Goal: Task Accomplishment & Management: Manage account settings

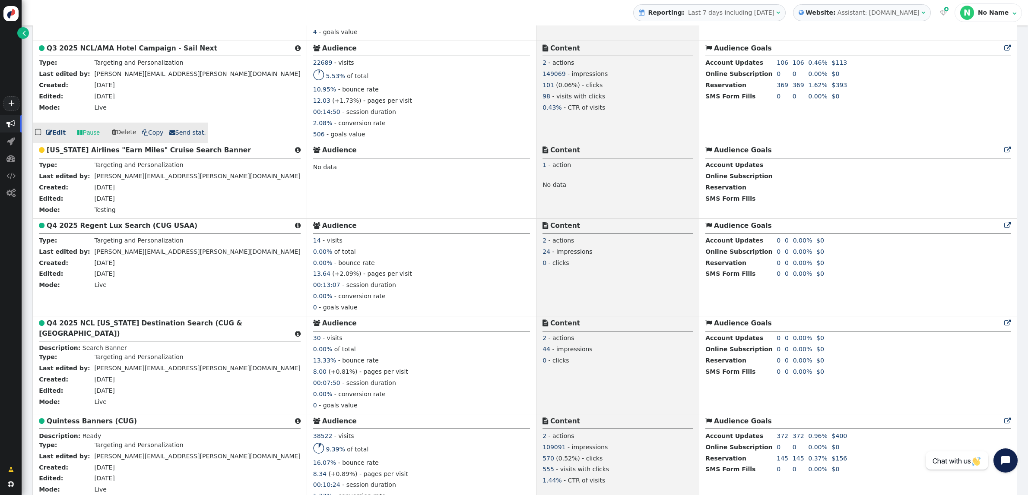
scroll to position [1222, 0]
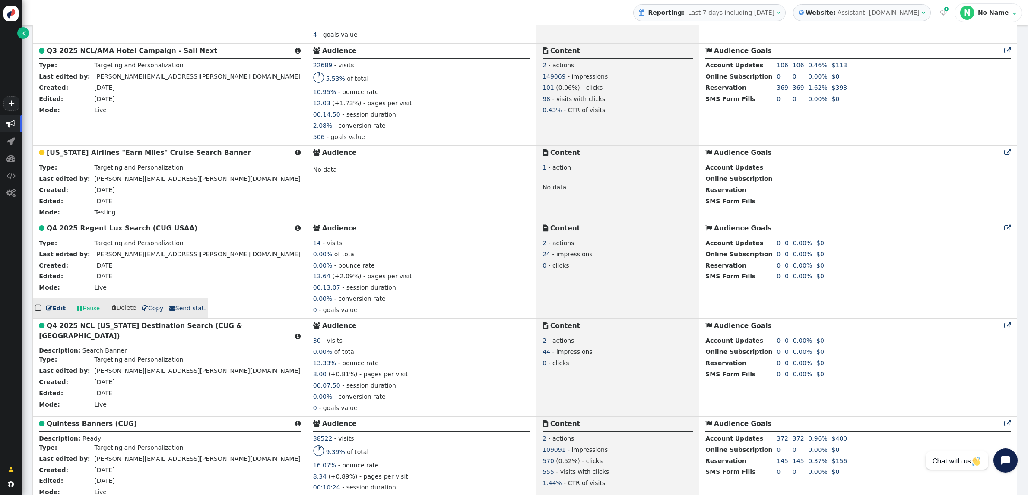
click at [112, 232] on b "Q4 2025 Regent Lux Search (CUG USAA)" at bounding box center [122, 229] width 151 height 8
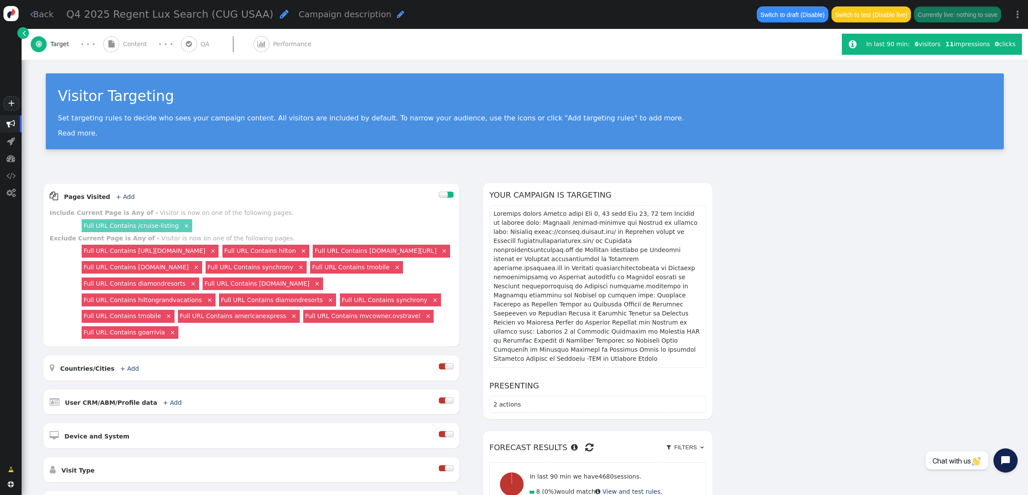
click at [274, 46] on span "Performance" at bounding box center [294, 44] width 42 height 9
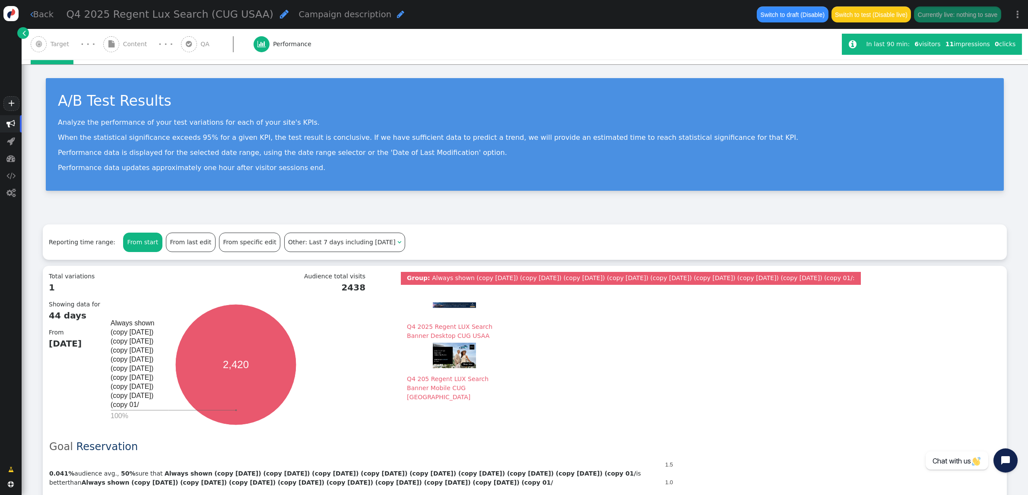
scroll to position [11, 0]
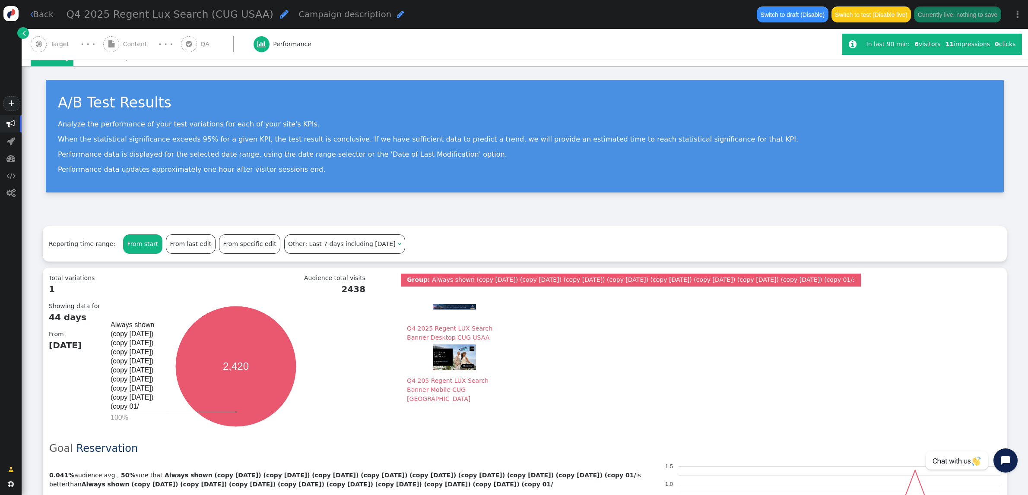
click at [200, 42] on span "QA" at bounding box center [206, 44] width 13 height 9
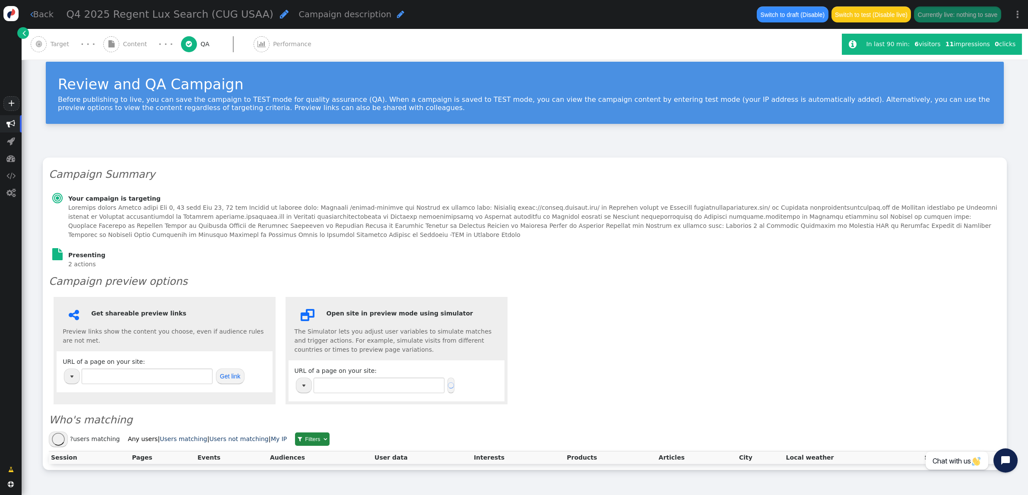
type input "https://www.thevidalifestyle.com.mx/"
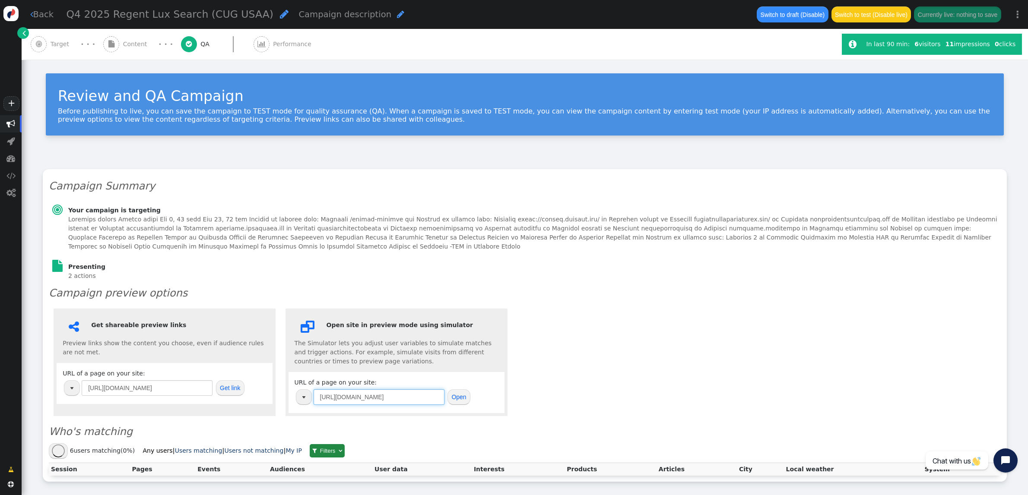
drag, startPoint x: 425, startPoint y: 395, endPoint x: 247, endPoint y: 385, distance: 178.2
click at [247, 385] on div " Get shareable preview links Preview links show the content you choose, even i…" at bounding box center [525, 362] width 952 height 117
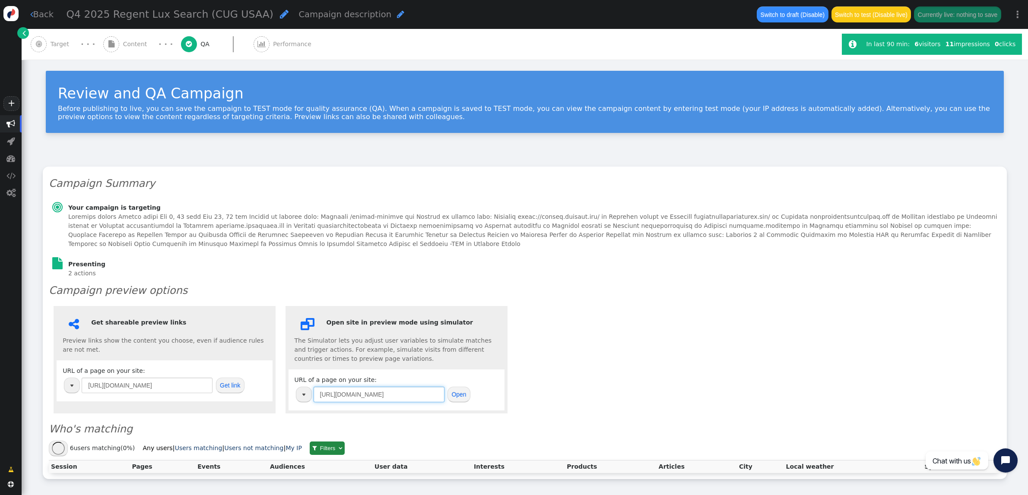
paste input "cruise.membertravelprivileges.com/cruise-listing"
type input "https://cruise.membertravelprivileges.com/cruise-listing"
click at [457, 394] on button "Open" at bounding box center [458, 395] width 23 height 16
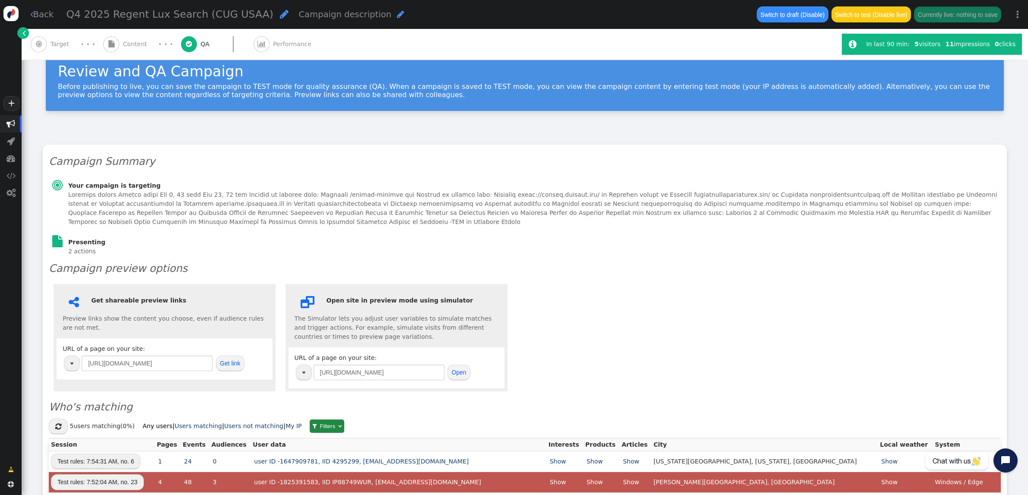
scroll to position [21, 0]
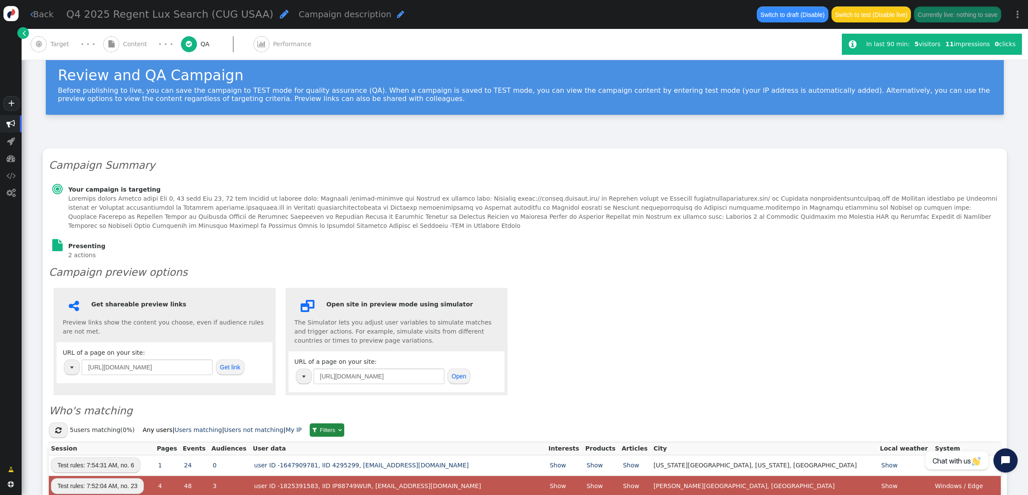
click at [124, 48] on span "Content" at bounding box center [137, 44] width 28 height 9
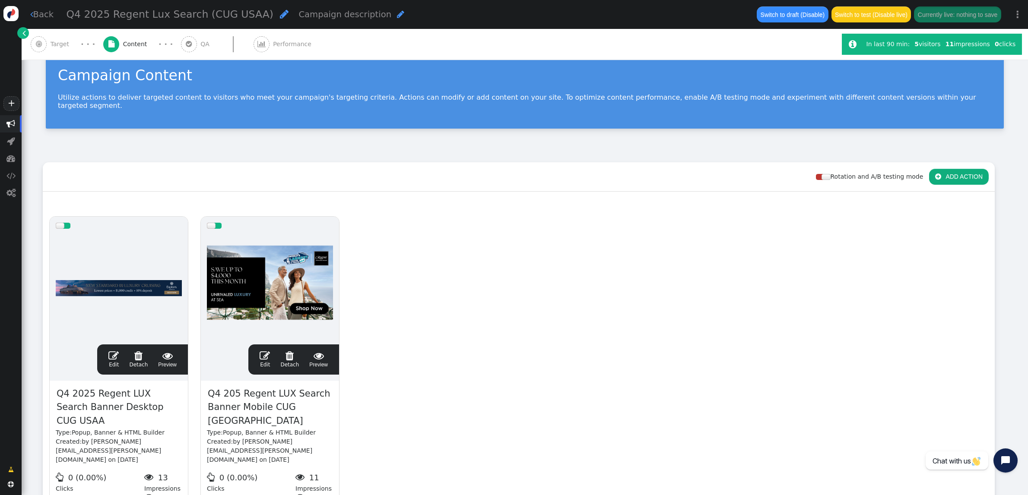
click at [111, 351] on span "" at bounding box center [113, 356] width 10 height 10
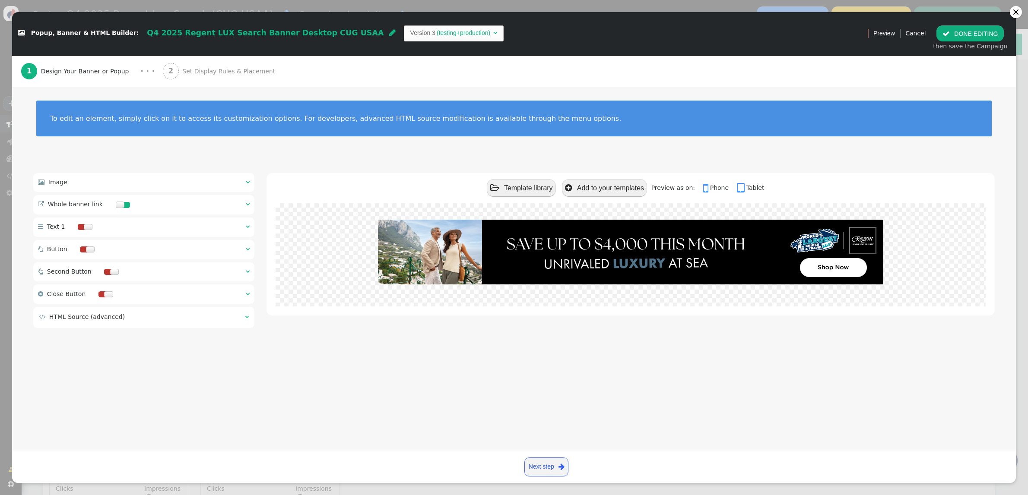
click at [219, 71] on span "Set Display Rules & Placement" at bounding box center [230, 71] width 96 height 9
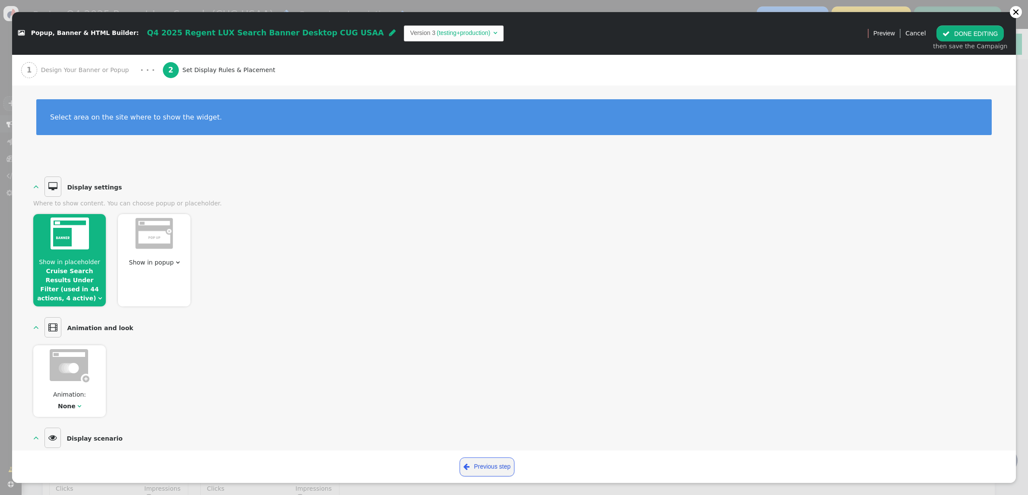
click at [83, 269] on link "Cruise Search Results Under Filter (used in 44 actions, 4 active)" at bounding box center [68, 285] width 62 height 34
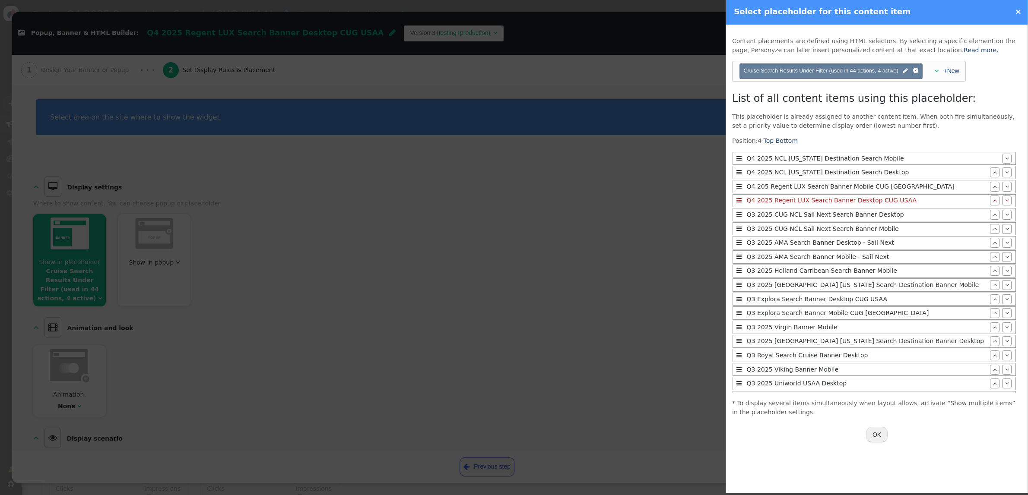
click at [865, 203] on div "Q4 2025 Regent LUX Search Banner Desktop CUG USAA" at bounding box center [867, 200] width 246 height 9
click at [737, 203] on span "" at bounding box center [738, 200] width 5 height 6
click at [901, 73] on span "Cruise Search Results Under Filter (used in 44 actions, 4 active) " at bounding box center [830, 71] width 175 height 8
click at [907, 72] on span "" at bounding box center [905, 71] width 5 height 8
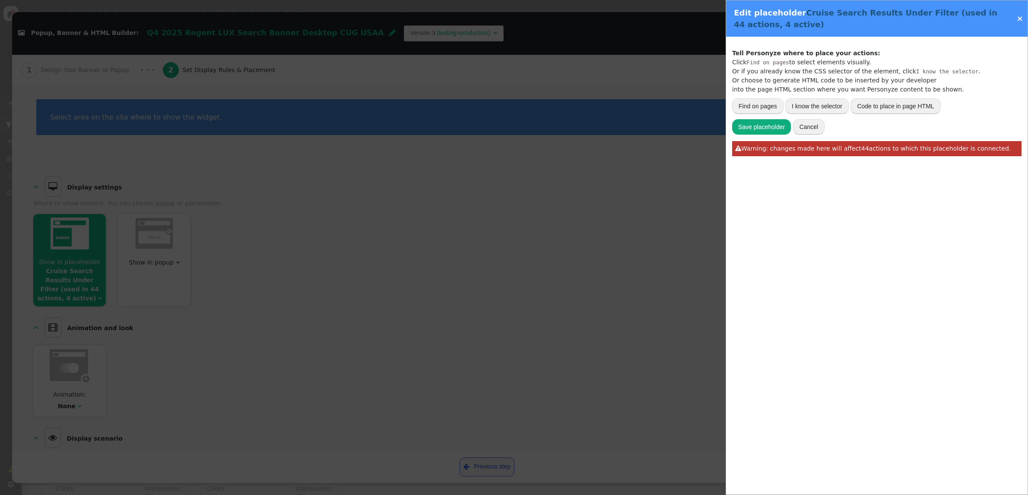
type input "body > app-root > app-search > v1-search-page > div > div > v2-search-result-fi…"
type input "Cruise Search Results Under Filter"
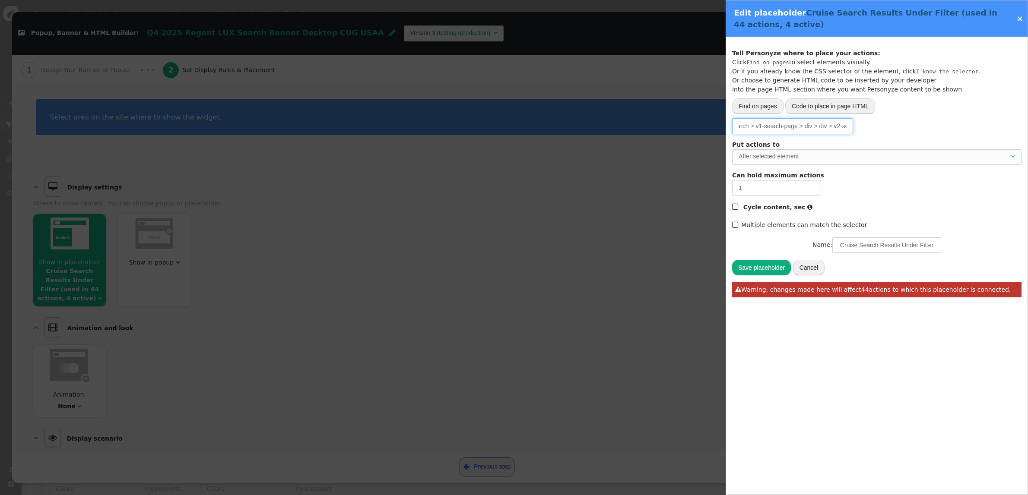
scroll to position [0, 113]
drag, startPoint x: 747, startPoint y: 126, endPoint x: 854, endPoint y: 127, distance: 106.7
click at [854, 127] on div "Please, choose from where to grab the data -- Select one --  URL parameter  P…" at bounding box center [876, 126] width 289 height 16
click at [824, 129] on input "body > app-root > app-search > v1-search-page > div > div > v2-search-result-fi…" at bounding box center [792, 126] width 121 height 16
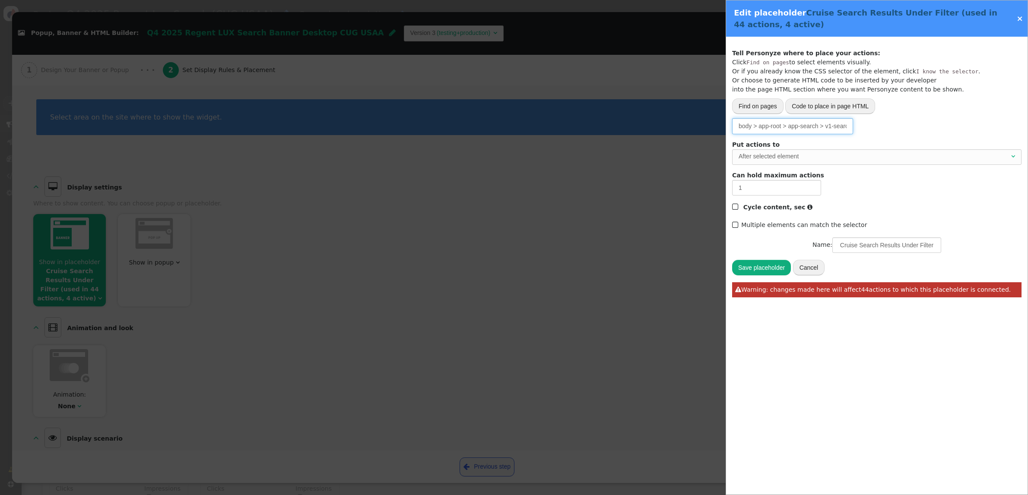
scroll to position [0, 113]
drag, startPoint x: 825, startPoint y: 127, endPoint x: 881, endPoint y: 130, distance: 55.8
click at [881, 130] on div "Please, choose from where to grab the data -- Select one --  URL parameter  P…" at bounding box center [876, 126] width 289 height 16
click at [792, 127] on input "body > app-root > app-search > v1-search-page > div > div > v2-search-result-fi…" at bounding box center [792, 126] width 121 height 16
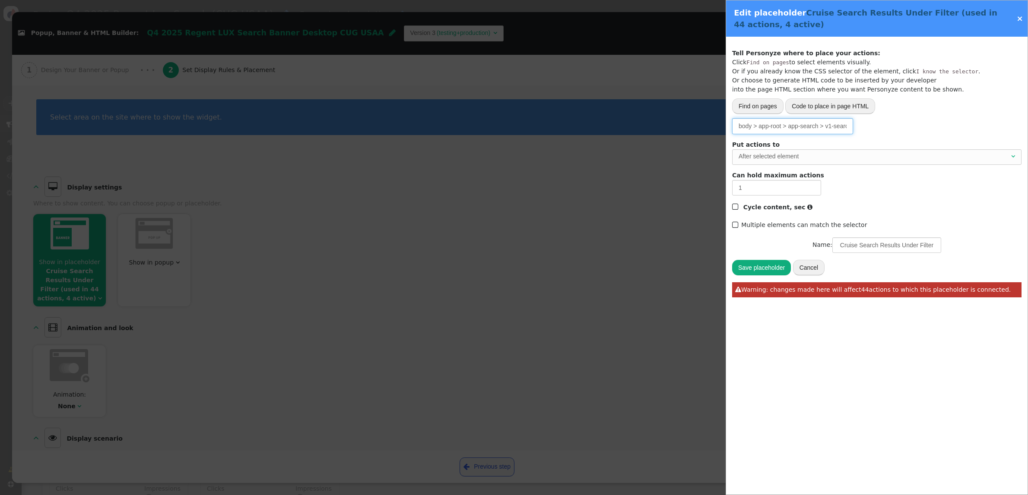
drag, startPoint x: 791, startPoint y: 127, endPoint x: 643, endPoint y: 121, distance: 148.2
click at [643, 495] on div " Popup, Banner & HTML Builder: Q4 2025 Regent LUX Search Banner Desktop CUG US…" at bounding box center [514, 495] width 1028 height 0
type input "v2-search-result-filter"
click at [771, 271] on button "Save placeholder" at bounding box center [761, 268] width 59 height 16
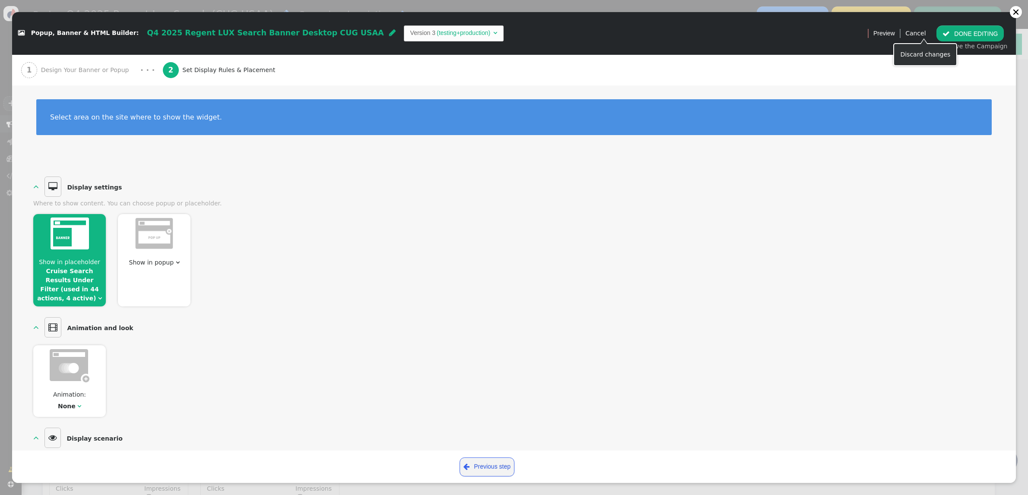
click at [955, 39] on button " DONE EDITING" at bounding box center [969, 33] width 67 height 16
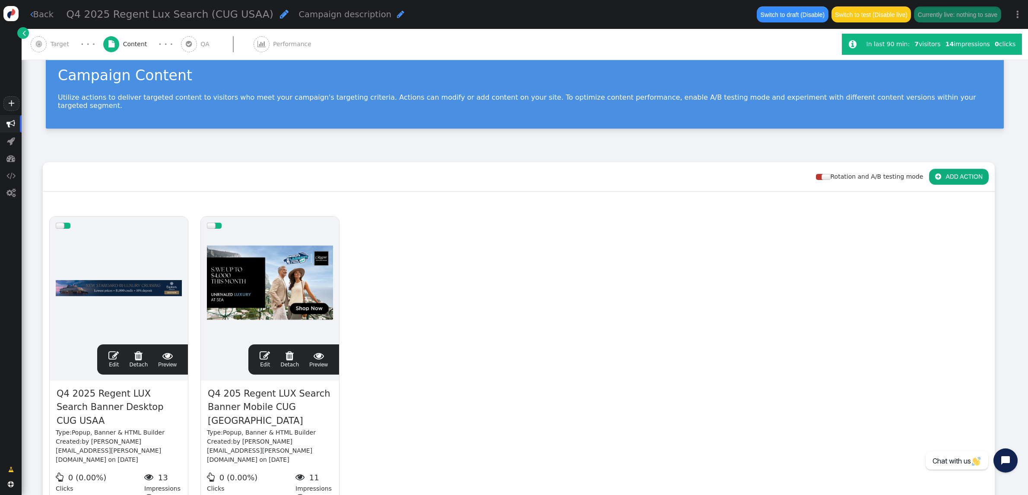
click at [62, 43] on span "Target" at bounding box center [62, 44] width 22 height 9
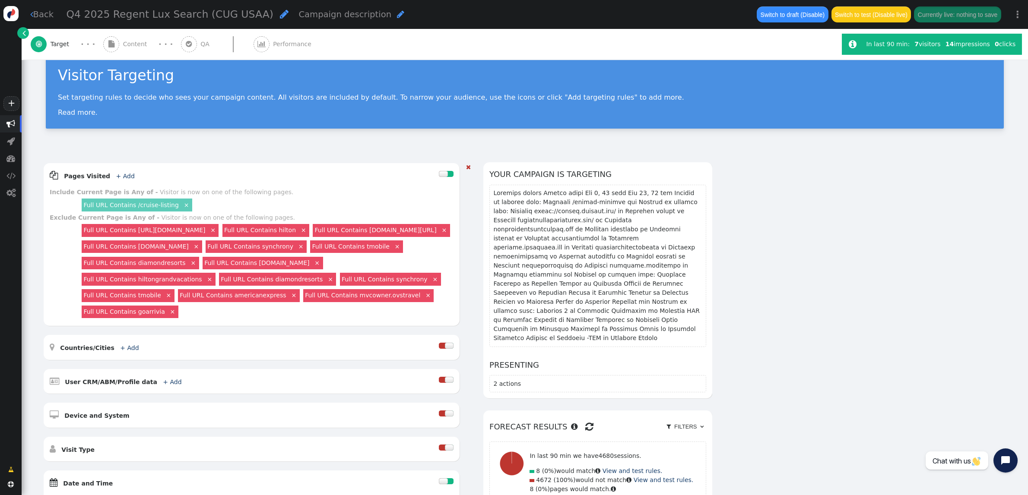
click at [440, 234] on link "×" at bounding box center [444, 230] width 8 height 8
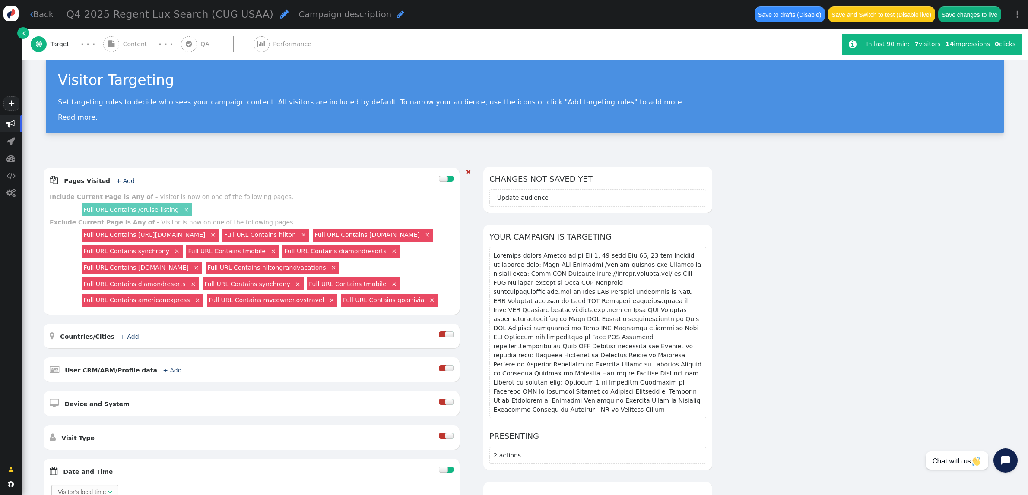
scroll to position [15, 0]
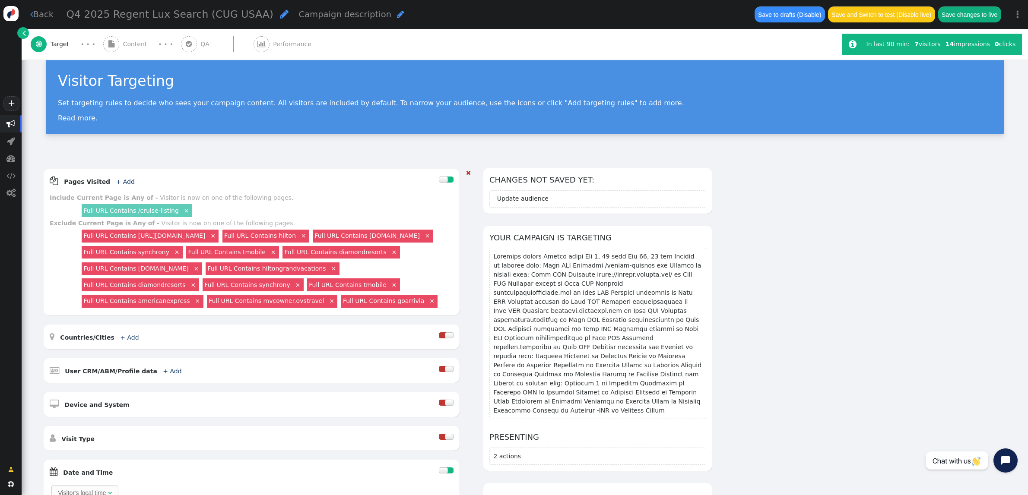
click at [330, 272] on link "×" at bounding box center [334, 268] width 8 height 8
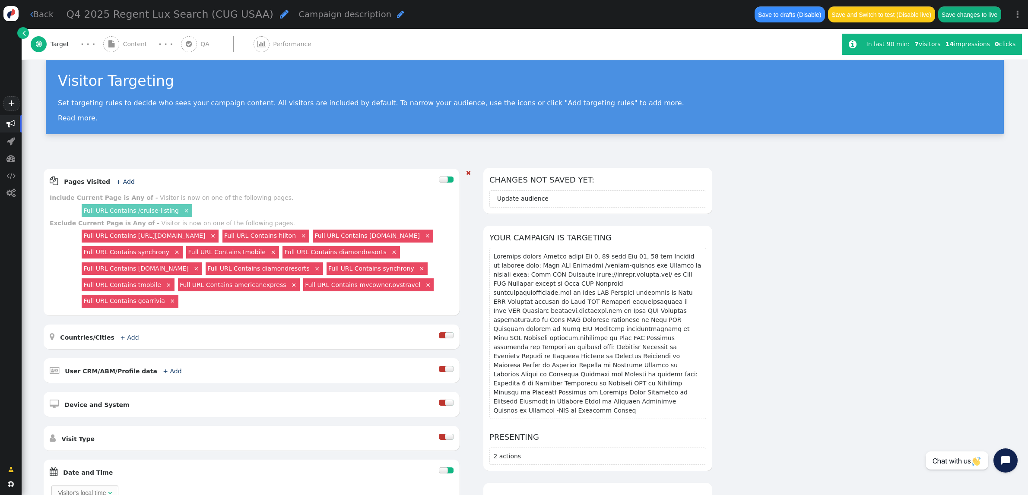
scroll to position [16, 0]
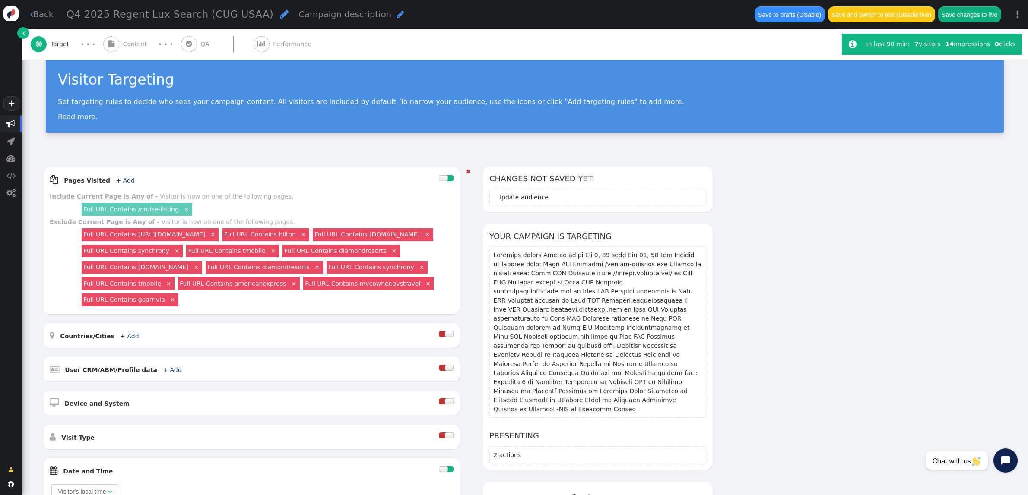
click at [321, 268] on link "×" at bounding box center [317, 267] width 8 height 8
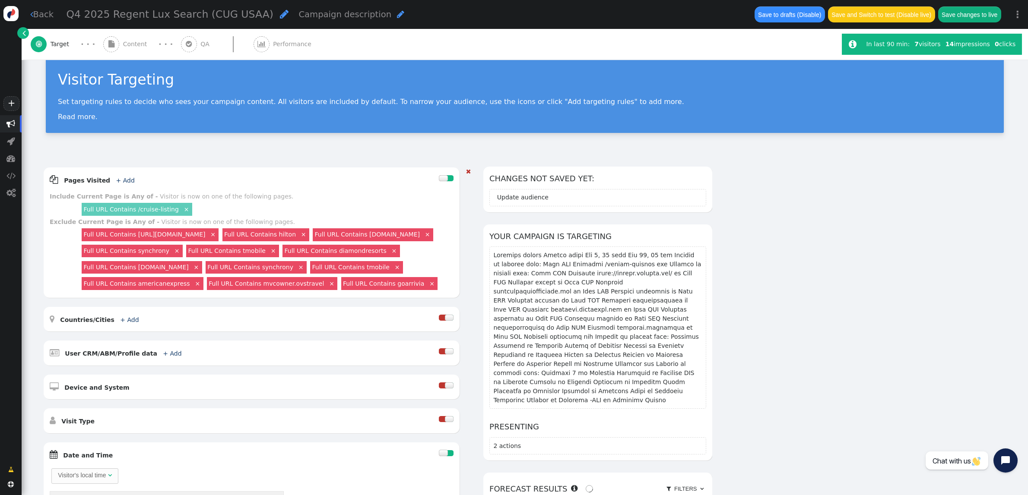
click at [393, 271] on link "×" at bounding box center [397, 267] width 8 height 8
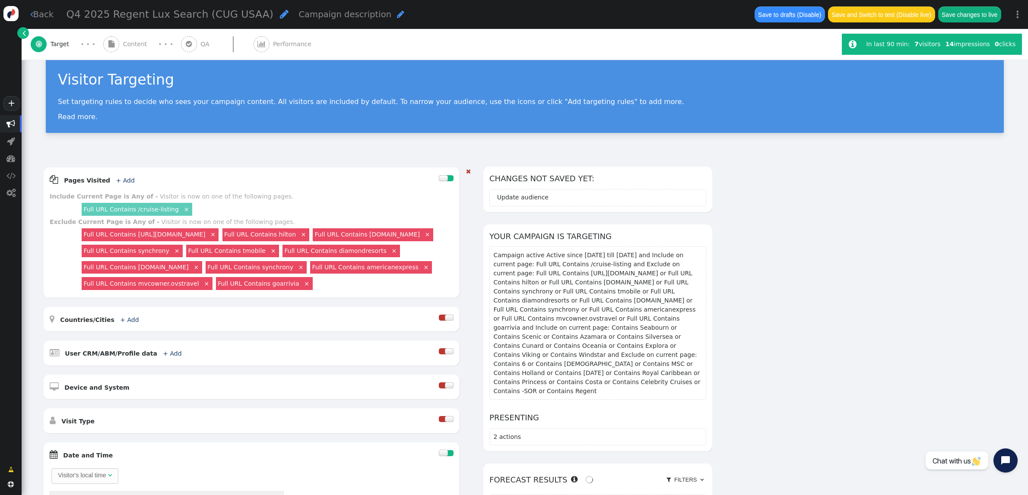
click at [424, 238] on link "×" at bounding box center [428, 234] width 8 height 8
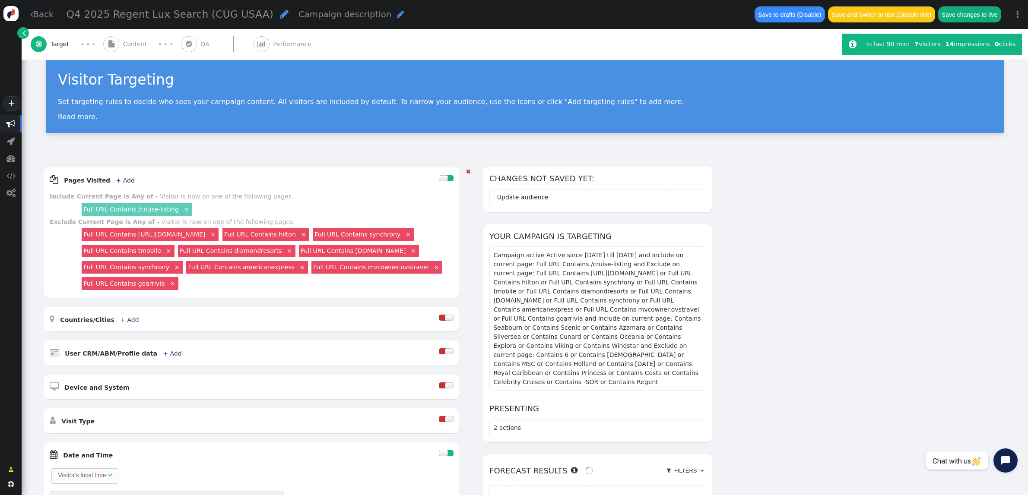
click at [335, 273] on div "Full URL Contains mvcowner.ovstravel ×" at bounding box center [376, 267] width 130 height 13
click at [339, 271] on div "Full URL Contains mvcowner.ovstravel ×" at bounding box center [376, 267] width 130 height 13
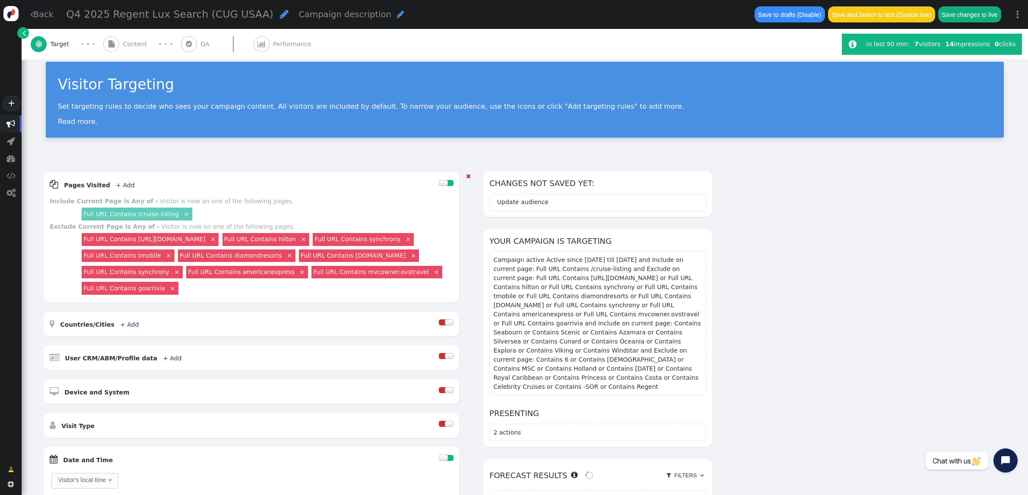
scroll to position [11, 0]
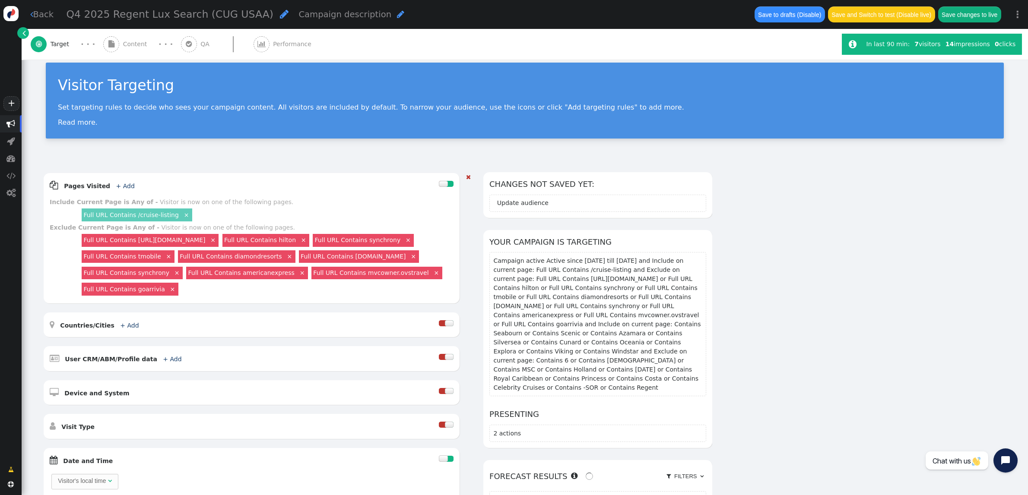
click at [173, 270] on link "×" at bounding box center [177, 273] width 8 height 8
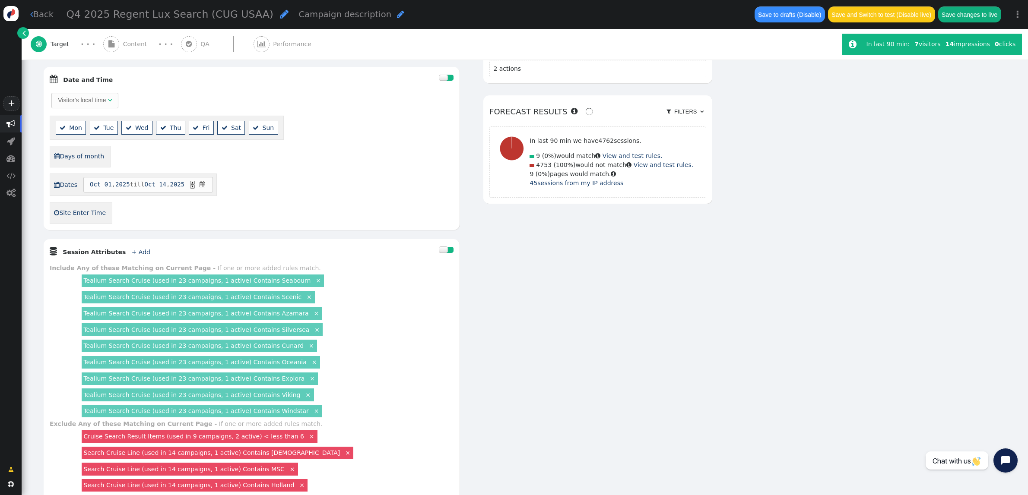
scroll to position [511, 0]
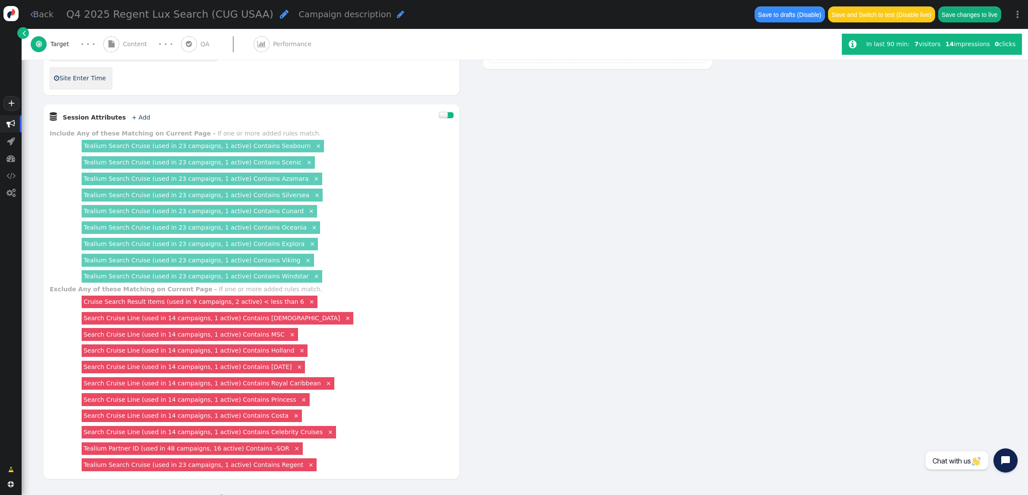
click at [198, 147] on link "Tealium Search Cruise (used in 23 campaigns, 1 active) Contains Seabourn" at bounding box center [196, 146] width 227 height 7
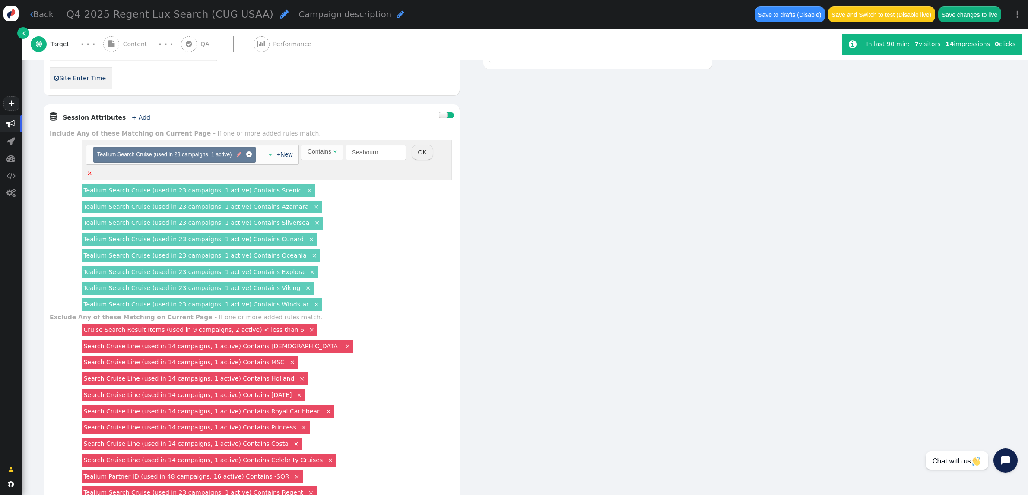
click at [239, 157] on span "" at bounding box center [239, 155] width 5 height 8
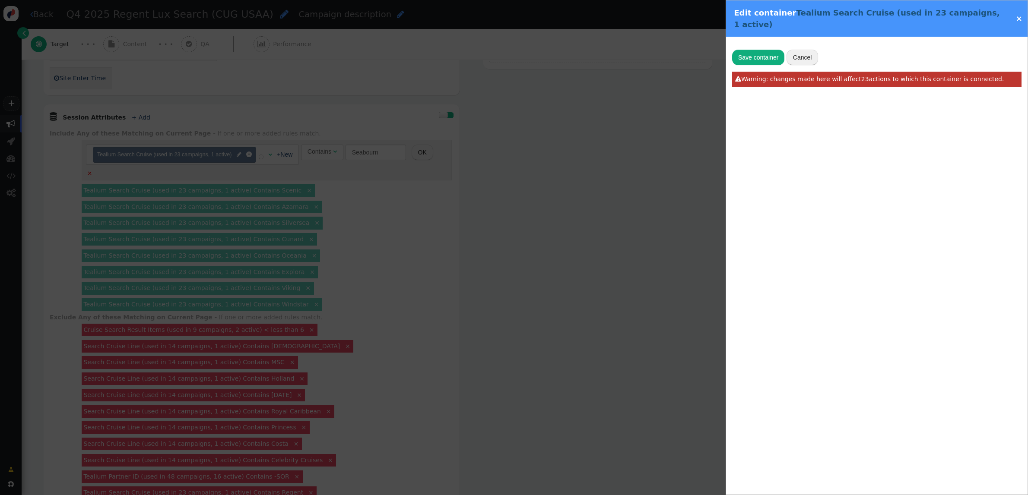
type input "Tealium Search Cruise"
radio input "false"
radio input "true"
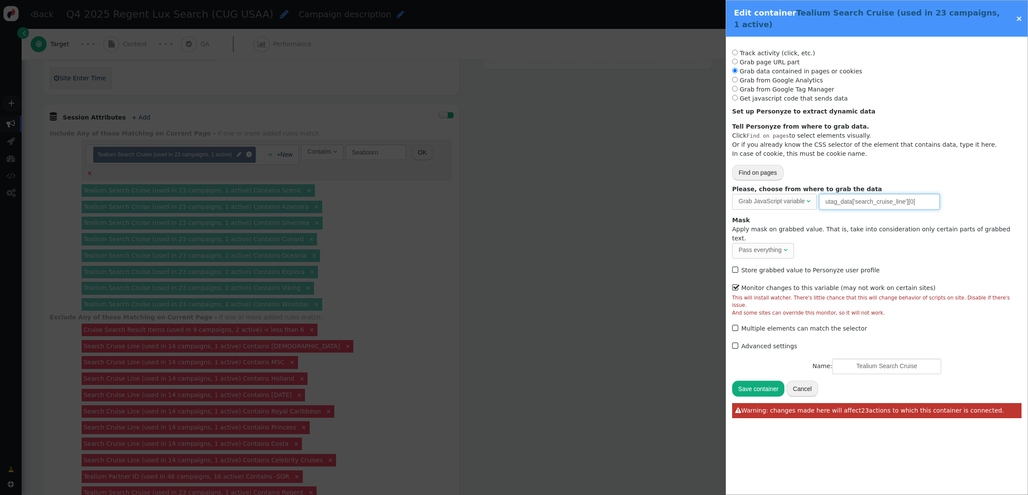
click at [842, 194] on input "utag_data['search_cruise_line'][0]" at bounding box center [879, 202] width 121 height 16
drag, startPoint x: 897, startPoint y: 193, endPoint x: 658, endPoint y: 194, distance: 238.8
click at [658, 495] on div "Edit container Tealium Search Cruise (used in 23 campaigns, 1 active) × Track a…" at bounding box center [514, 495] width 1028 height 0
type input "utag.data['search_cruise_line'][0]"
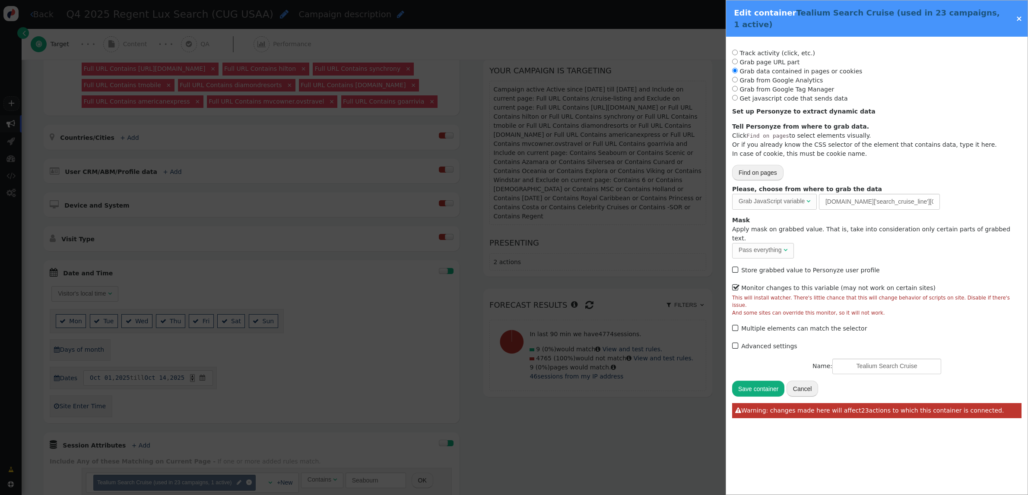
click at [752, 381] on button "Save container" at bounding box center [758, 389] width 52 height 16
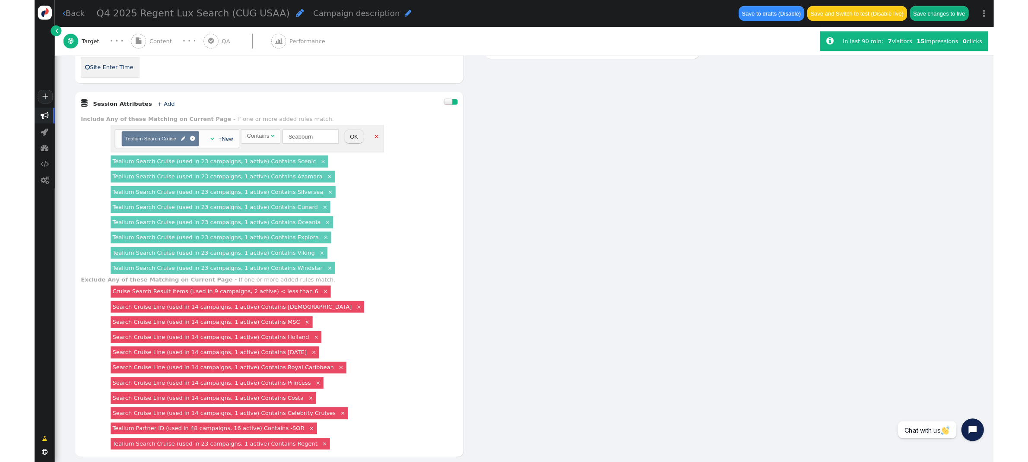
scroll to position [516, 0]
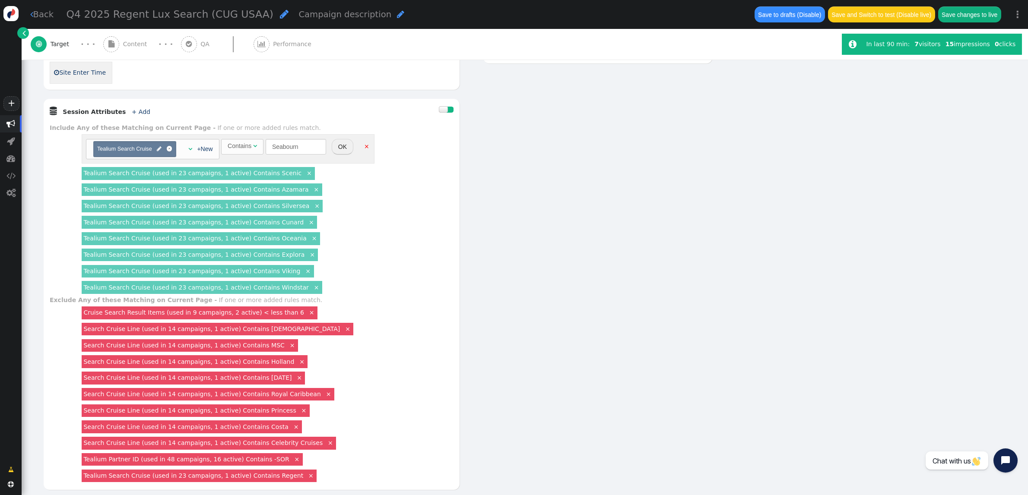
click at [340, 151] on button "OK" at bounding box center [343, 147] width 22 height 16
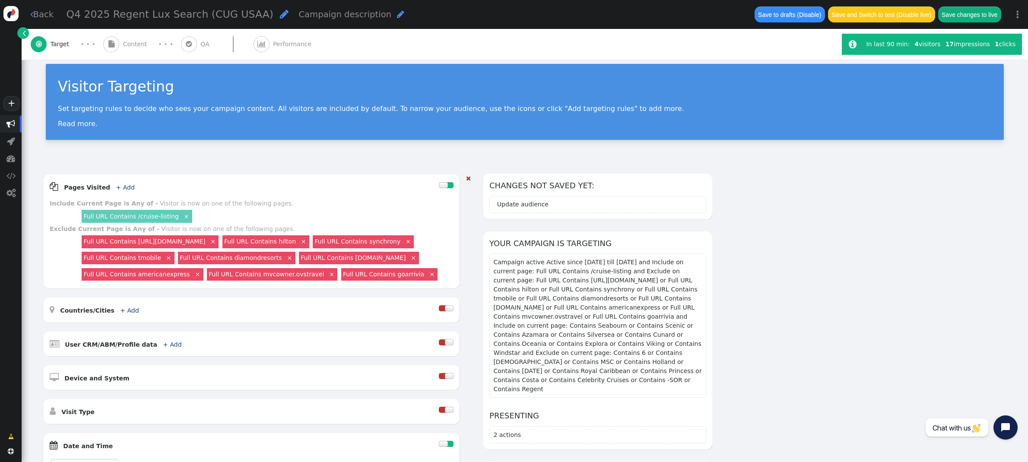
scroll to position [0, 0]
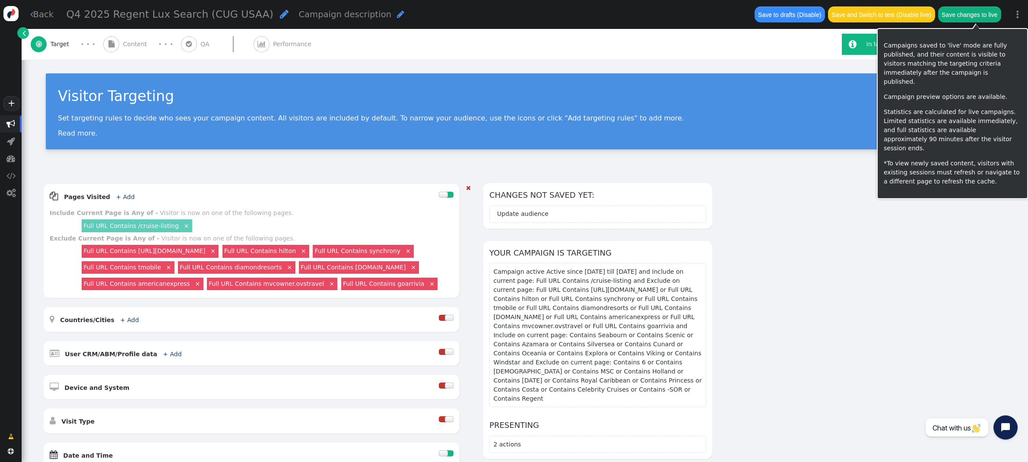
click at [985, 14] on button "Save changes to live" at bounding box center [969, 14] width 63 height 16
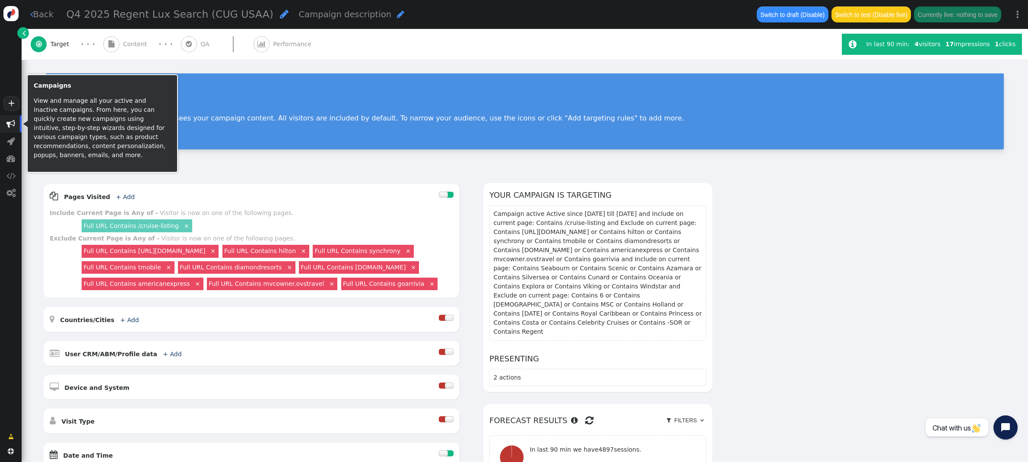
click at [12, 125] on span "" at bounding box center [10, 124] width 9 height 9
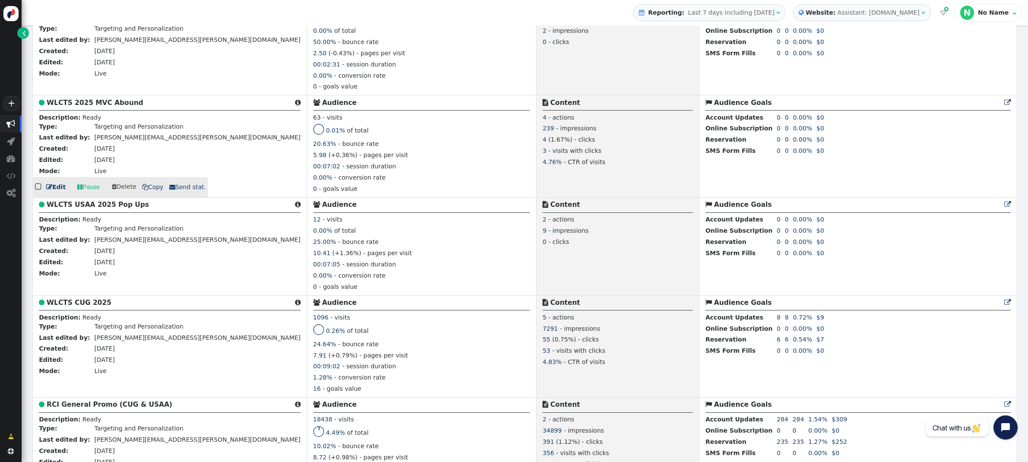
scroll to position [560, 0]
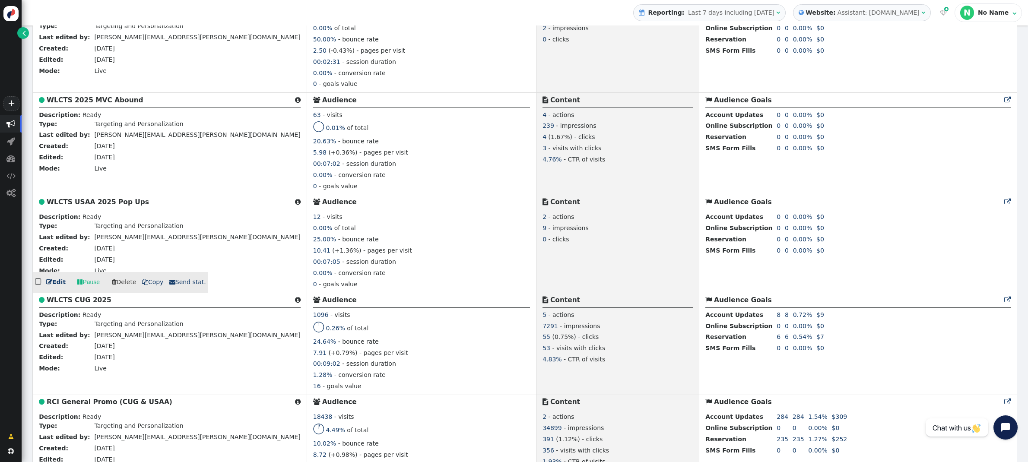
click at [80, 204] on b "WLCTS USAA 2025 Pop Ups" at bounding box center [98, 202] width 102 height 8
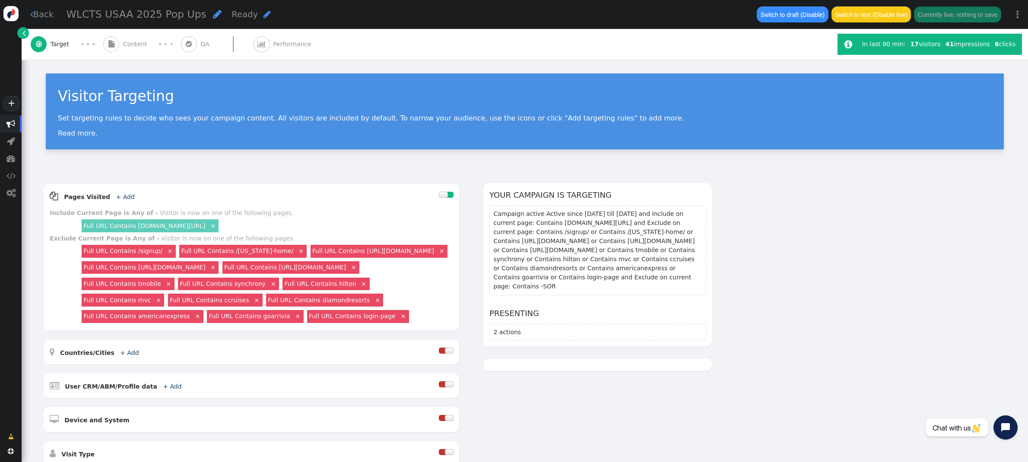
click at [127, 39] on div " Content" at bounding box center [127, 44] width 48 height 31
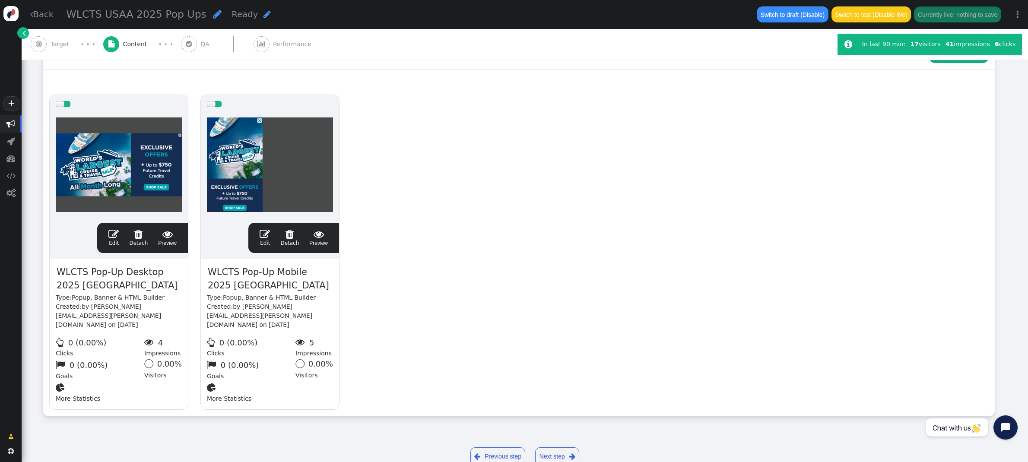
scroll to position [145, 0]
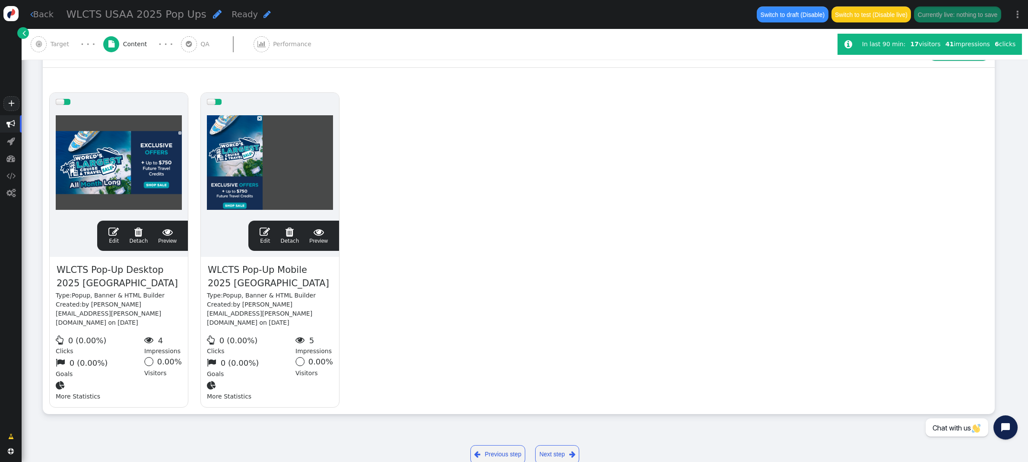
click at [113, 227] on span "" at bounding box center [113, 232] width 10 height 10
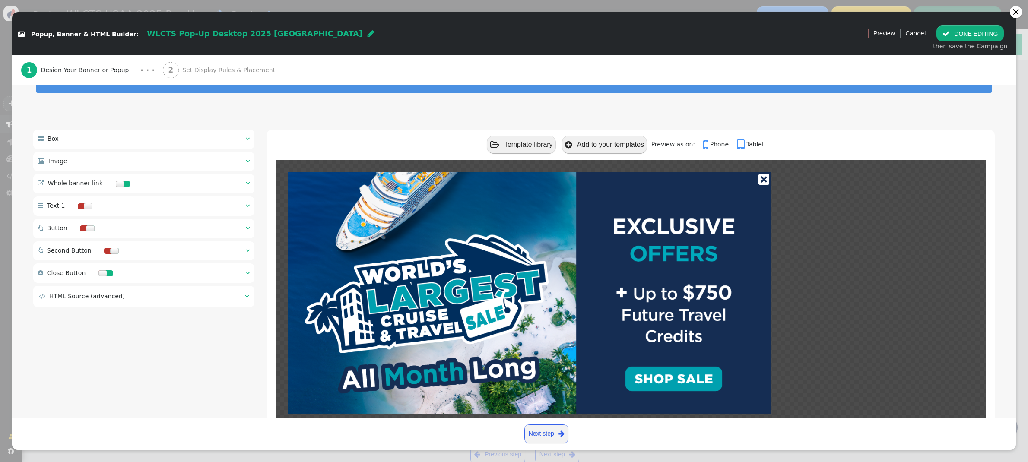
scroll to position [44, 0]
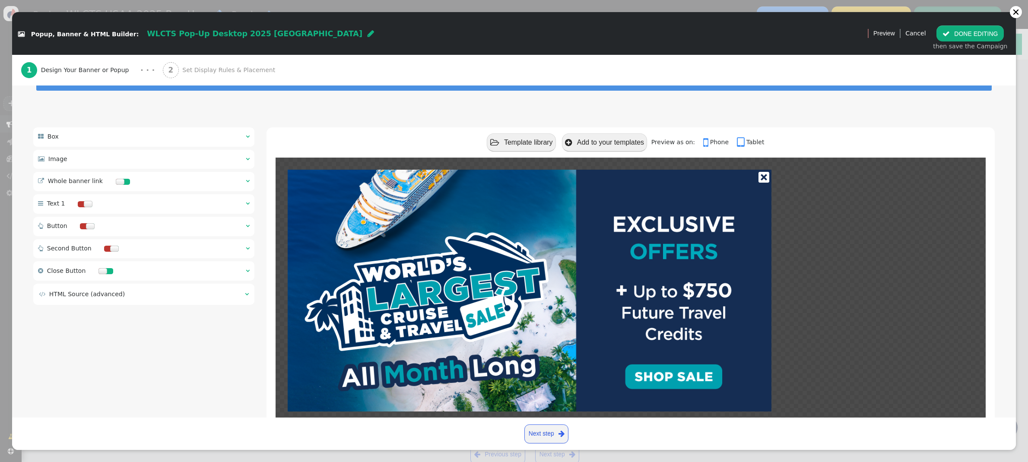
click at [203, 73] on span "Set Display Rules & Placement" at bounding box center [230, 70] width 96 height 9
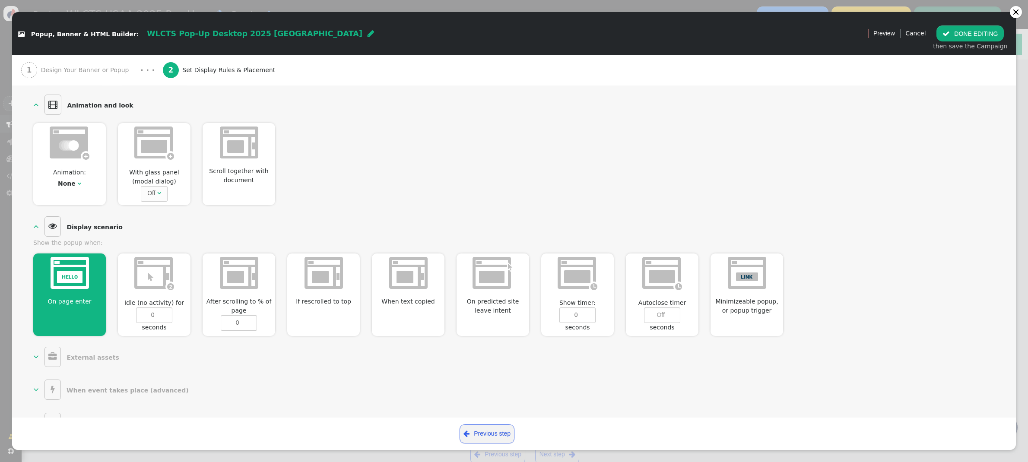
scroll to position [203, 0]
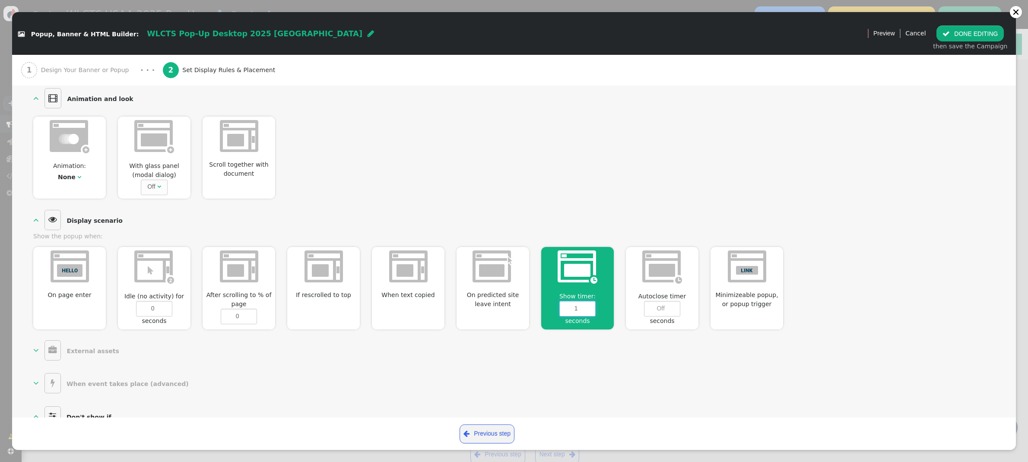
click at [590, 308] on input "1" at bounding box center [577, 309] width 36 height 16
click at [590, 308] on input "2" at bounding box center [577, 309] width 36 height 16
click at [590, 308] on input "3" at bounding box center [577, 309] width 36 height 16
click at [590, 308] on input "4" at bounding box center [577, 309] width 36 height 16
type input "5"
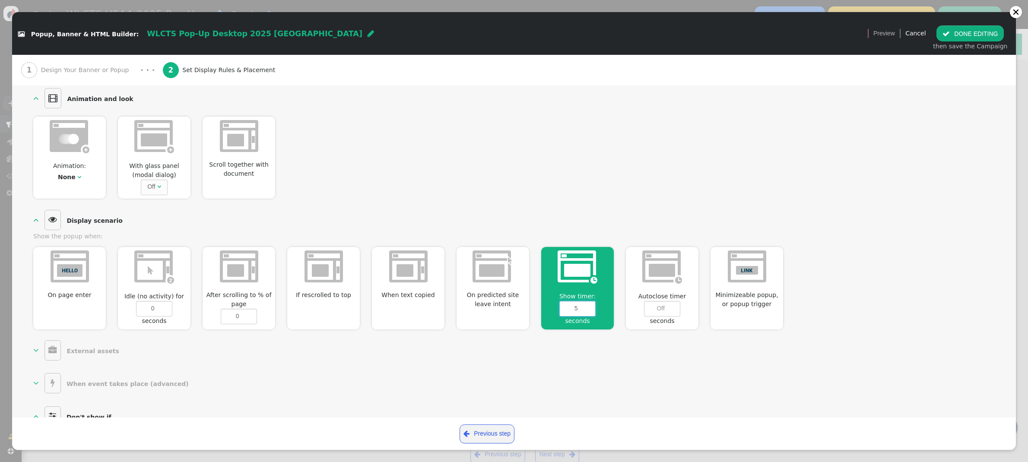
click at [590, 308] on input "5" at bounding box center [577, 309] width 36 height 16
click at [962, 32] on button " DONE EDITING" at bounding box center [969, 33] width 67 height 16
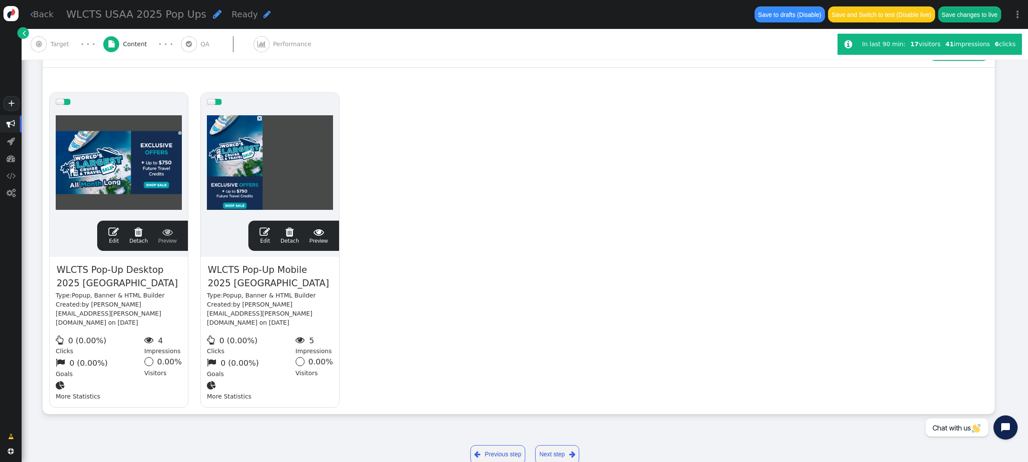
click at [266, 227] on span "" at bounding box center [265, 232] width 10 height 10
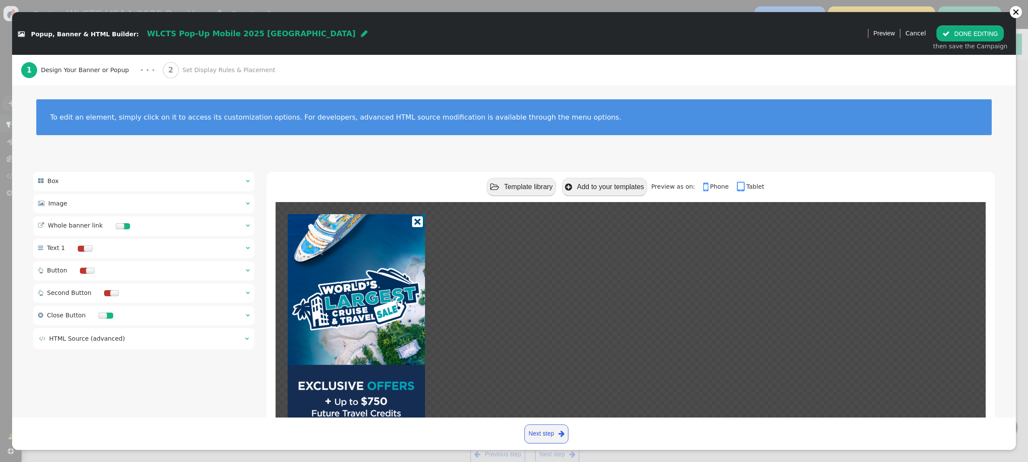
click at [182, 73] on span "Set Display Rules & Placement" at bounding box center [230, 70] width 96 height 9
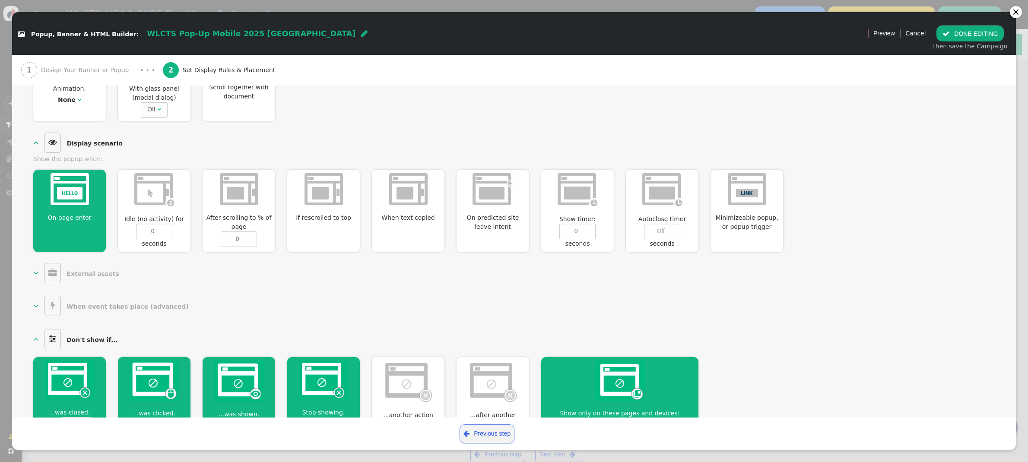
scroll to position [282, 0]
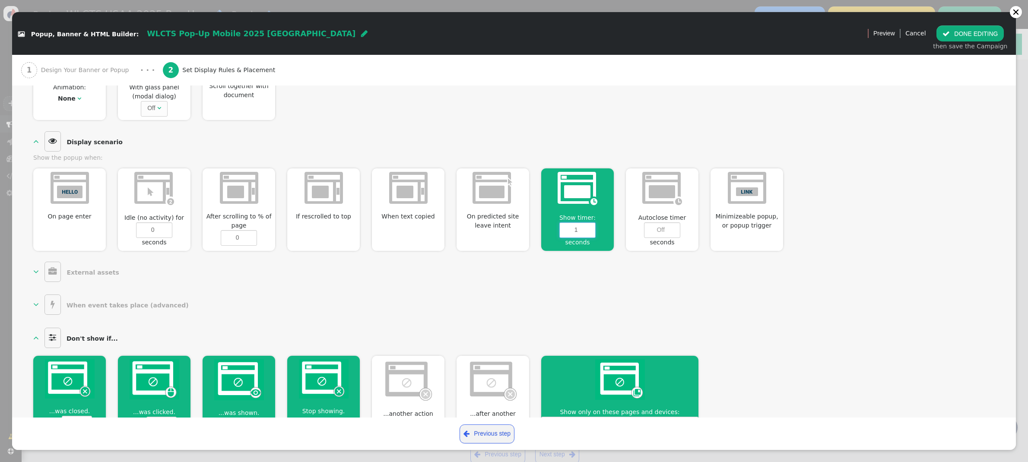
click at [590, 227] on input "1" at bounding box center [577, 230] width 36 height 16
click at [590, 227] on input "2" at bounding box center [577, 230] width 36 height 16
click at [590, 227] on input "3" at bounding box center [577, 230] width 36 height 16
click at [590, 227] on input "4" at bounding box center [577, 230] width 36 height 16
type input "5"
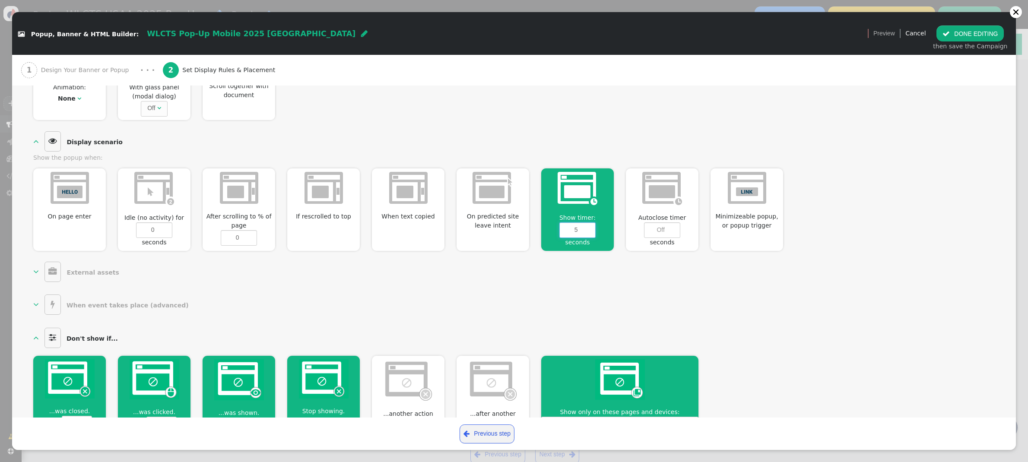
click at [590, 227] on input "5" at bounding box center [577, 230] width 36 height 16
click at [960, 31] on button " DONE EDITING" at bounding box center [969, 33] width 67 height 16
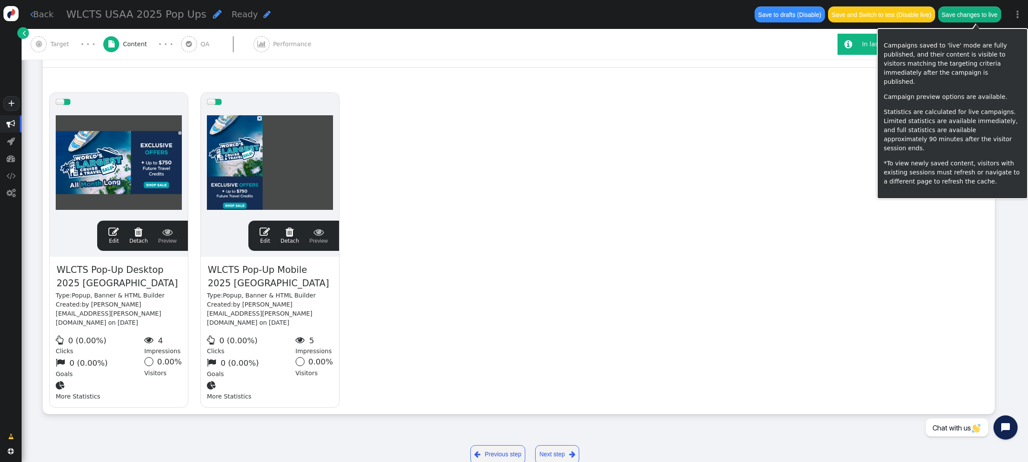
click at [964, 19] on button "Save changes to live" at bounding box center [969, 14] width 63 height 16
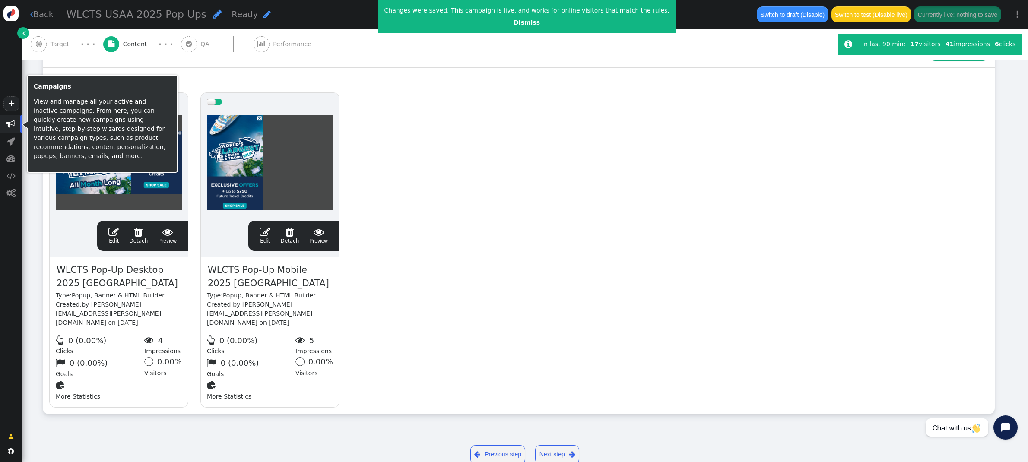
click at [10, 127] on span "" at bounding box center [10, 124] width 9 height 9
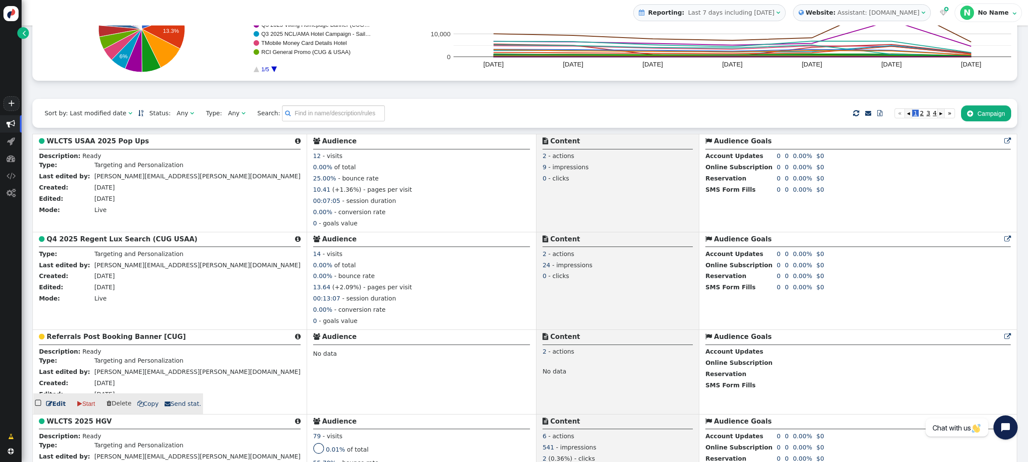
scroll to position [132, 0]
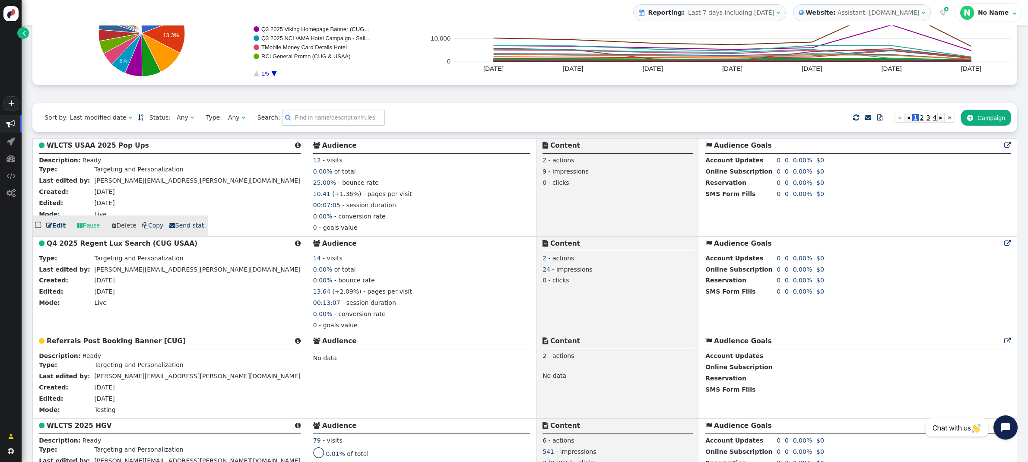
click at [95, 145] on b "WLCTS USAA 2025 Pop Ups" at bounding box center [98, 146] width 102 height 8
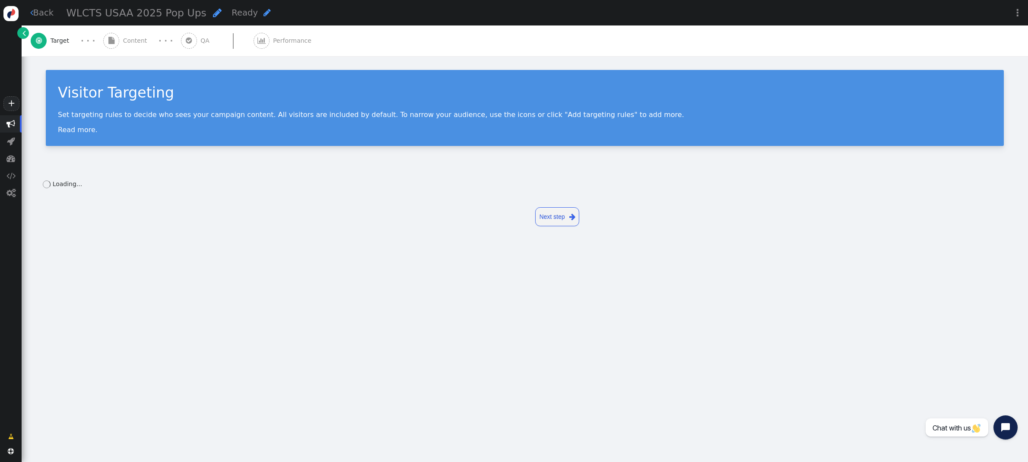
click at [134, 41] on span "Content" at bounding box center [137, 40] width 28 height 9
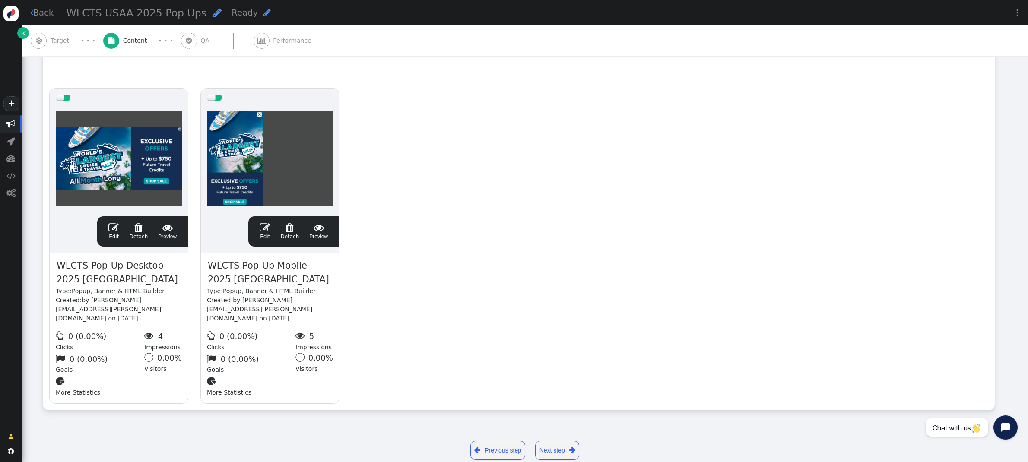
scroll to position [149, 0]
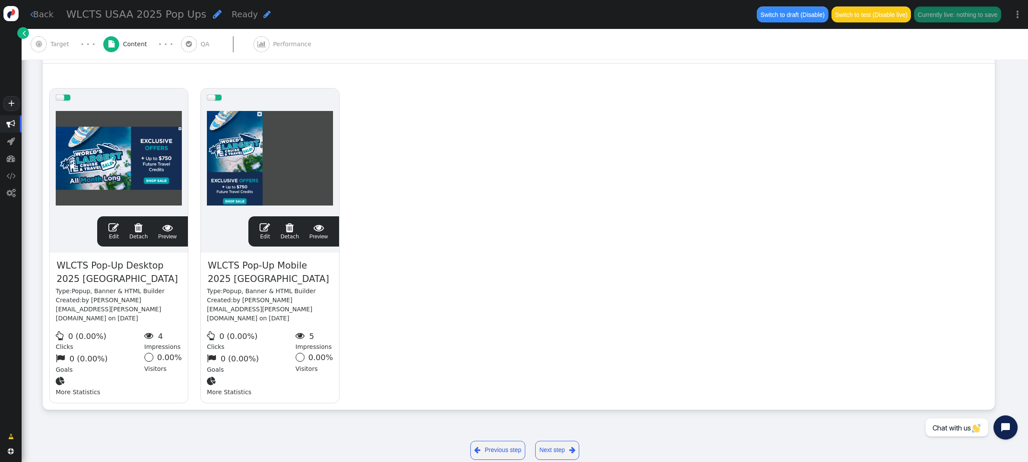
click at [114, 224] on span "" at bounding box center [113, 227] width 10 height 10
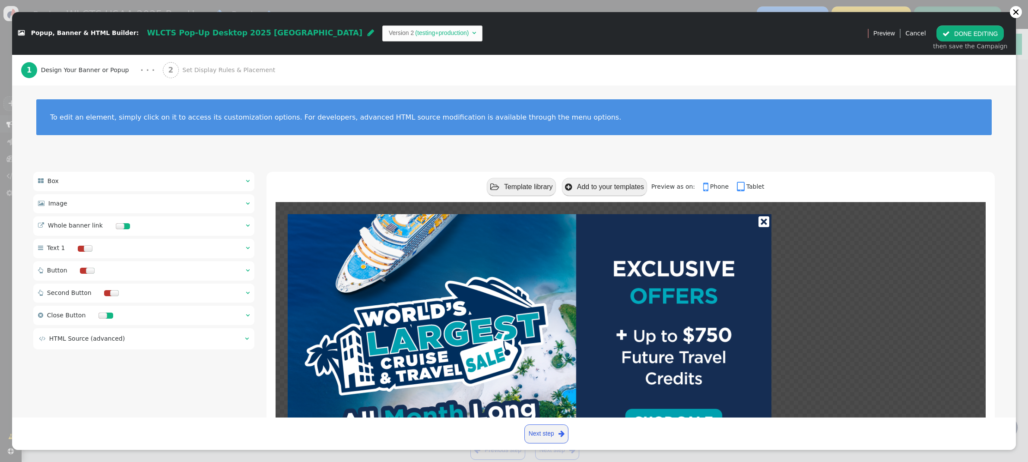
click at [197, 70] on span "Set Display Rules & Placement" at bounding box center [230, 70] width 96 height 9
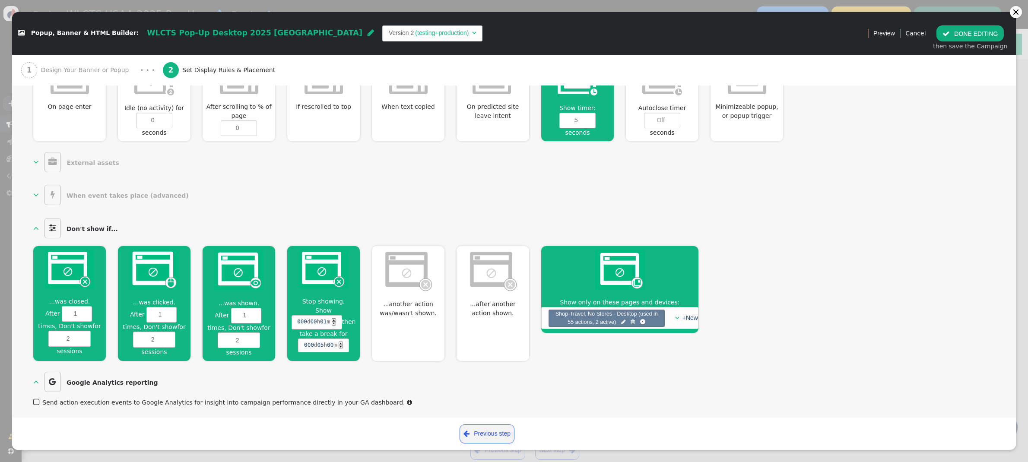
scroll to position [394, 0]
click at [1018, 10] on div at bounding box center [1015, 12] width 7 height 7
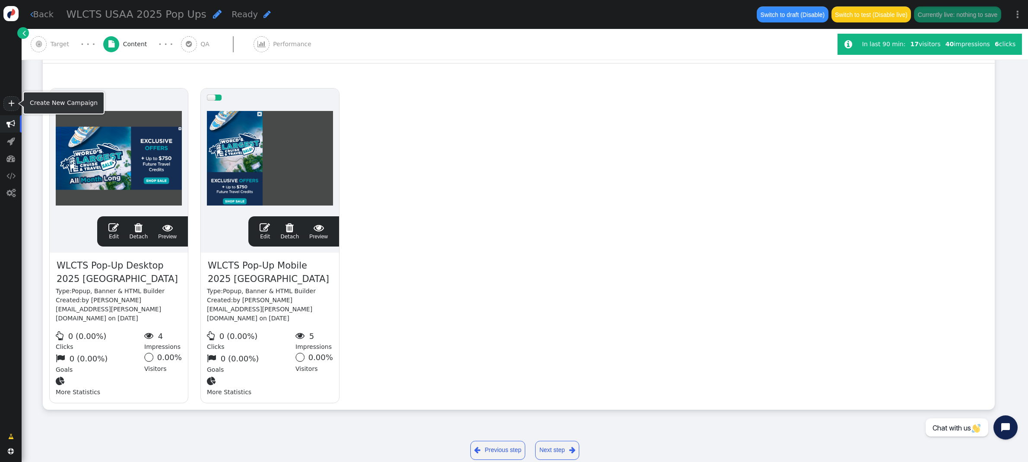
click at [10, 126] on span "" at bounding box center [10, 124] width 9 height 9
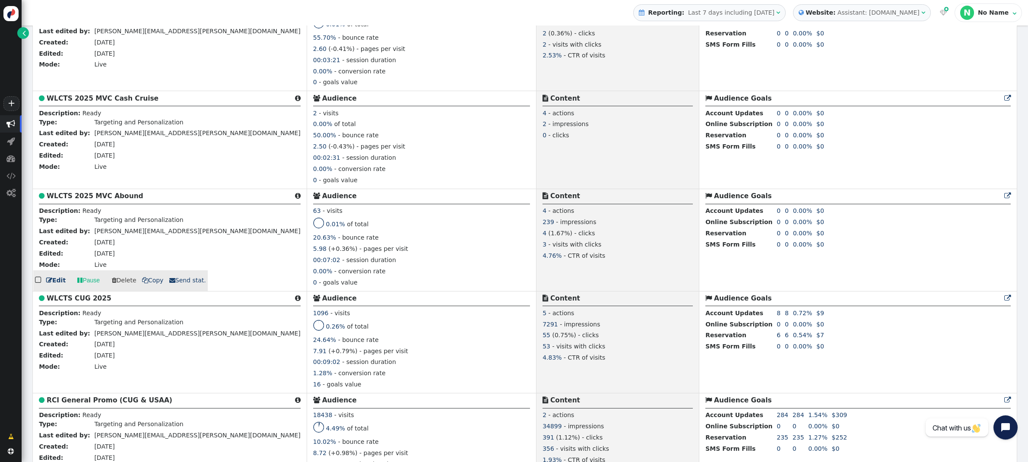
scroll to position [598, 0]
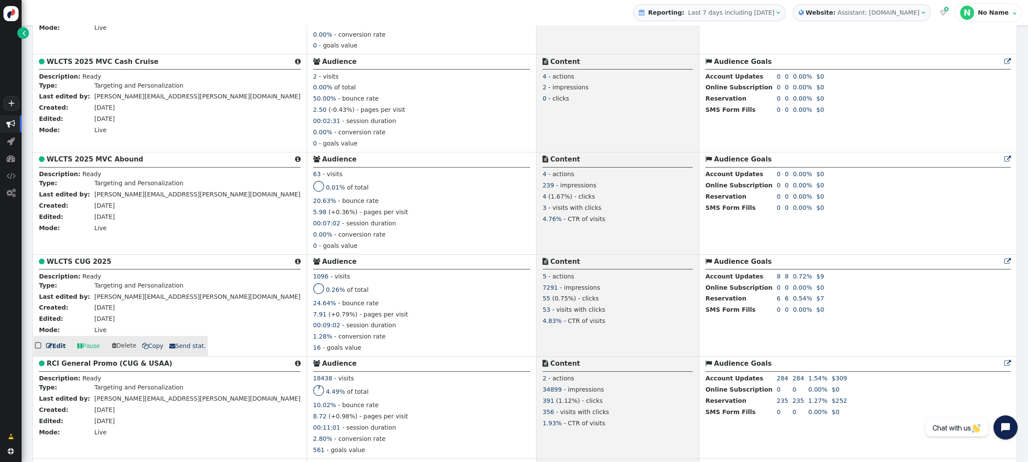
click at [92, 265] on b "WLCTS CUG 2025" at bounding box center [79, 262] width 65 height 8
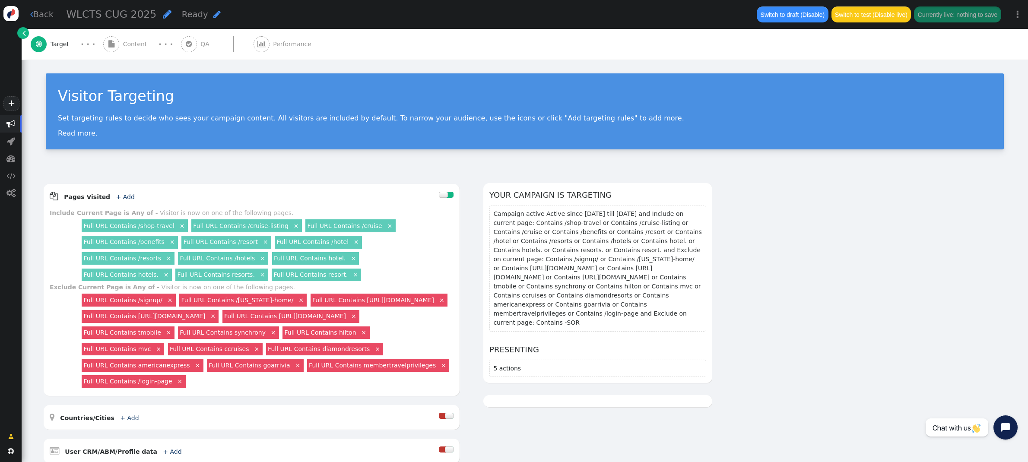
click at [129, 38] on div " Content" at bounding box center [127, 44] width 48 height 31
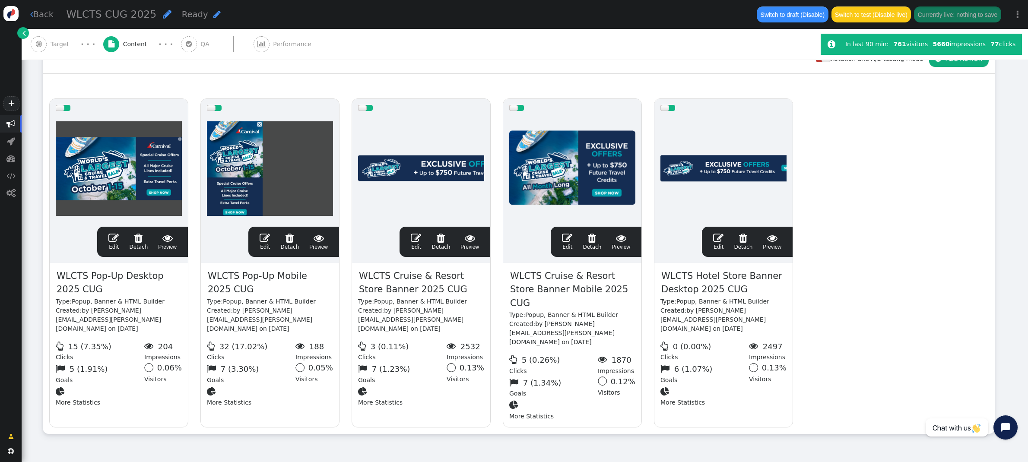
scroll to position [149, 0]
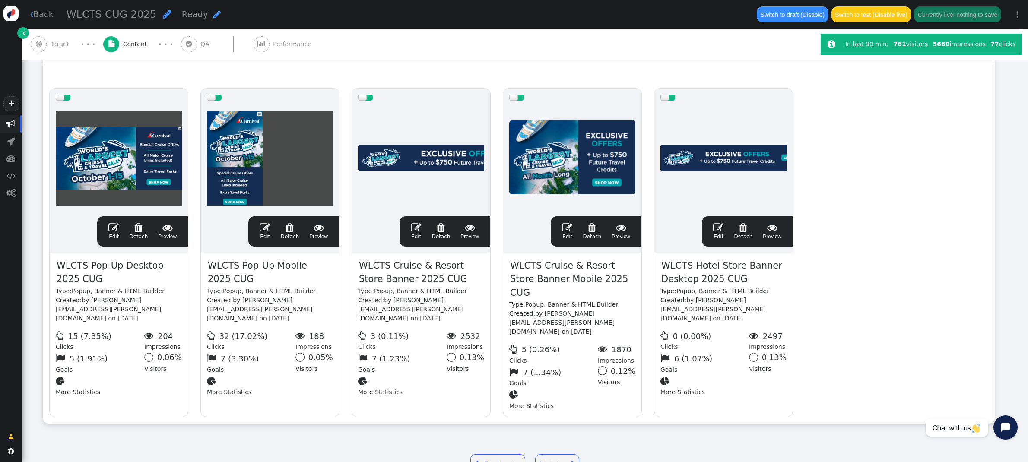
click at [111, 222] on span "" at bounding box center [113, 227] width 10 height 10
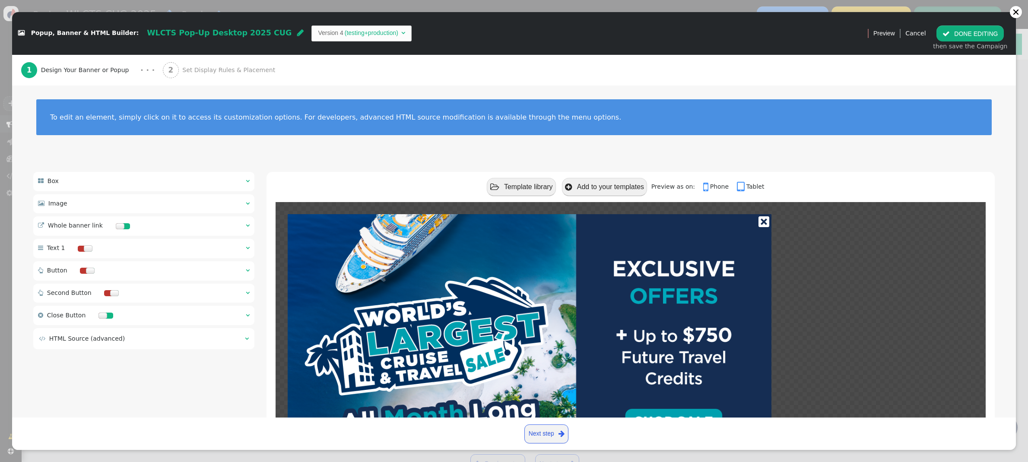
click at [205, 64] on div "2 Set Display Rules & Placement" at bounding box center [221, 70] width 116 height 31
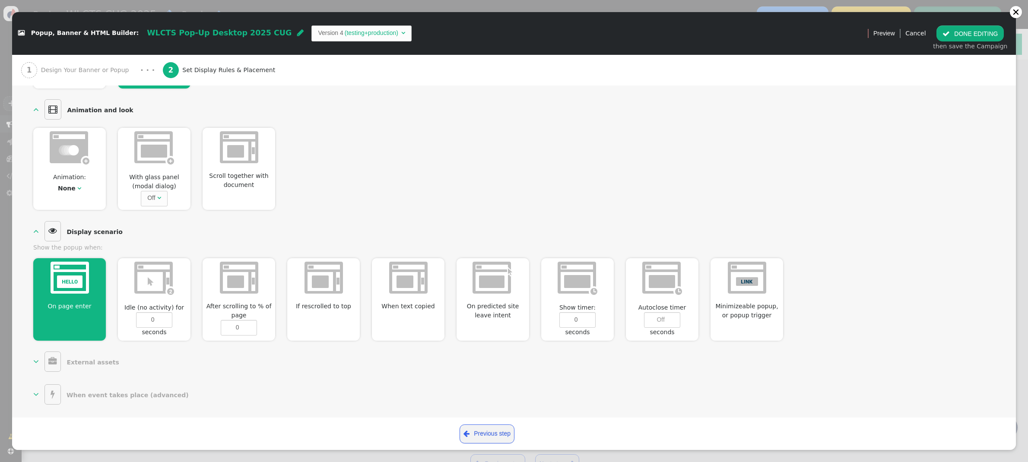
scroll to position [191, 0]
click at [594, 318] on input "0" at bounding box center [577, 321] width 36 height 16
click at [589, 317] on input "1" at bounding box center [577, 321] width 36 height 16
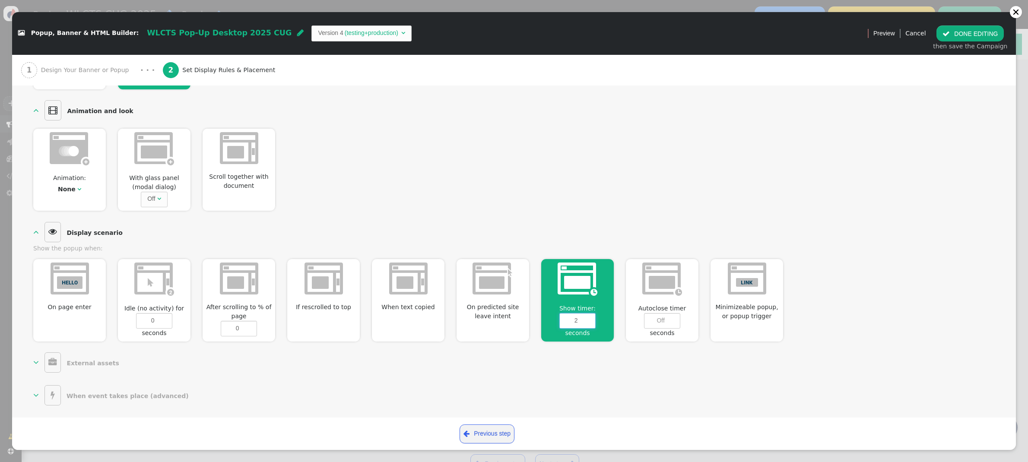
click at [589, 317] on input "2" at bounding box center [577, 321] width 36 height 16
click at [589, 317] on input "3" at bounding box center [577, 321] width 36 height 16
click at [589, 317] on input "4" at bounding box center [577, 321] width 36 height 16
type input "5"
click at [589, 317] on input "5" at bounding box center [577, 321] width 36 height 16
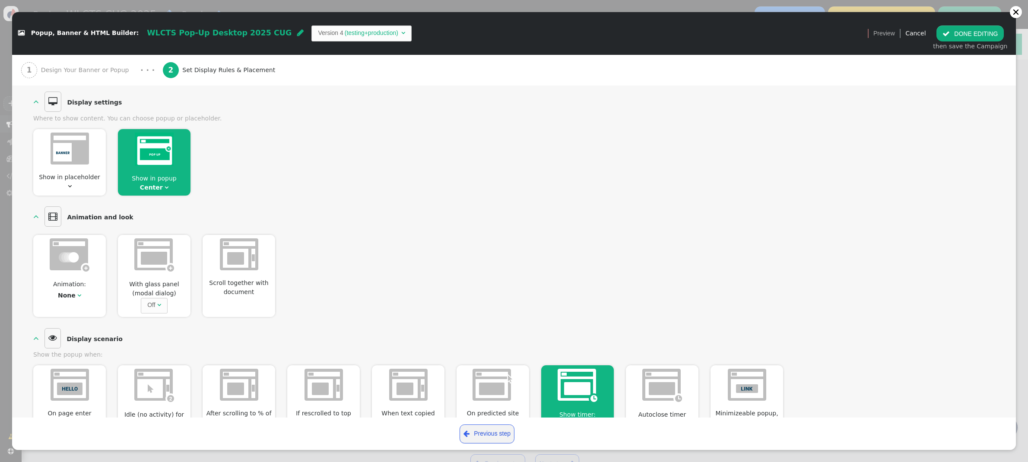
scroll to position [0, 0]
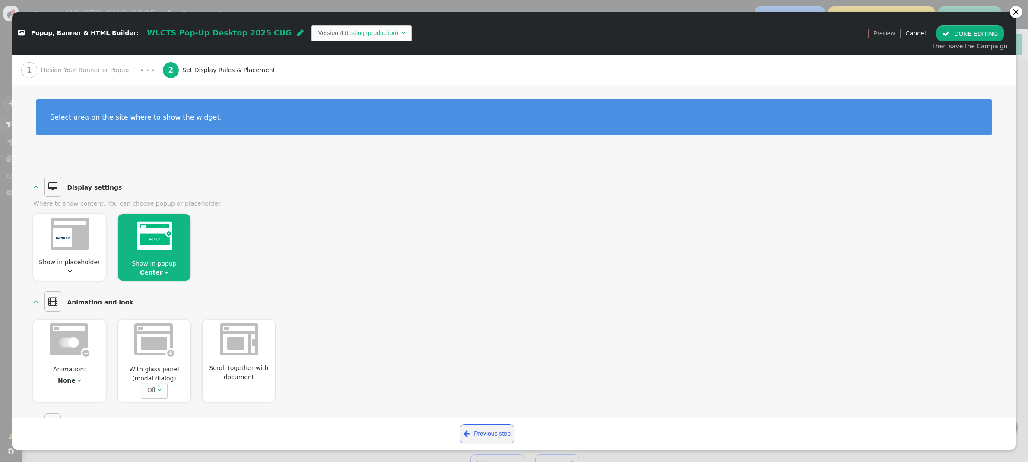
click at [965, 31] on button " DONE EDITING" at bounding box center [969, 33] width 67 height 16
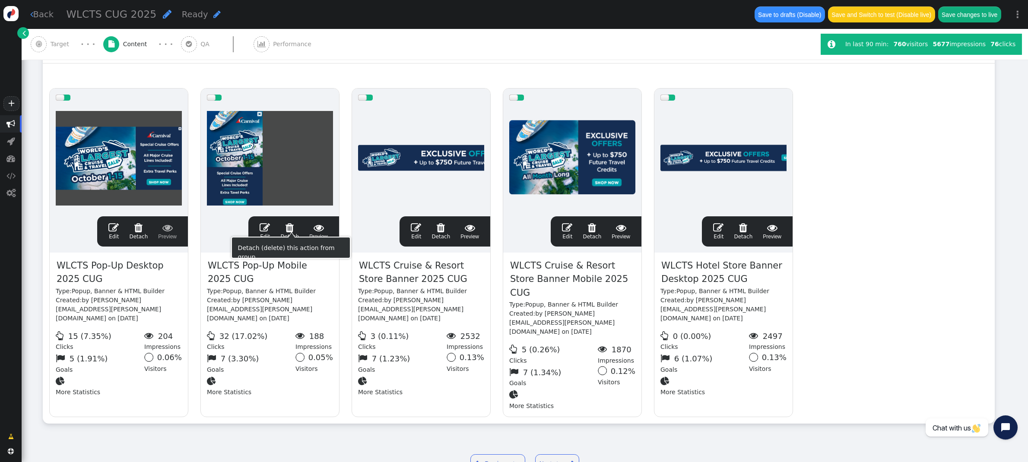
click at [264, 222] on span "" at bounding box center [265, 227] width 10 height 10
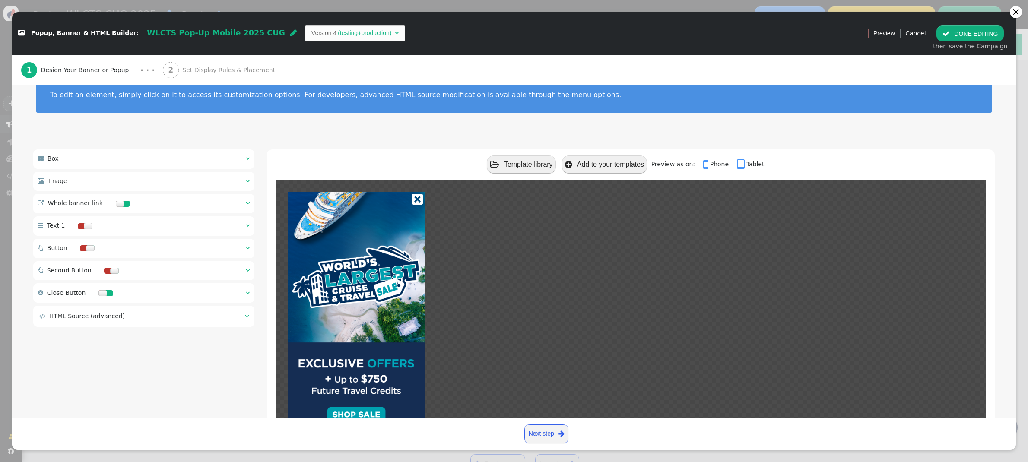
scroll to position [23, 0]
click at [185, 67] on span "Set Display Rules & Placement" at bounding box center [230, 70] width 96 height 9
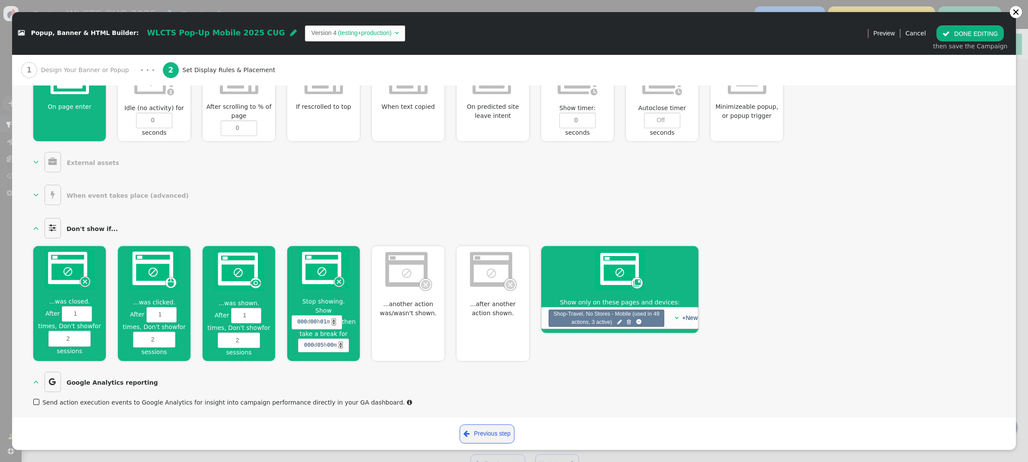
scroll to position [323, 0]
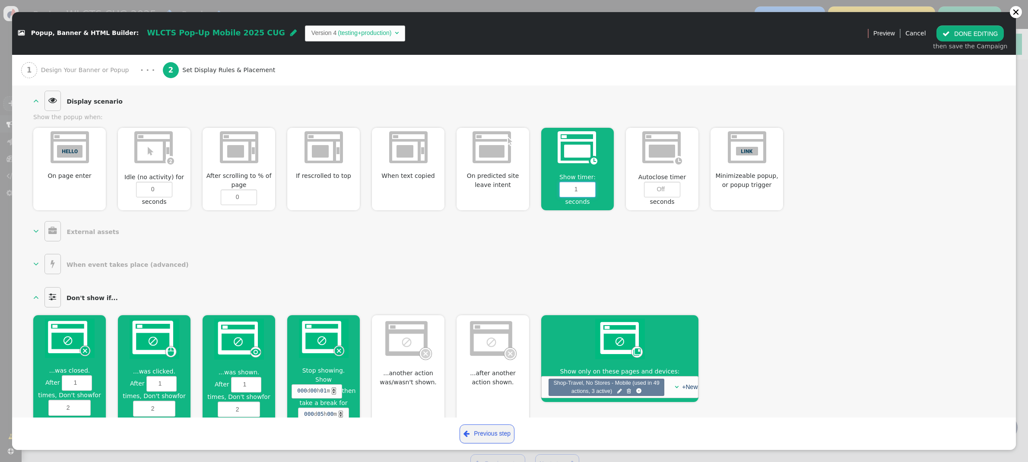
click at [591, 186] on input "1" at bounding box center [577, 190] width 36 height 16
click at [591, 186] on input "2" at bounding box center [577, 190] width 36 height 16
click at [591, 186] on input "3" at bounding box center [577, 190] width 36 height 16
click at [591, 186] on input "4" at bounding box center [577, 190] width 36 height 16
type input "5"
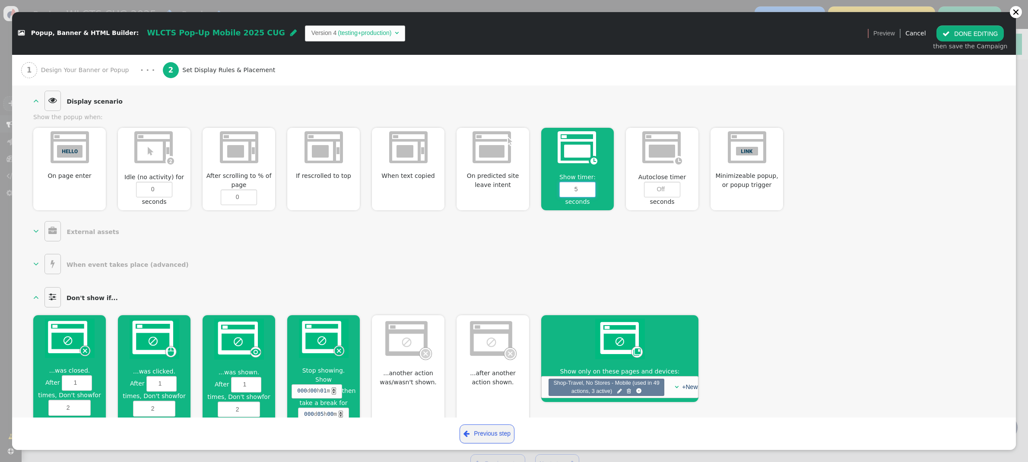
click at [591, 186] on input "5" at bounding box center [577, 190] width 36 height 16
click at [964, 35] on button " DONE EDITING" at bounding box center [969, 33] width 67 height 16
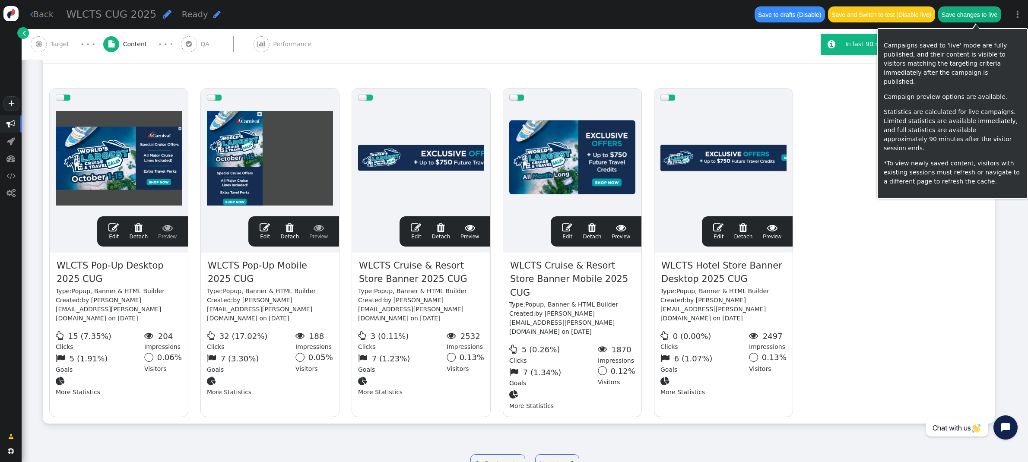
click at [968, 19] on button "Save changes to live" at bounding box center [969, 14] width 63 height 16
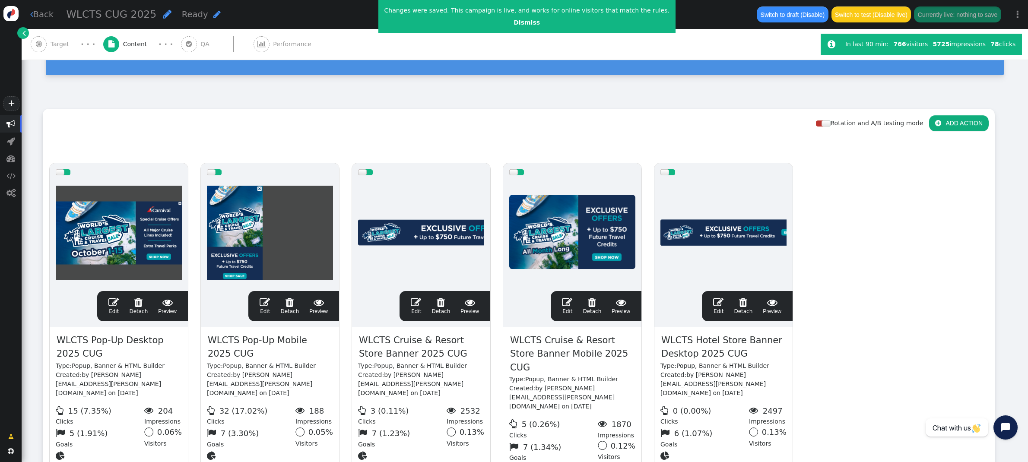
scroll to position [68, 0]
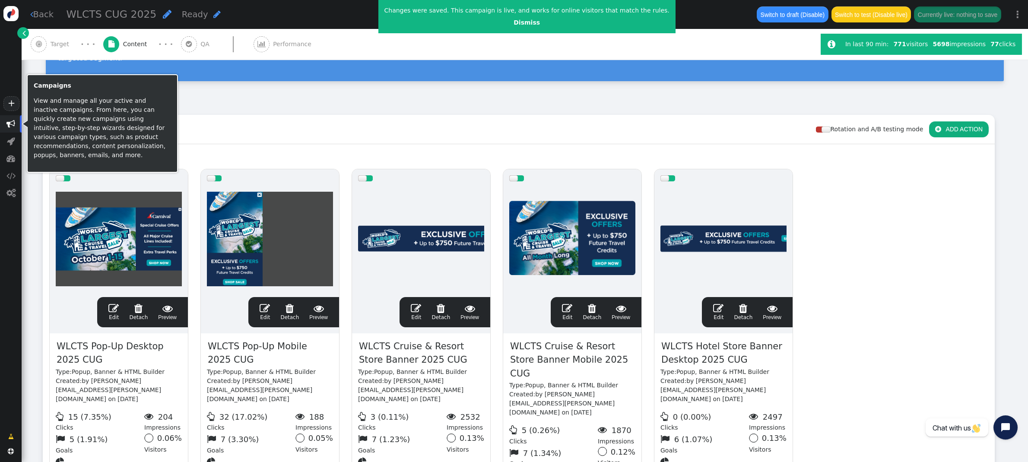
click at [9, 127] on span "" at bounding box center [10, 124] width 9 height 9
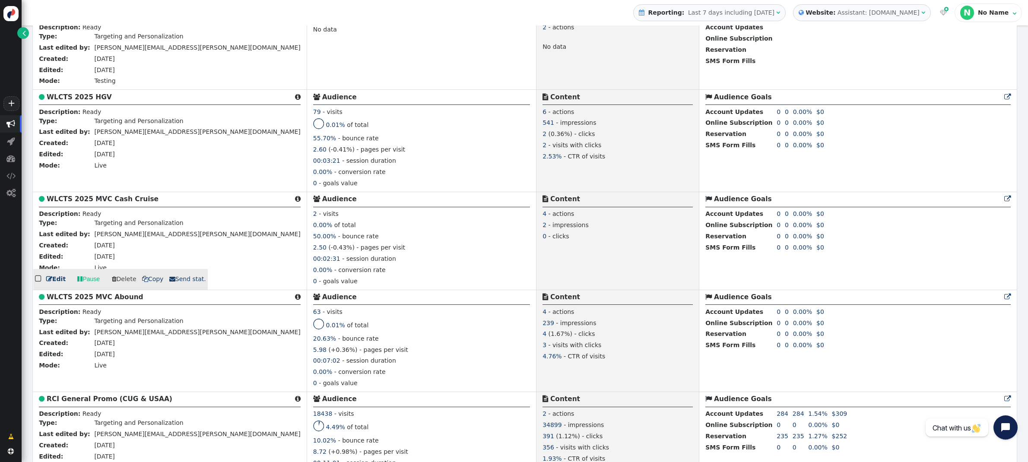
scroll to position [567, 0]
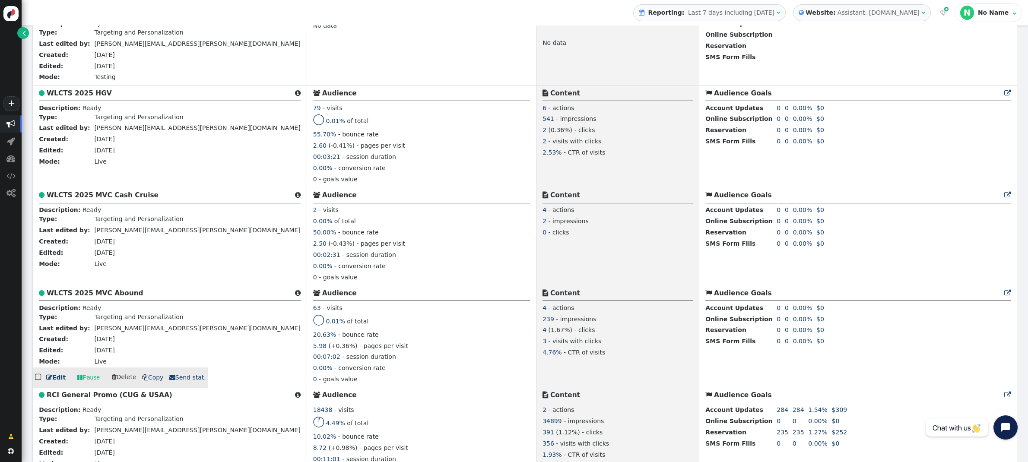
click at [115, 292] on b "WLCTS 2025 MVC Abound" at bounding box center [95, 293] width 97 height 8
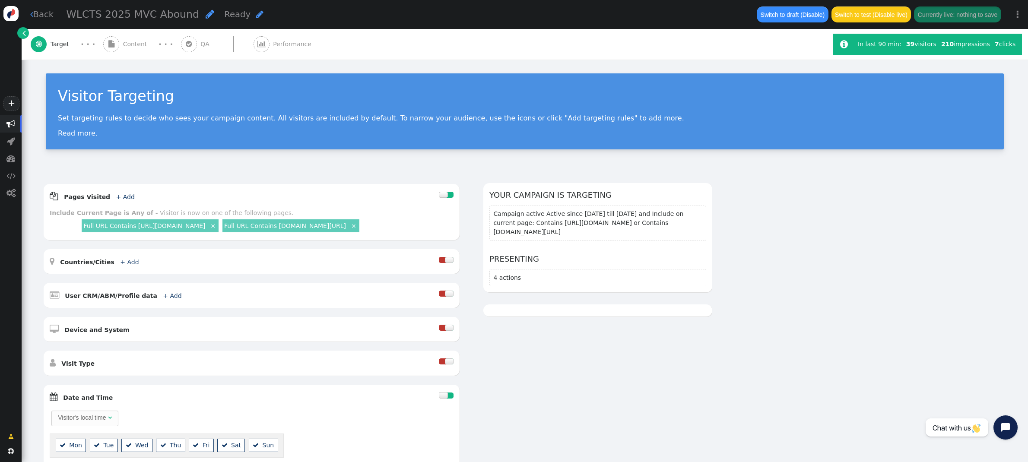
click at [134, 47] on span "Content" at bounding box center [137, 44] width 28 height 9
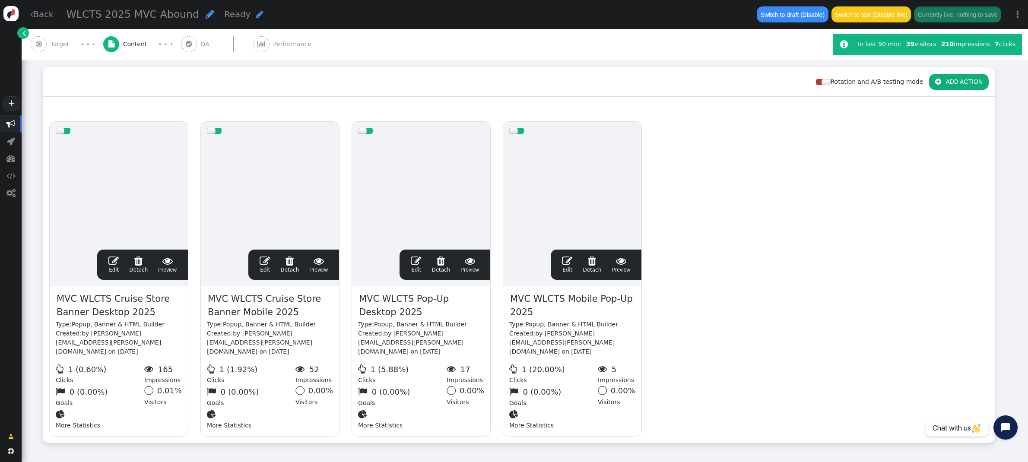
scroll to position [119, 0]
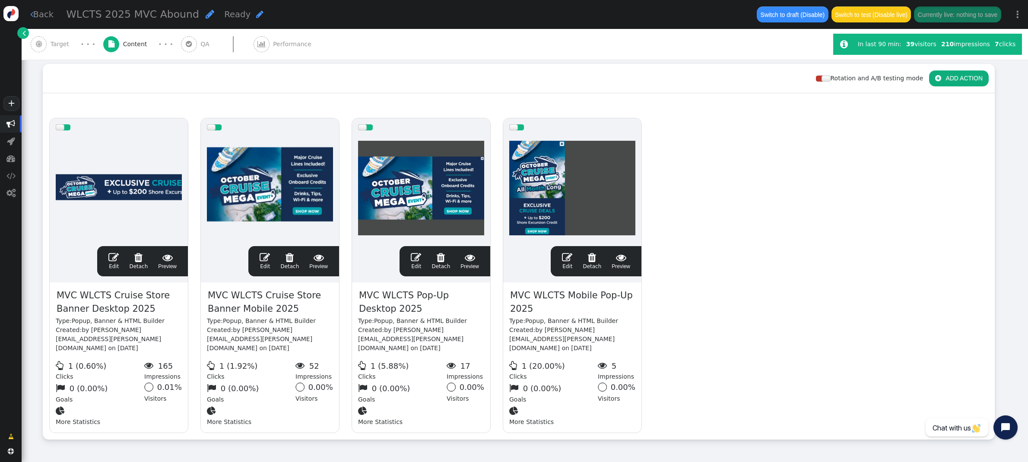
click at [417, 252] on span "" at bounding box center [416, 257] width 10 height 10
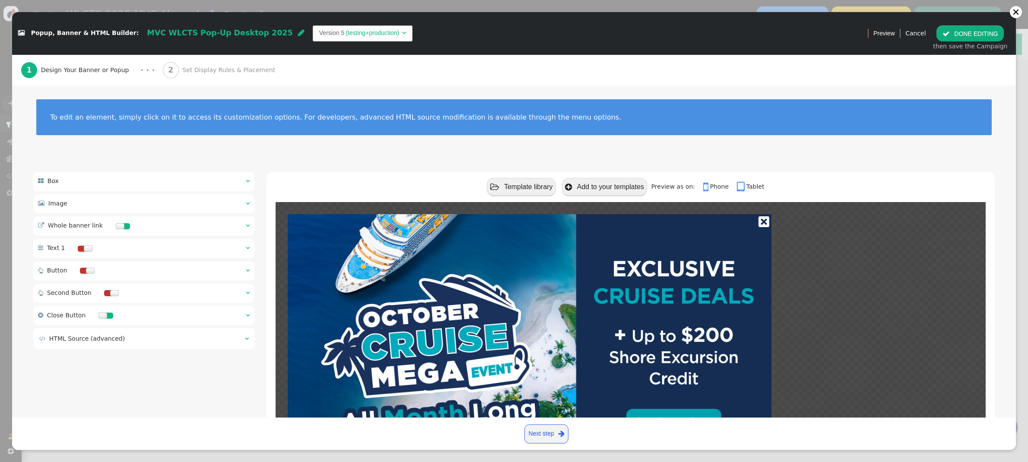
click at [212, 72] on span "Set Display Rules & Placement" at bounding box center [230, 70] width 96 height 9
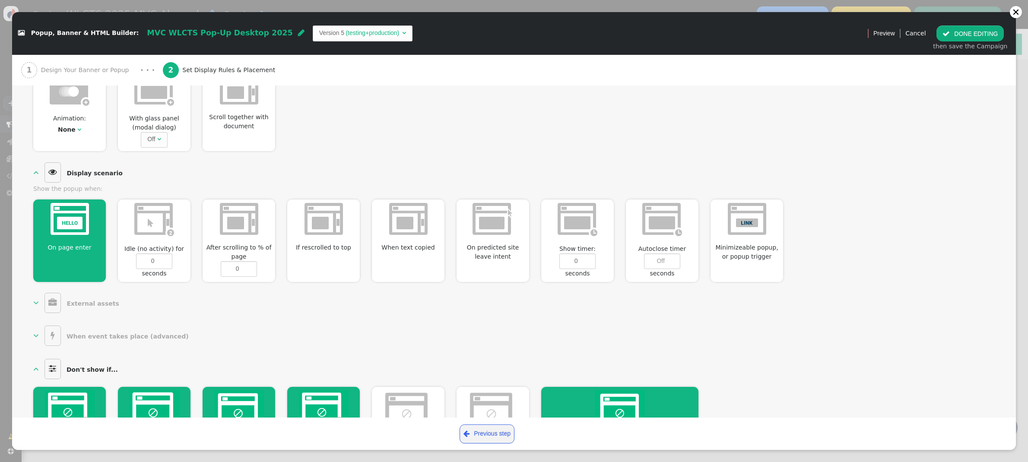
scroll to position [263, 0]
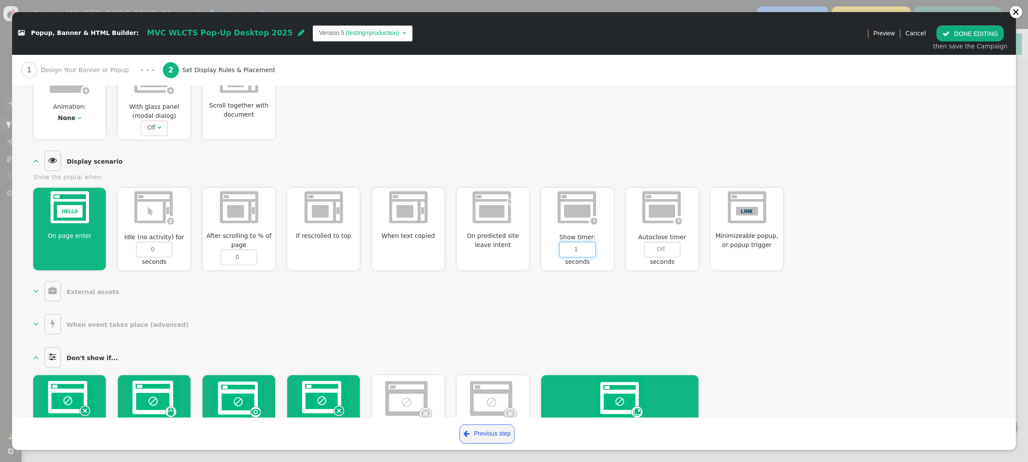
click at [590, 246] on input "1" at bounding box center [577, 250] width 36 height 16
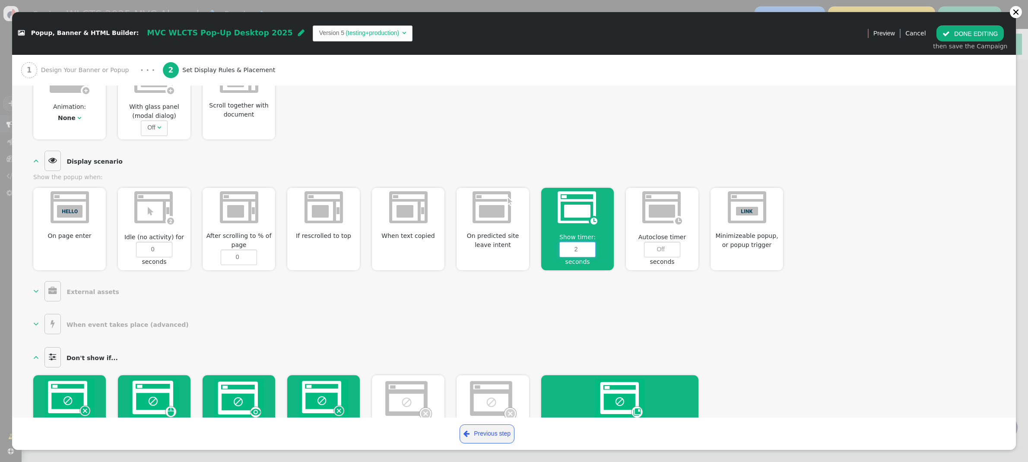
click at [590, 246] on input "2" at bounding box center [577, 250] width 36 height 16
click at [590, 246] on input "3" at bounding box center [577, 250] width 36 height 16
click at [590, 246] on input "4" at bounding box center [577, 250] width 36 height 16
type input "5"
click at [590, 246] on input "5" at bounding box center [577, 250] width 36 height 16
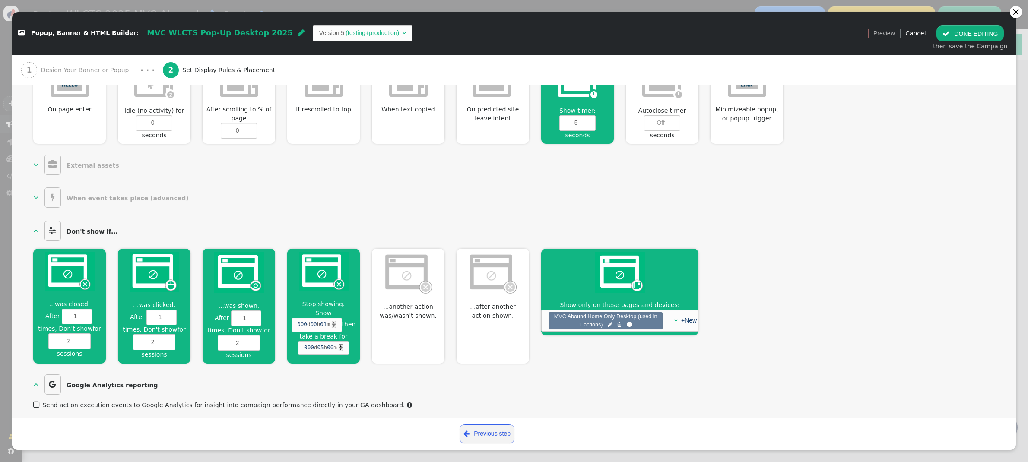
scroll to position [392, 0]
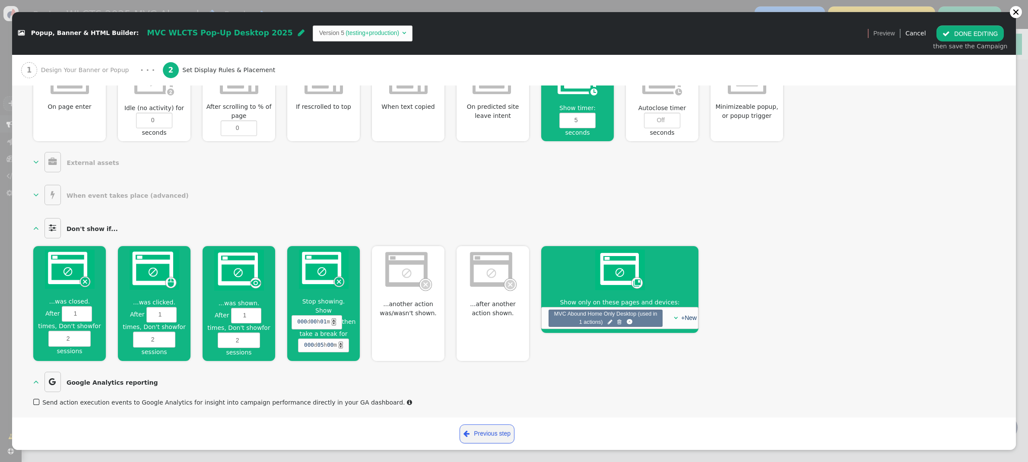
click at [949, 36] on span "" at bounding box center [945, 33] width 7 height 7
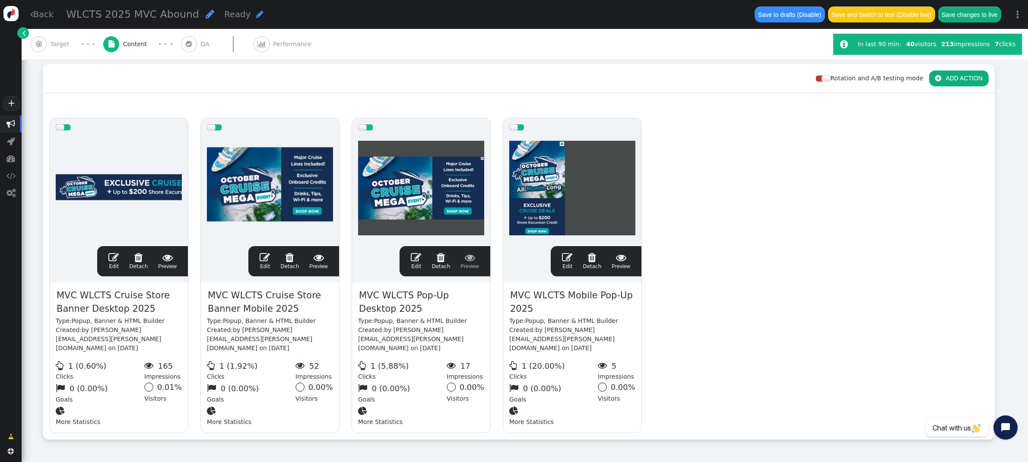
click at [565, 252] on span "" at bounding box center [567, 257] width 10 height 10
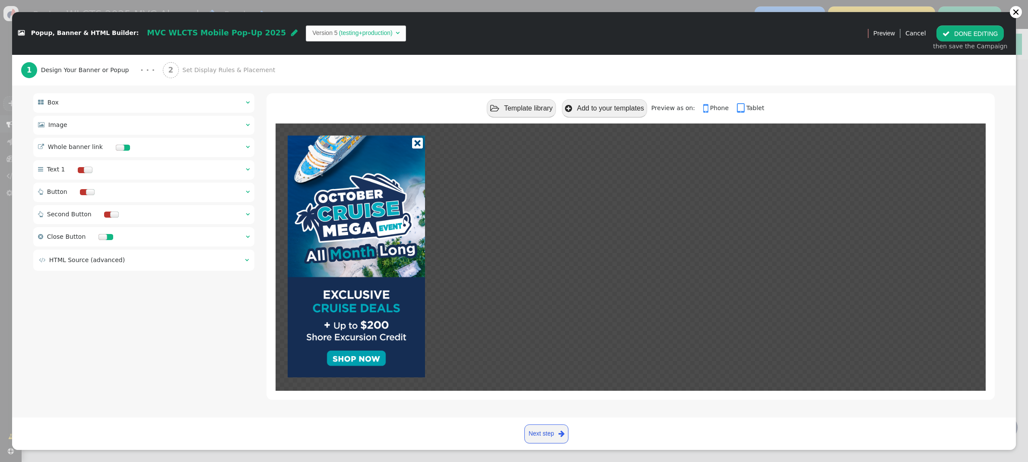
scroll to position [0, 0]
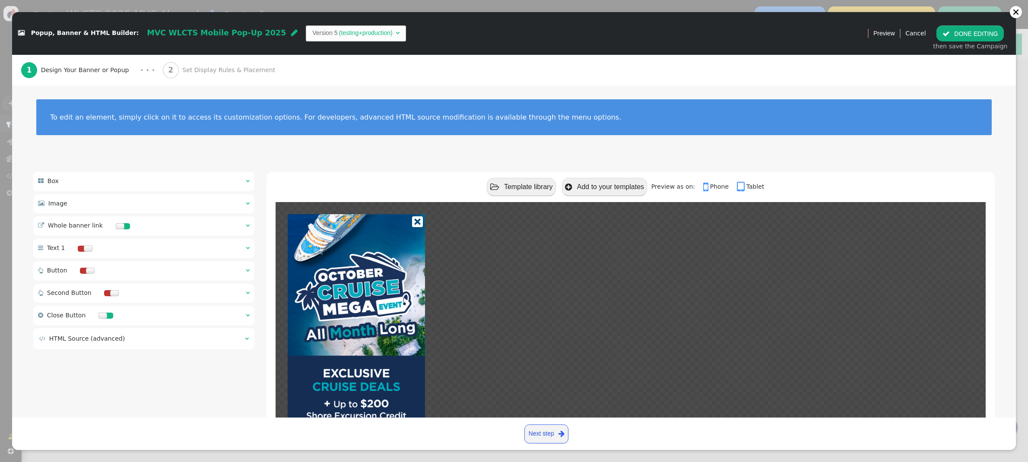
click at [184, 75] on span "Set Display Rules & Placement" at bounding box center [230, 70] width 96 height 9
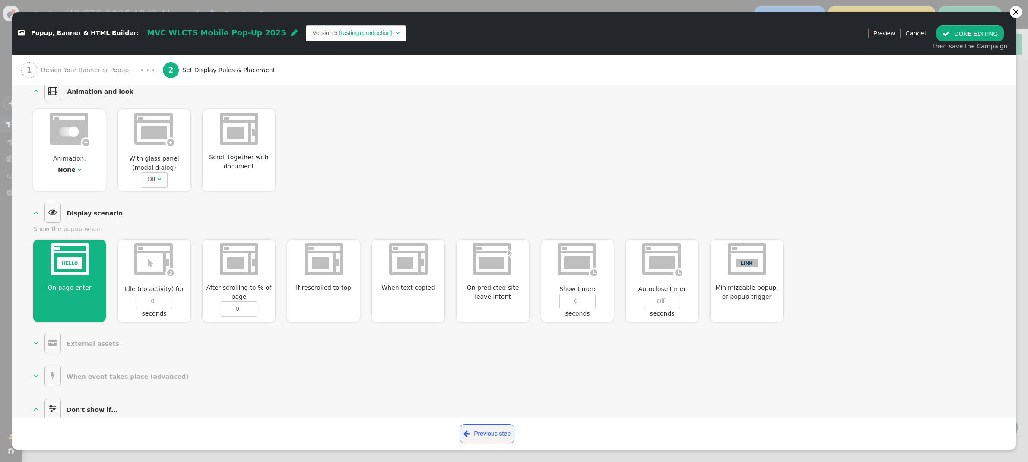
scroll to position [214, 0]
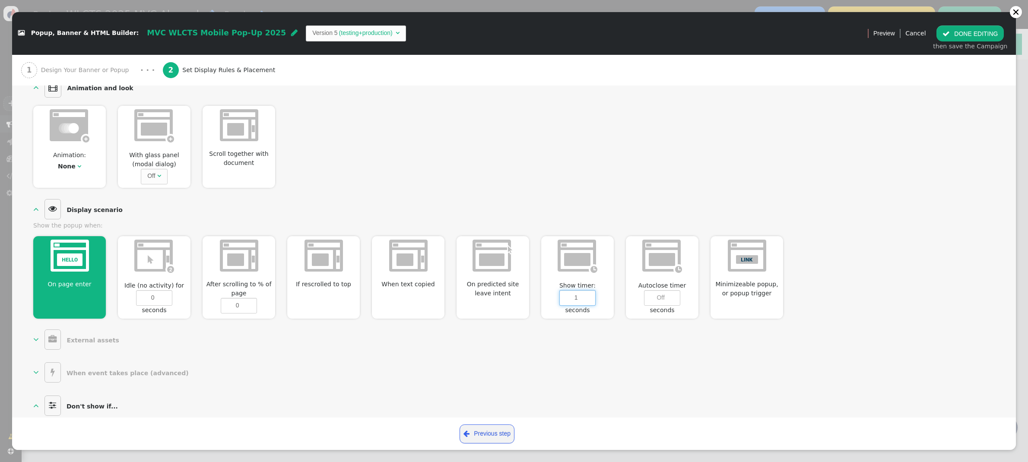
click at [590, 298] on input "1" at bounding box center [577, 298] width 36 height 16
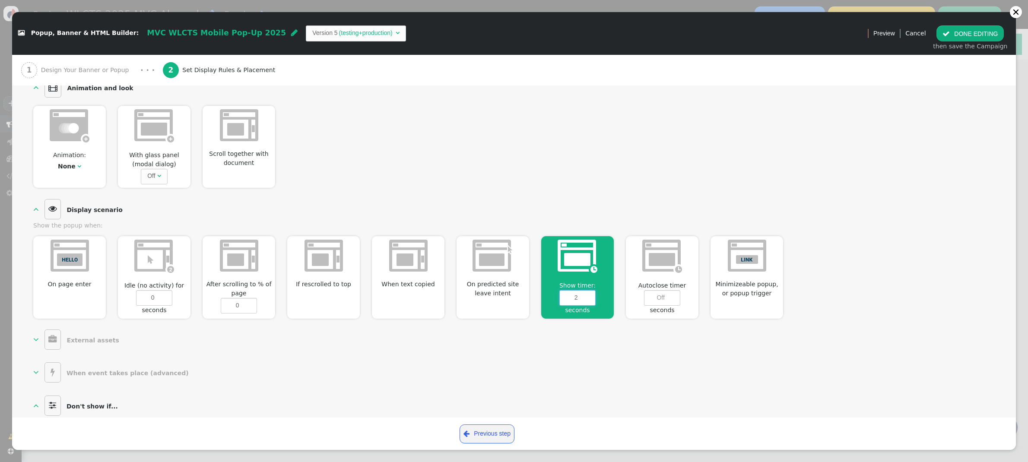
click at [590, 298] on input "2" at bounding box center [577, 298] width 36 height 16
click at [590, 298] on input "3" at bounding box center [577, 298] width 36 height 16
click at [590, 298] on input "4" at bounding box center [577, 298] width 36 height 16
type input "5"
click at [590, 298] on input "5" at bounding box center [577, 298] width 36 height 16
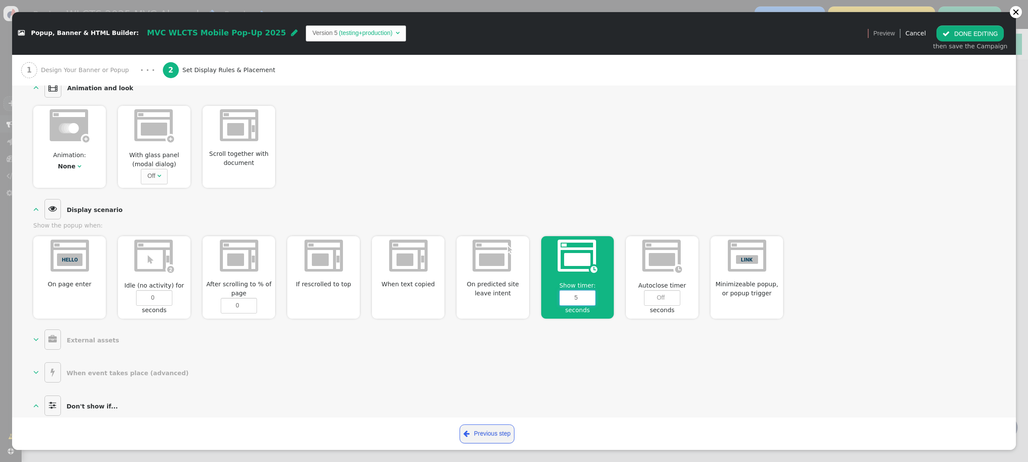
scroll to position [394, 0]
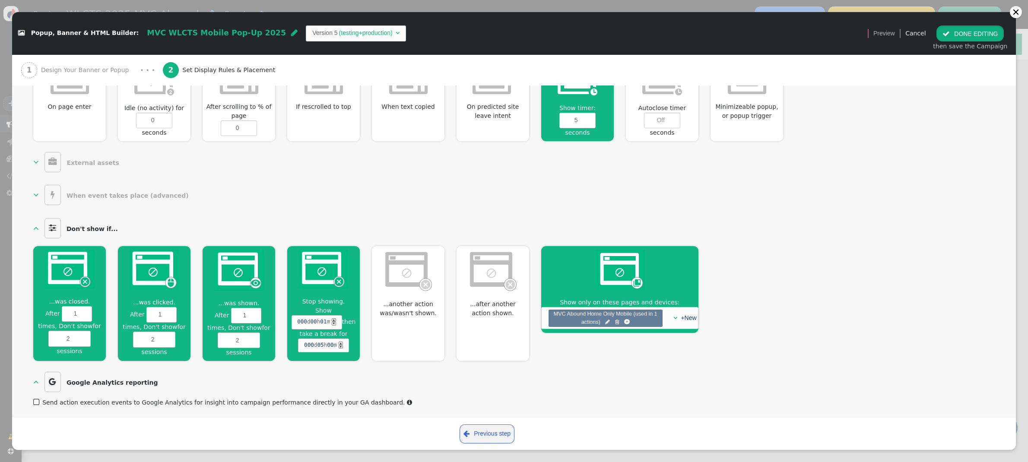
click at [961, 32] on button " DONE EDITING" at bounding box center [969, 33] width 67 height 16
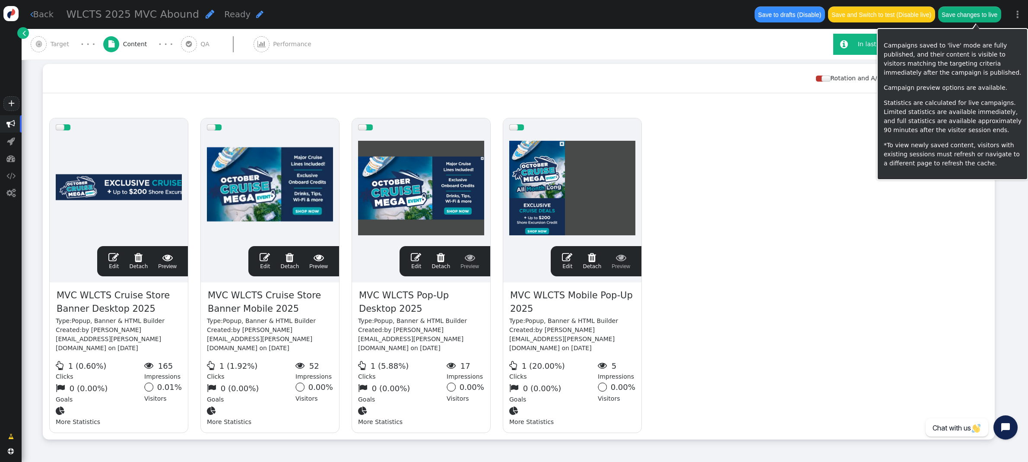
click at [977, 16] on button "Save changes to live" at bounding box center [969, 14] width 63 height 16
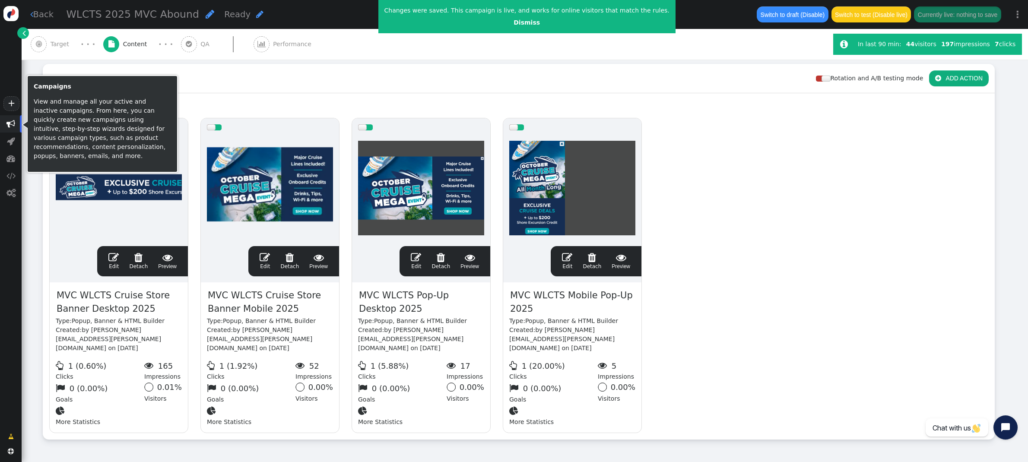
click at [15, 124] on span "" at bounding box center [11, 123] width 22 height 17
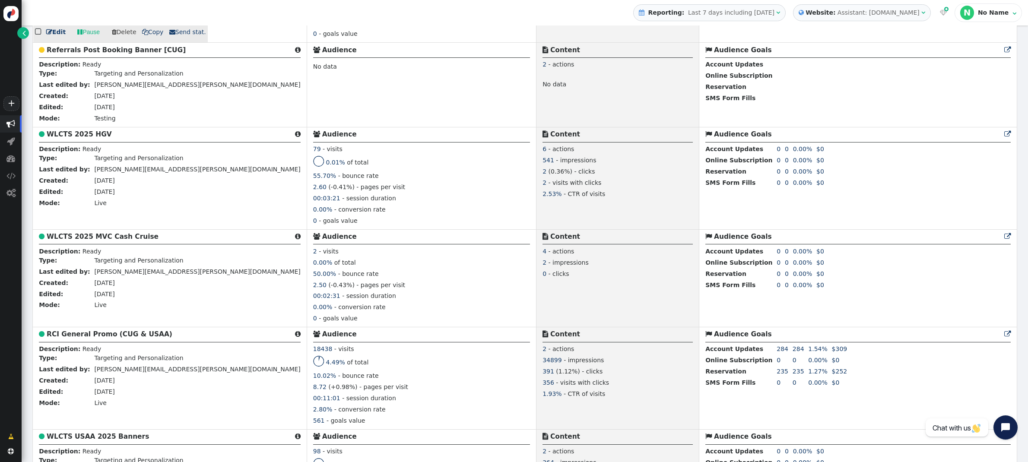
scroll to position [634, 0]
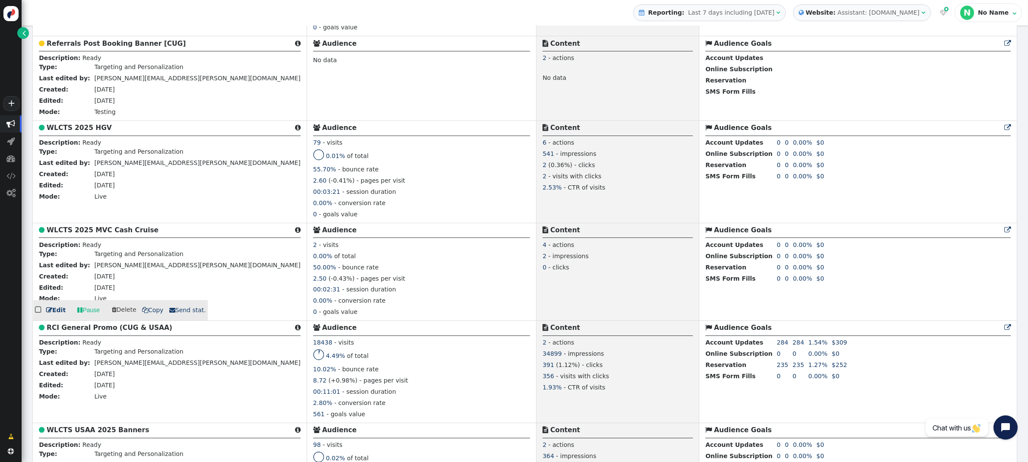
click at [90, 226] on b "WLCTS 2025 MVC Cash Cruise" at bounding box center [103, 230] width 112 height 8
click at [92, 230] on b "WLCTS 2025 MVC Cash Cruise" at bounding box center [103, 230] width 112 height 8
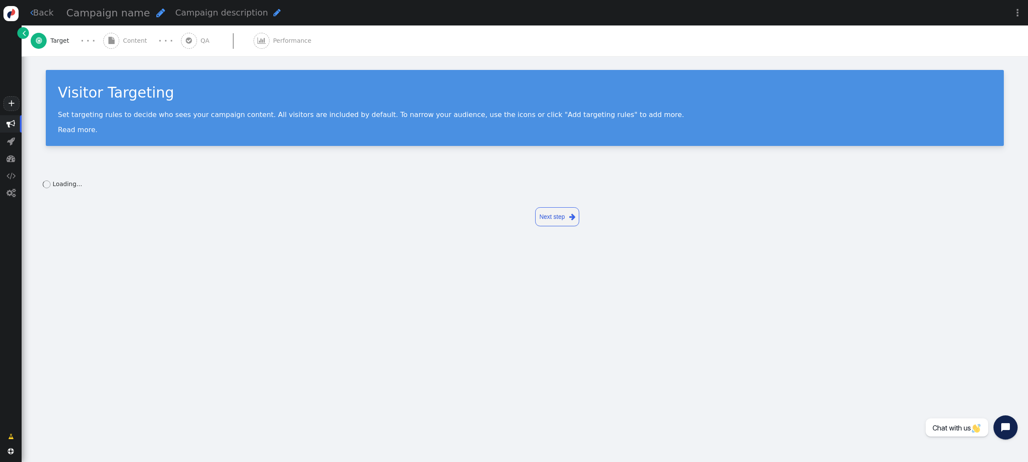
click at [137, 39] on span "Content" at bounding box center [137, 40] width 28 height 9
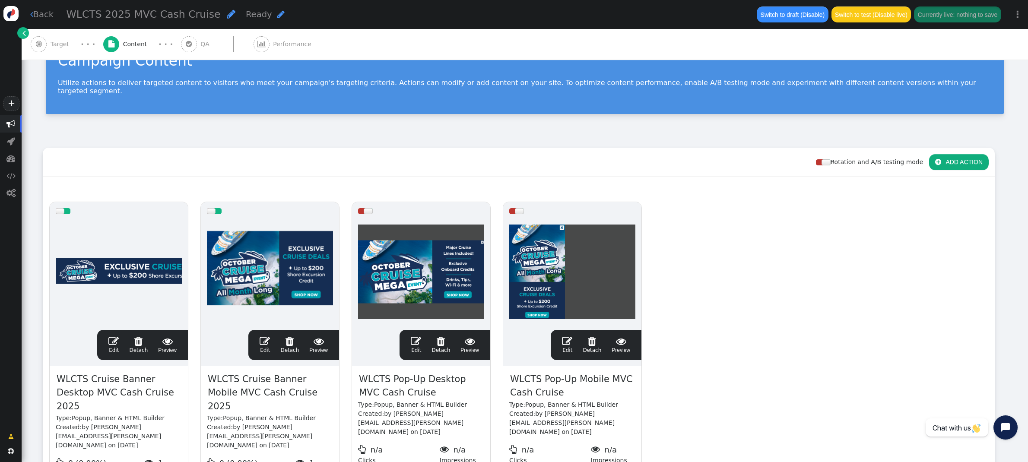
scroll to position [39, 0]
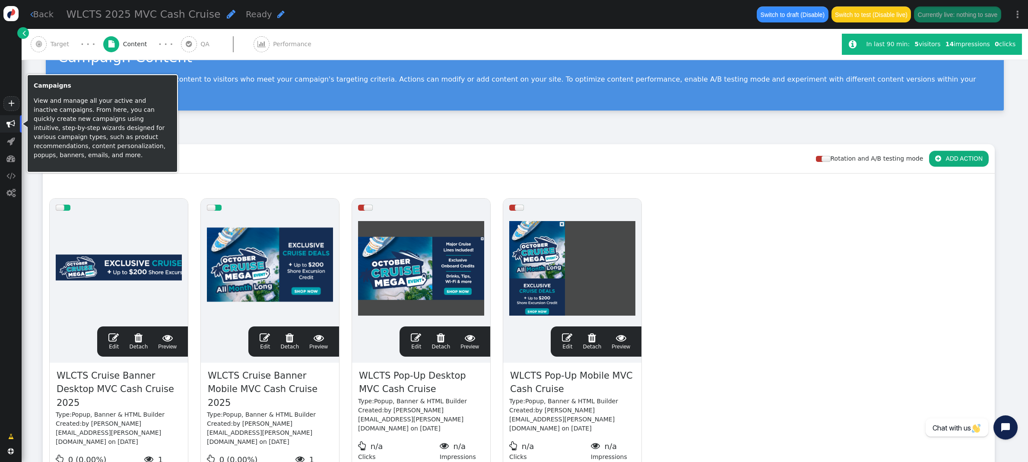
click at [13, 122] on span "" at bounding box center [10, 124] width 9 height 9
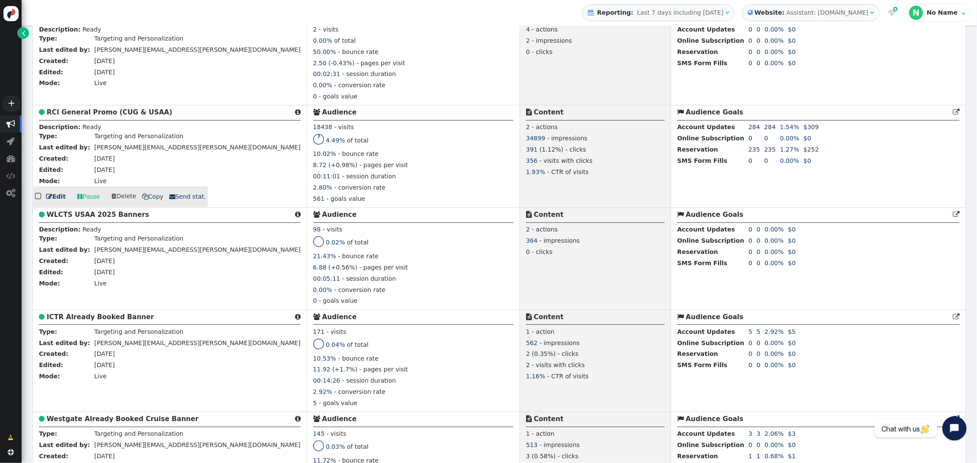
scroll to position [854, 0]
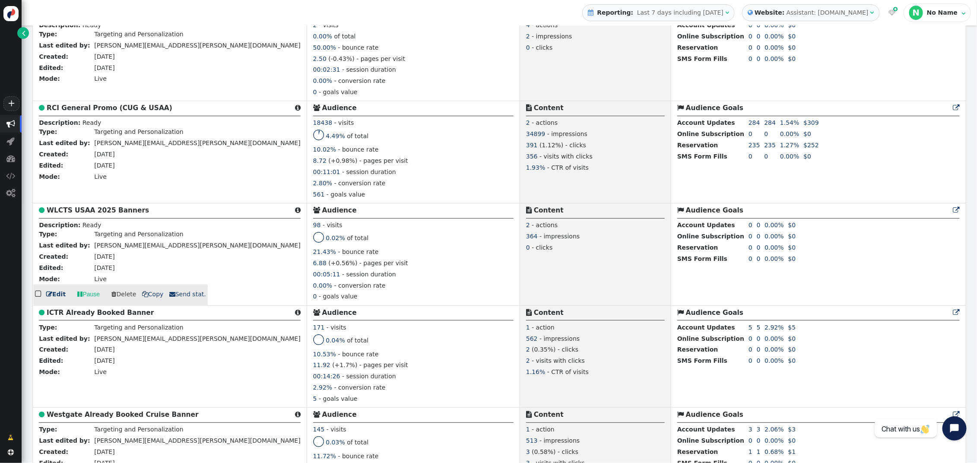
drag, startPoint x: 111, startPoint y: 209, endPoint x: 119, endPoint y: 208, distance: 8.3
click at [111, 209] on b "WLCTS USAA 2025 Banners" at bounding box center [98, 210] width 102 height 8
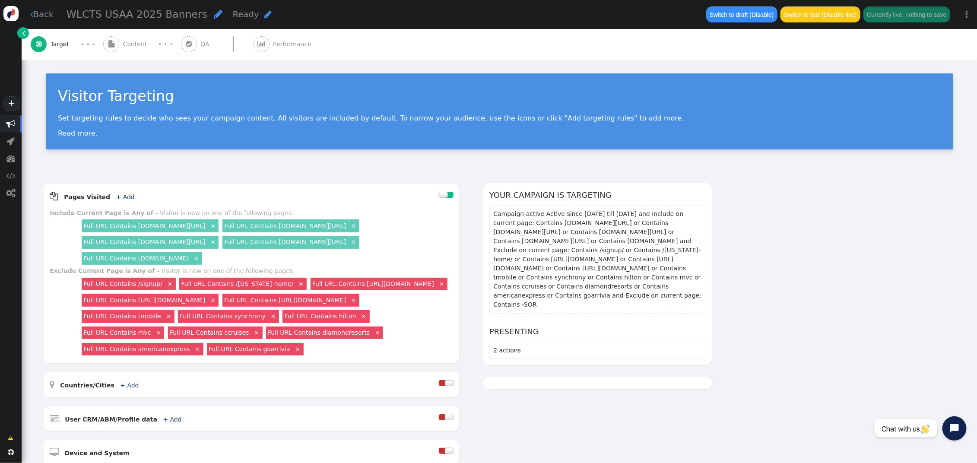
scroll to position [0, 0]
click at [135, 41] on span "Content" at bounding box center [137, 44] width 28 height 9
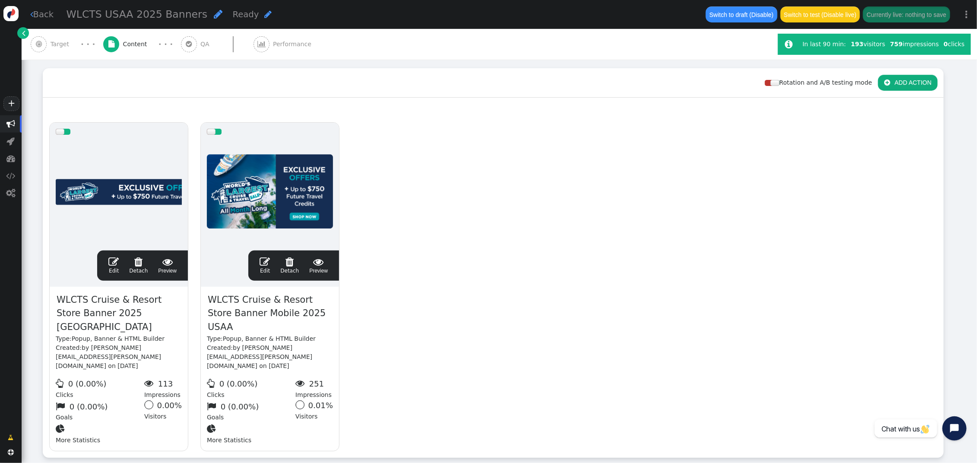
scroll to position [136, 0]
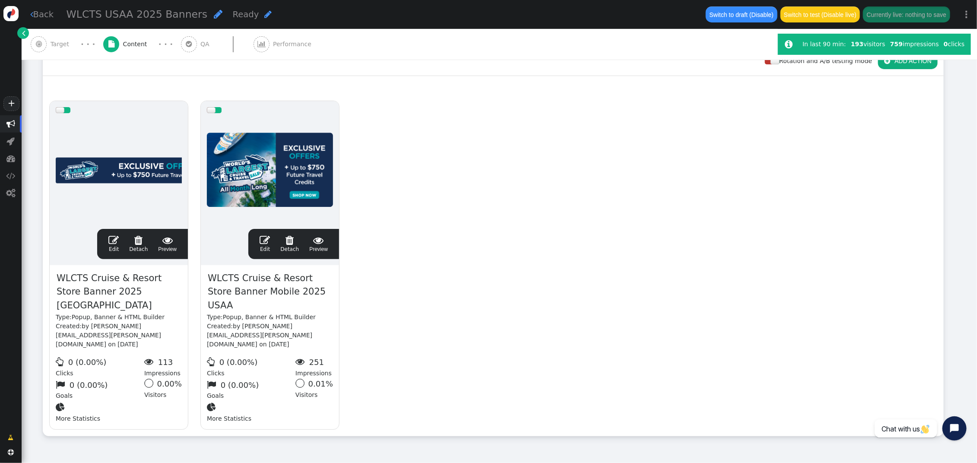
click at [111, 235] on span "" at bounding box center [113, 240] width 10 height 10
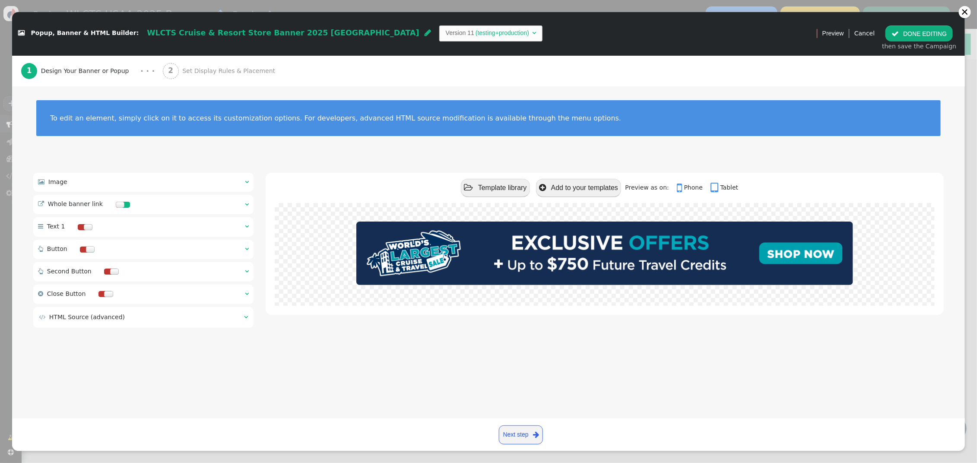
click at [190, 70] on span "Set Display Rules & Placement" at bounding box center [230, 71] width 96 height 9
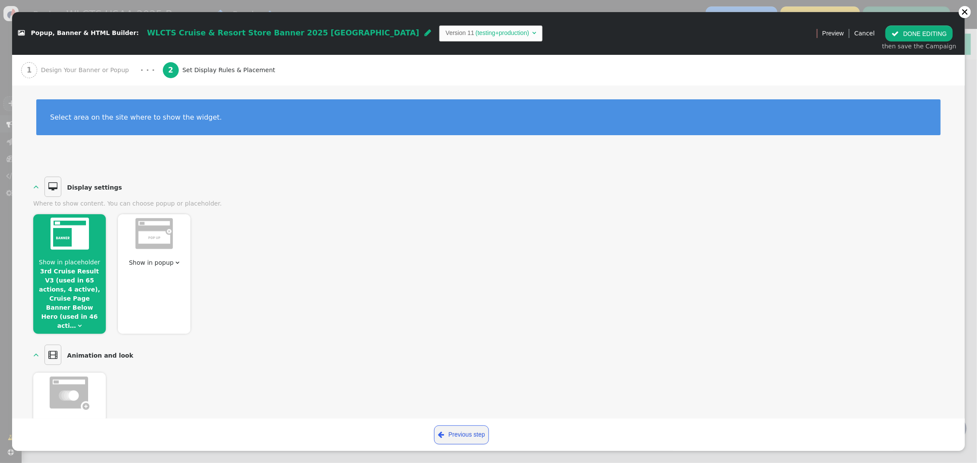
click at [77, 262] on span "Show in placeholder" at bounding box center [69, 262] width 61 height 7
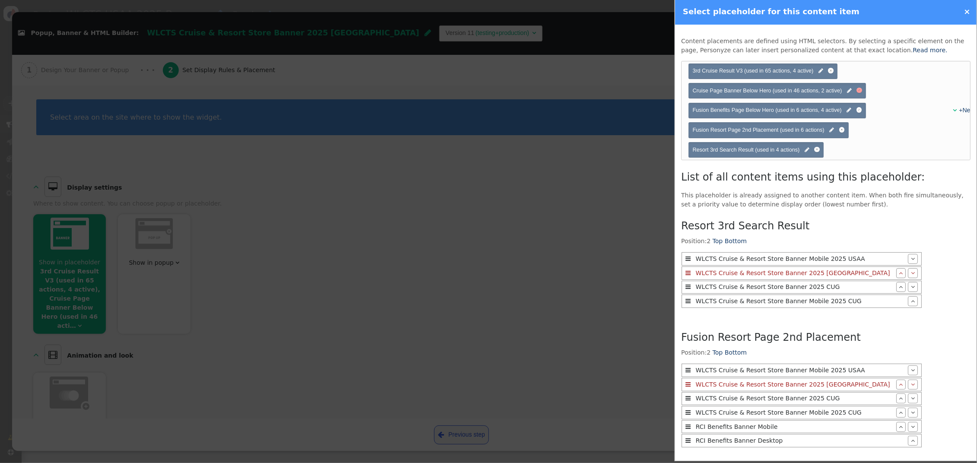
click at [862, 89] on div at bounding box center [859, 91] width 6 height 6
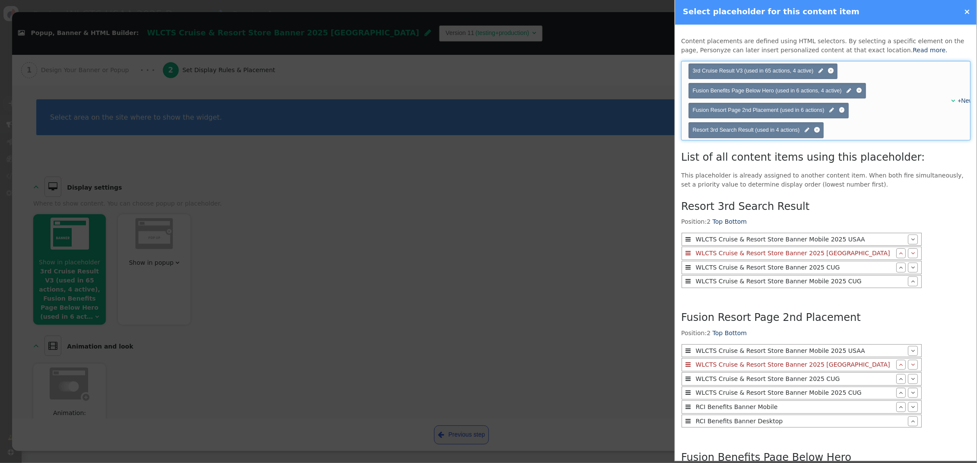
click at [952, 101] on span "" at bounding box center [953, 101] width 4 height 6
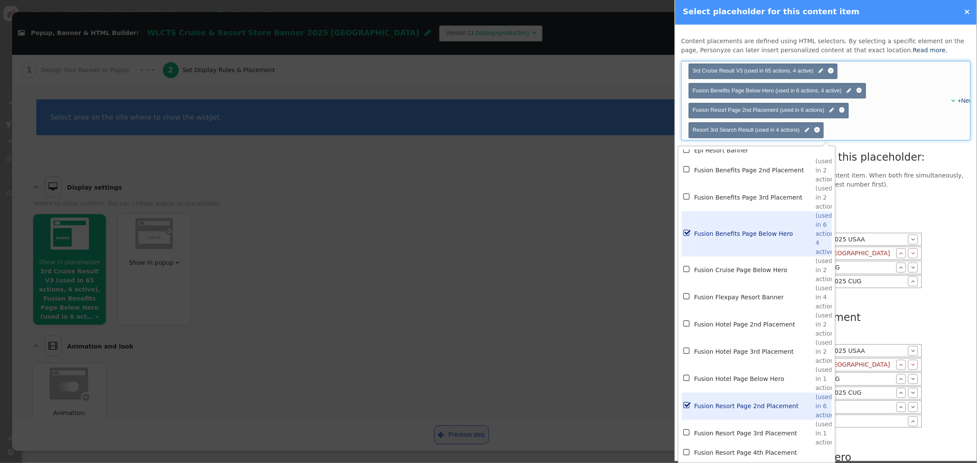
scroll to position [1909, 0]
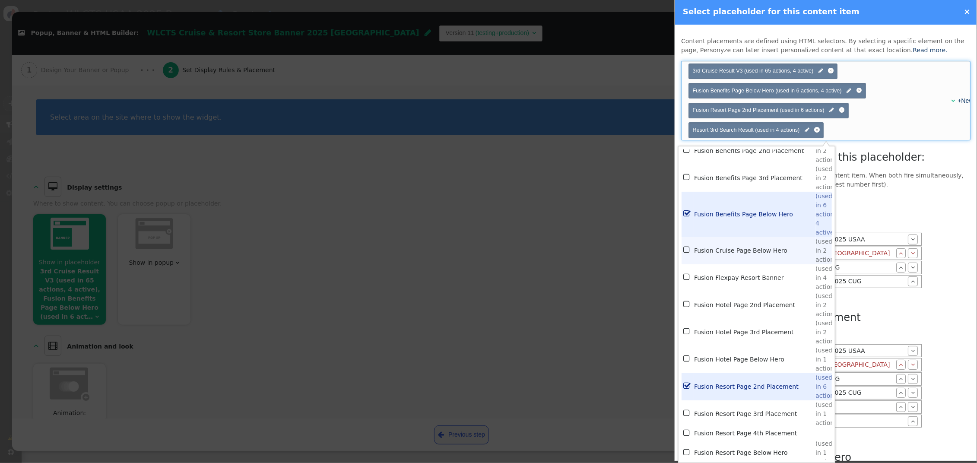
click at [742, 252] on td "Fusion Cruise Page Below Hero" at bounding box center [754, 250] width 121 height 27
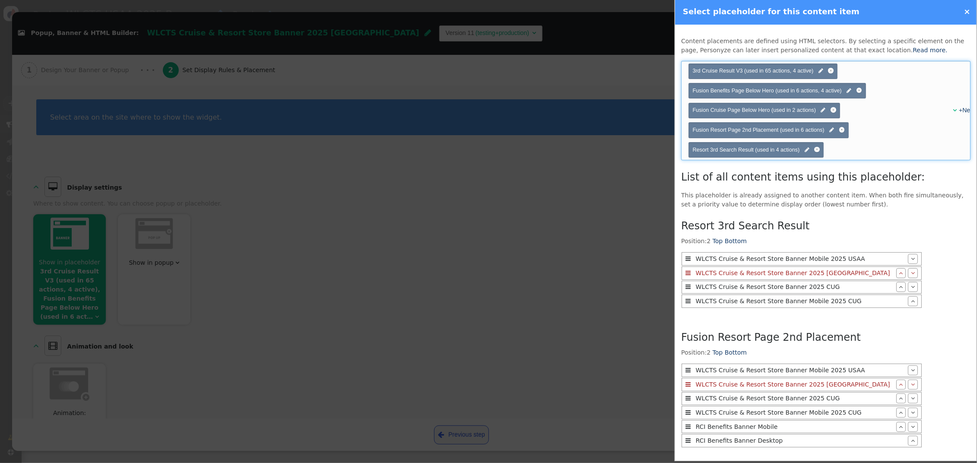
scroll to position [575, 0]
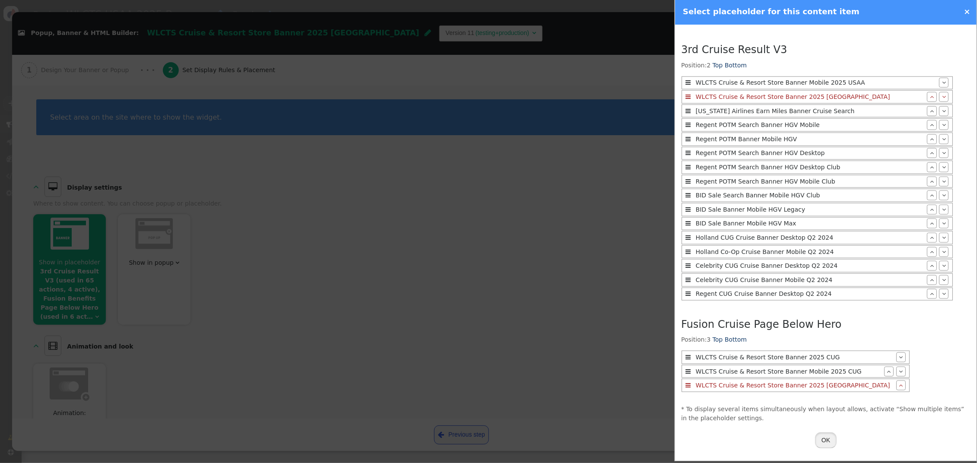
click at [828, 437] on button "OK" at bounding box center [826, 440] width 22 height 16
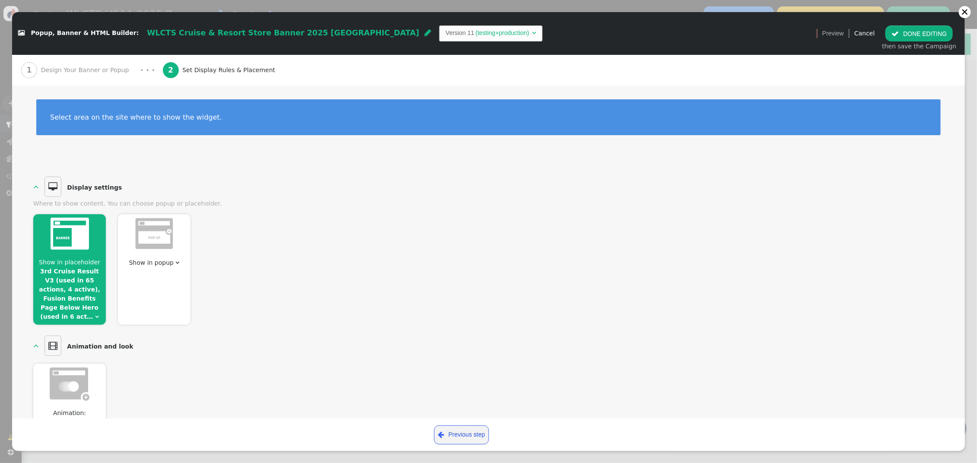
click at [919, 31] on button " DONE EDITING" at bounding box center [918, 33] width 67 height 16
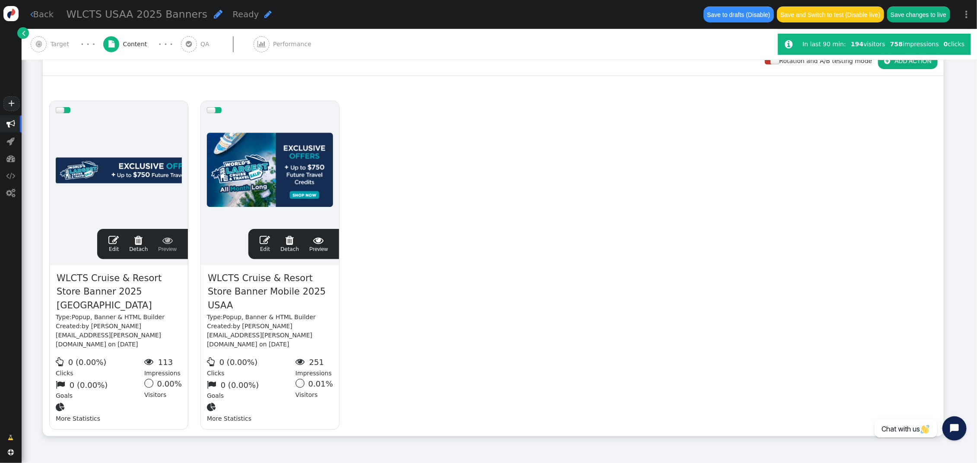
click at [266, 235] on span "" at bounding box center [265, 240] width 10 height 10
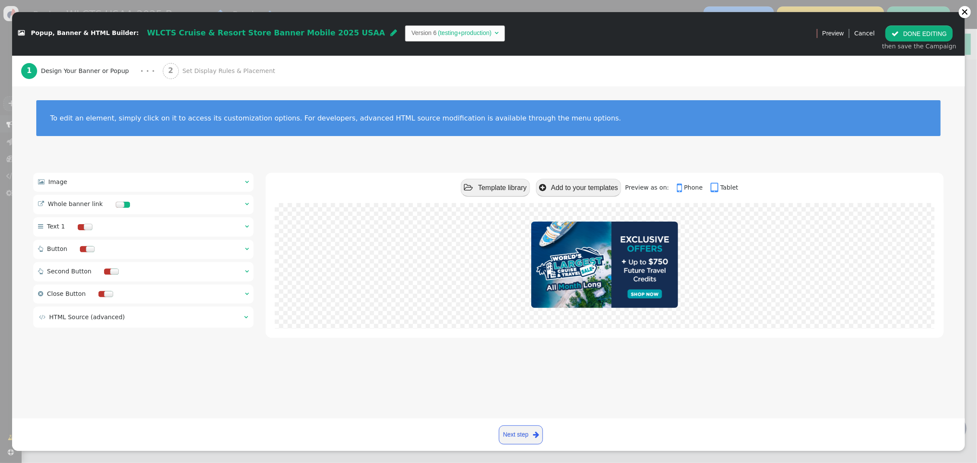
click at [186, 68] on span "Set Display Rules & Placement" at bounding box center [230, 71] width 96 height 9
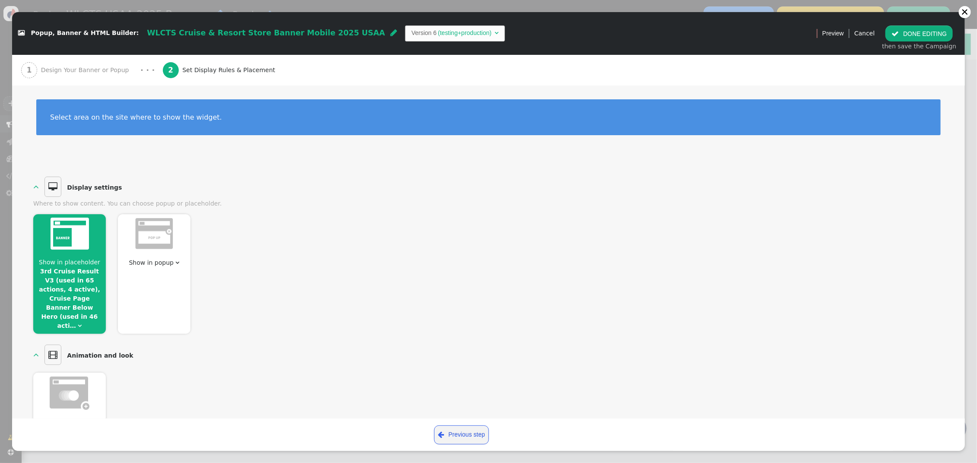
click at [76, 279] on link "3rd Cruise Result V3 (used in 65 actions, 4 active), Cruise Page Banner Below H…" at bounding box center [69, 298] width 61 height 61
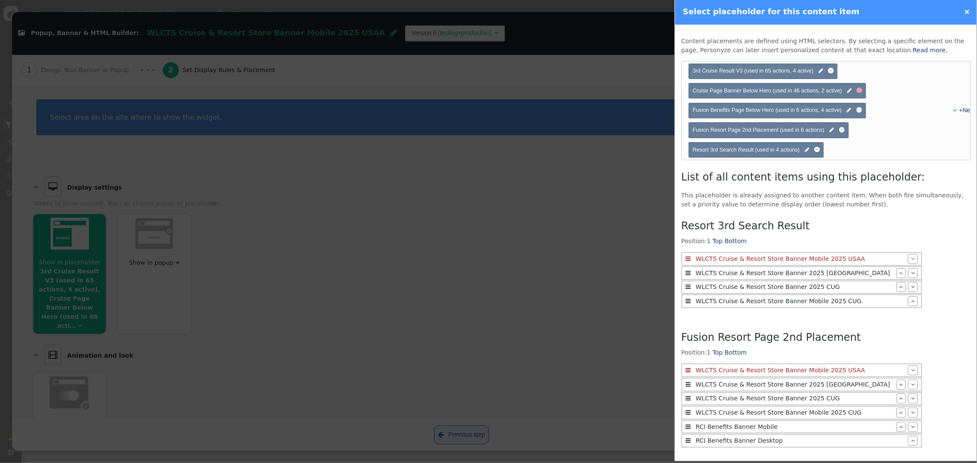
click at [860, 89] on div at bounding box center [859, 91] width 6 height 6
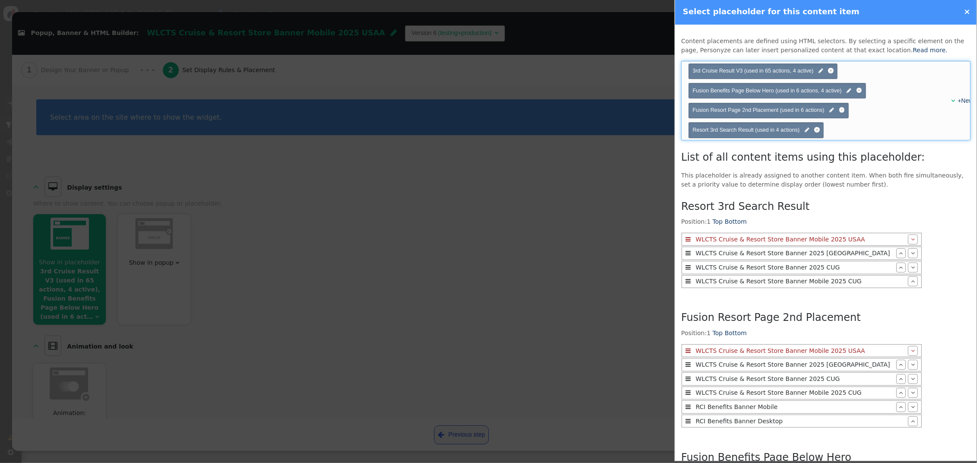
click at [954, 99] on div "+New" at bounding box center [958, 100] width 11 height 9
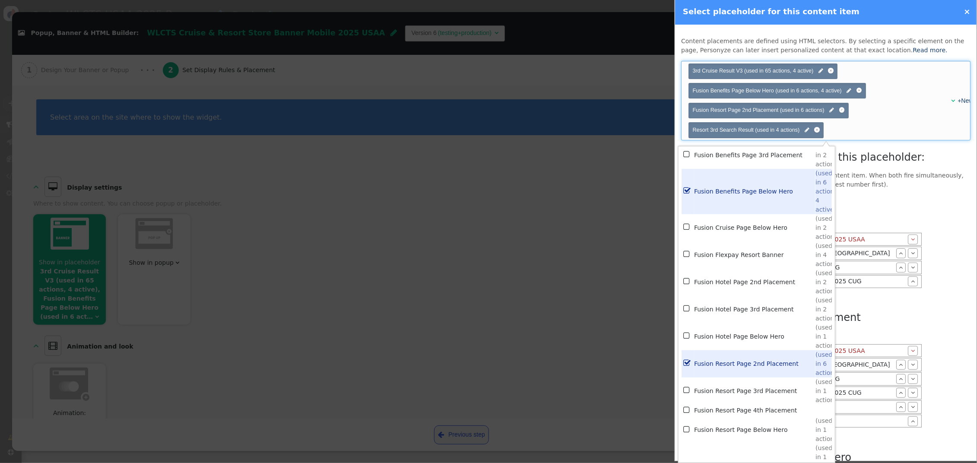
scroll to position [1933, 0]
click at [721, 235] on td "Fusion Cruise Page Below Hero" at bounding box center [754, 226] width 121 height 27
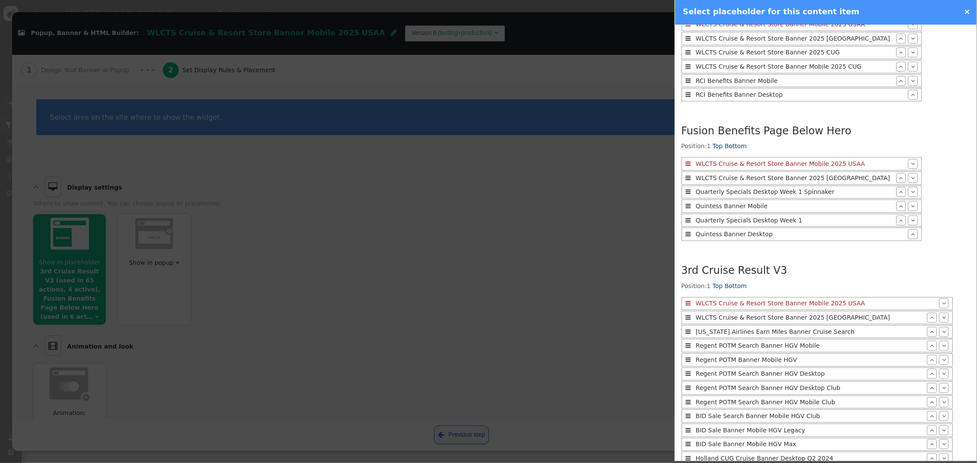
scroll to position [575, 0]
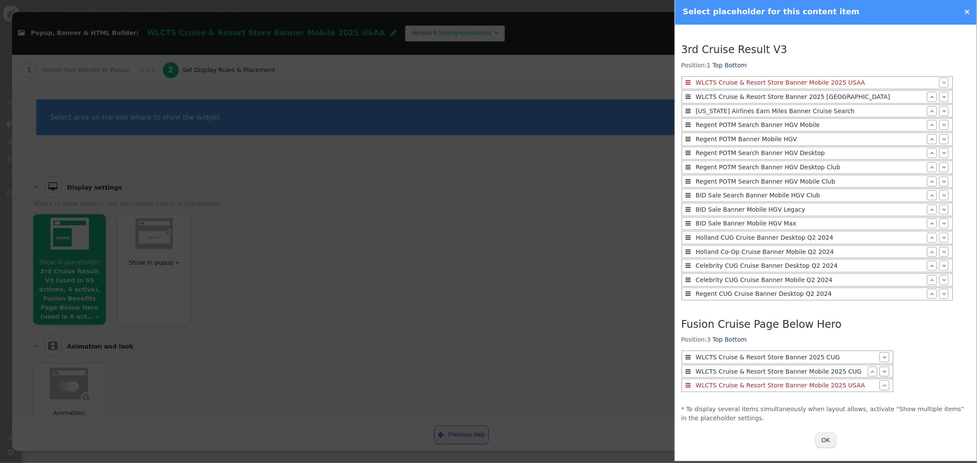
drag, startPoint x: 826, startPoint y: 444, endPoint x: 914, endPoint y: 29, distance: 424.3
click at [826, 444] on button "OK" at bounding box center [826, 440] width 22 height 16
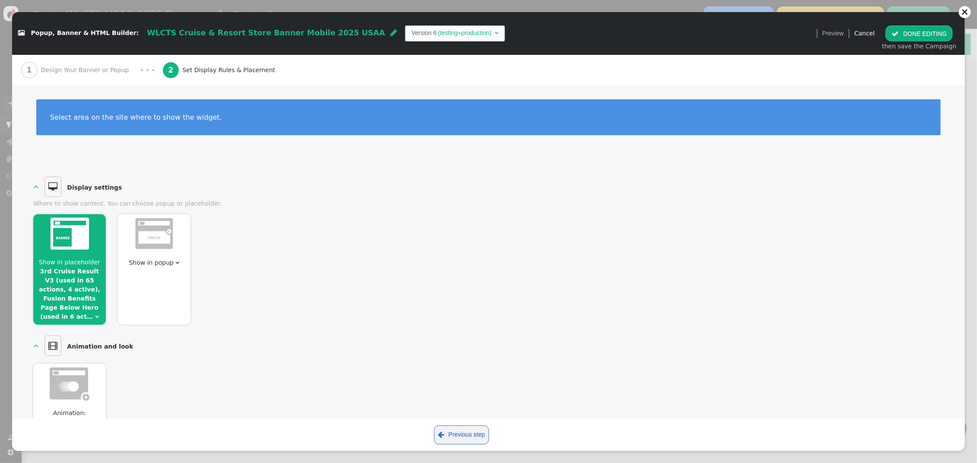
drag, startPoint x: 915, startPoint y: 18, endPoint x: 920, endPoint y: 29, distance: 11.6
click at [915, 18] on div " Preview Cancel  DONE EDITING then save the Campaign" at bounding box center [888, 33] width 154 height 43
click at [920, 34] on button " DONE EDITING" at bounding box center [918, 33] width 67 height 16
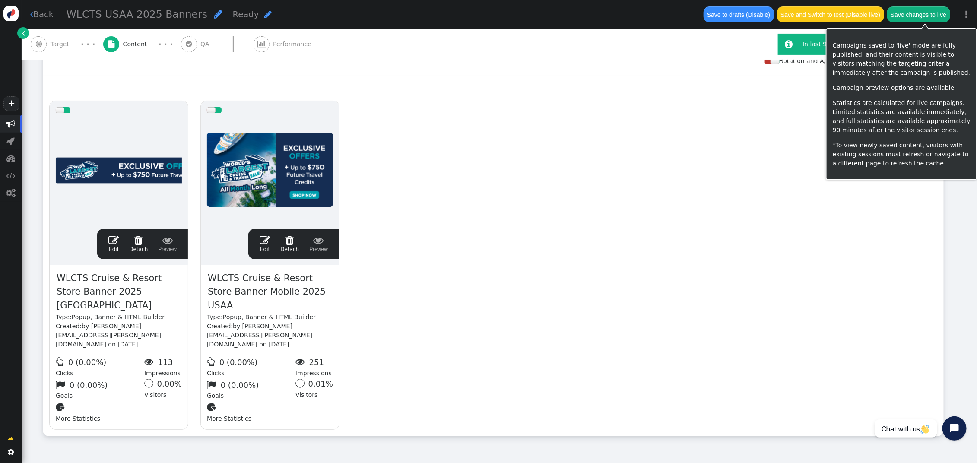
click at [923, 17] on button "Save changes to live" at bounding box center [918, 14] width 63 height 16
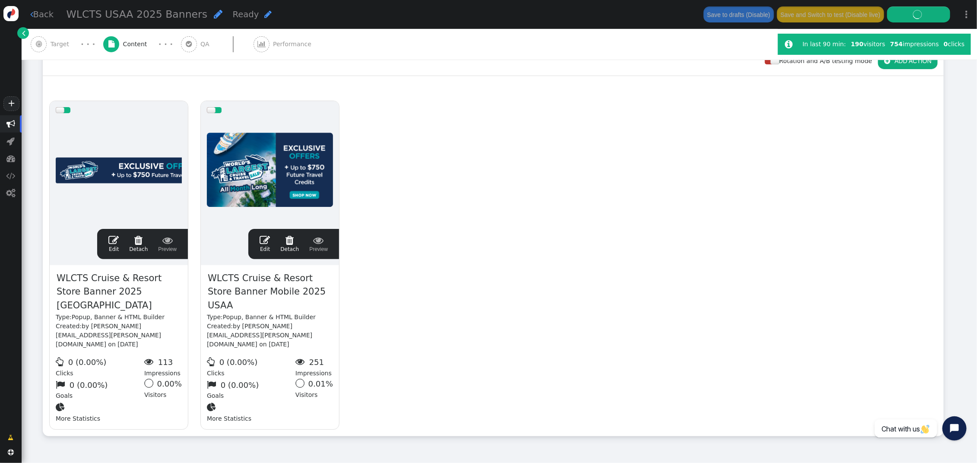
scroll to position [138, 0]
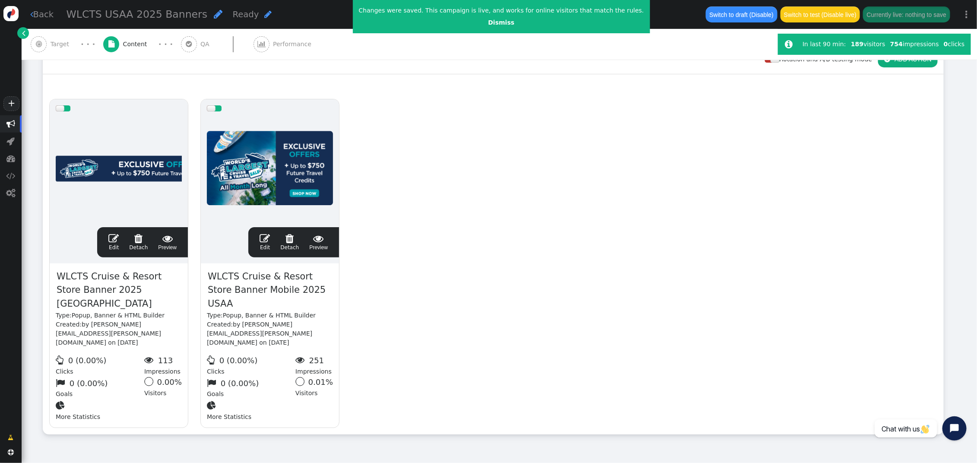
drag, startPoint x: 488, startPoint y: 22, endPoint x: 498, endPoint y: 22, distance: 9.5
click at [488, 22] on link "Dismiss" at bounding box center [501, 22] width 26 height 7
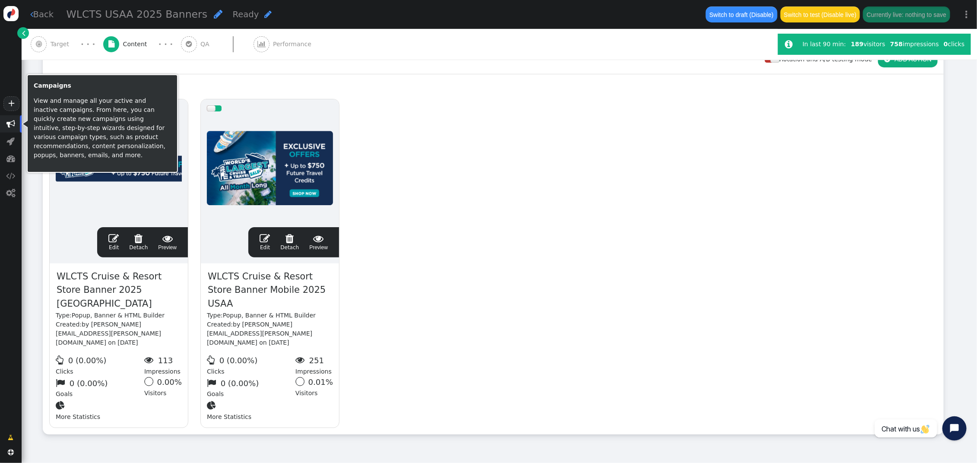
click at [10, 124] on span "" at bounding box center [10, 124] width 9 height 9
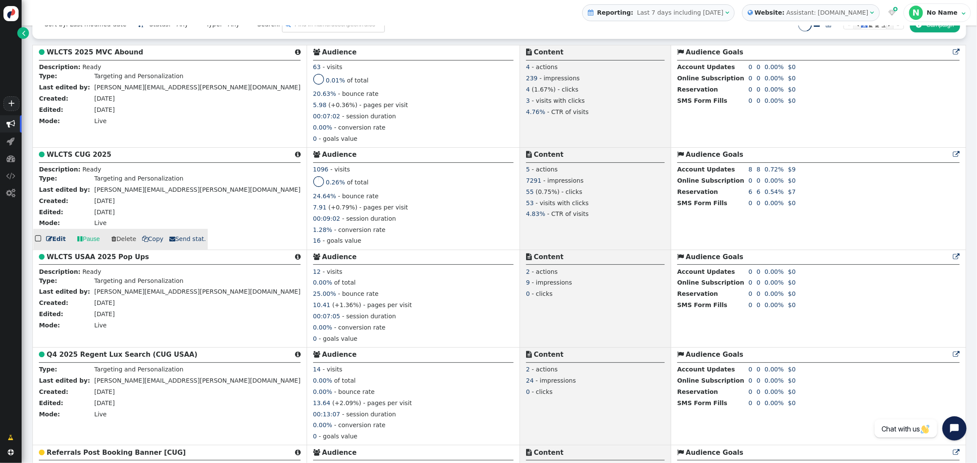
scroll to position [225, 0]
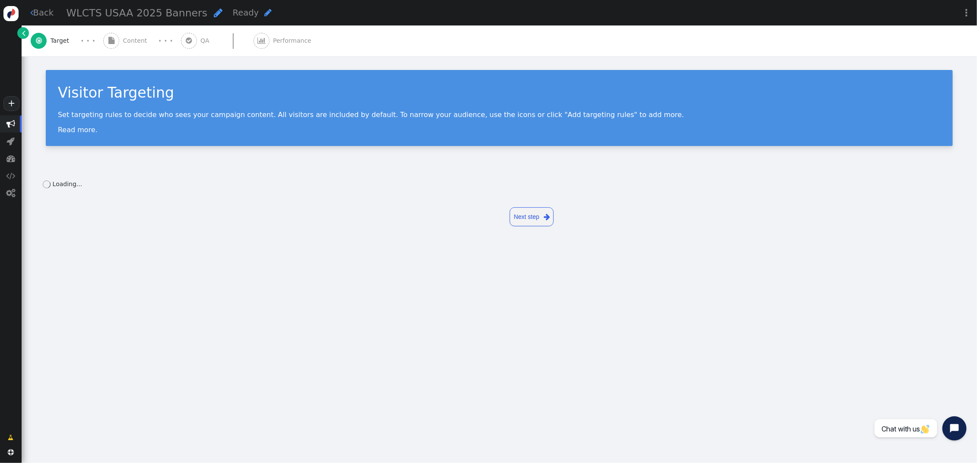
click at [13, 125] on span "" at bounding box center [10, 124] width 9 height 9
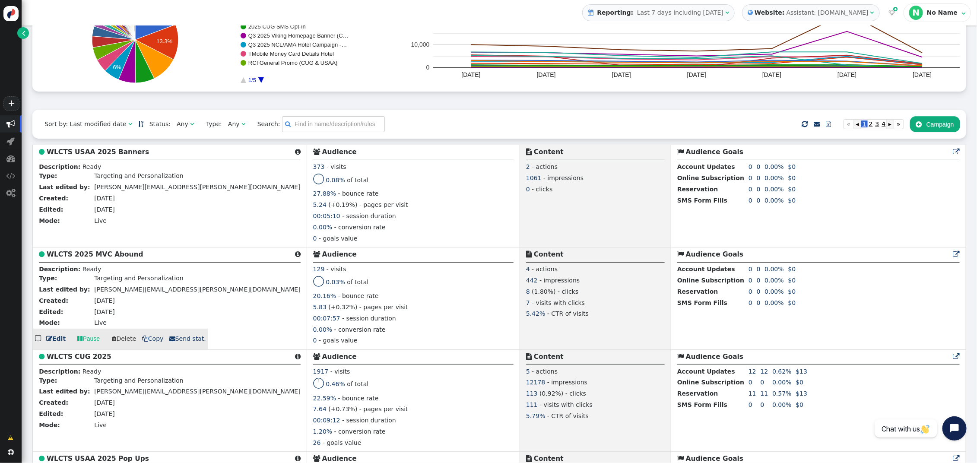
scroll to position [133, 0]
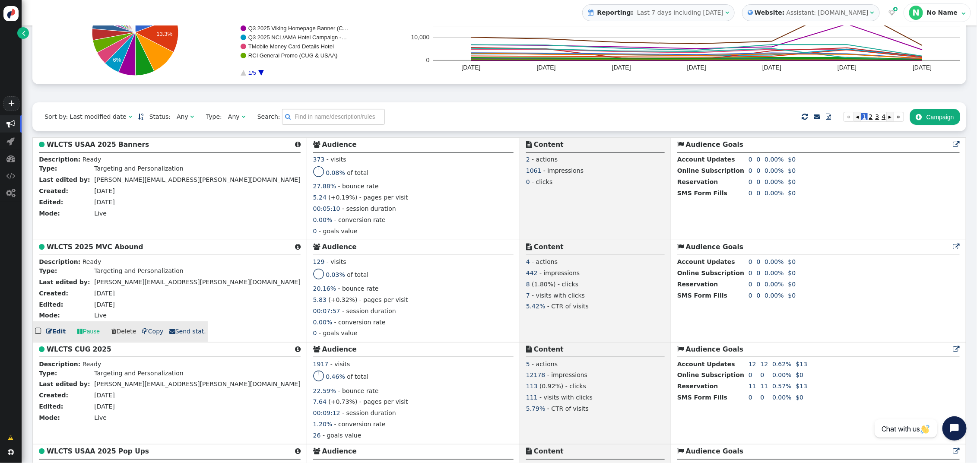
click at [100, 249] on b "WLCTS 2025 MVC Abound" at bounding box center [95, 247] width 97 height 8
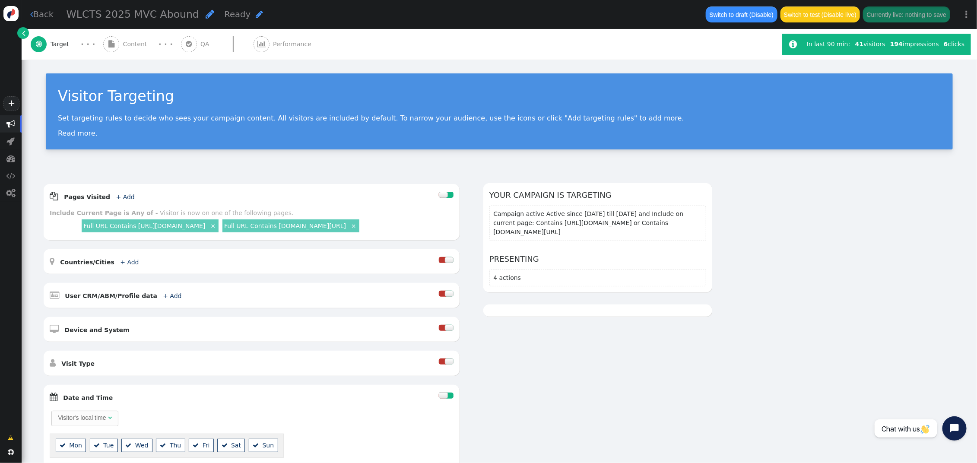
click at [125, 45] on span "Content" at bounding box center [137, 44] width 28 height 9
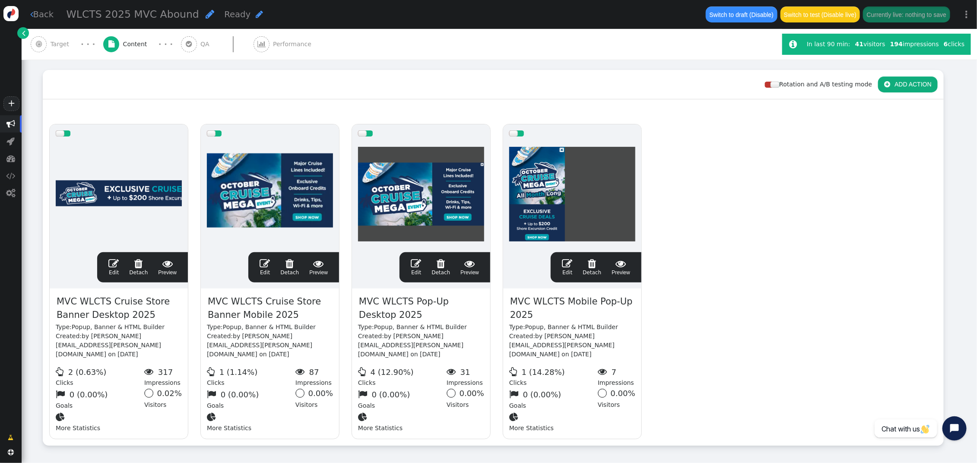
scroll to position [106, 0]
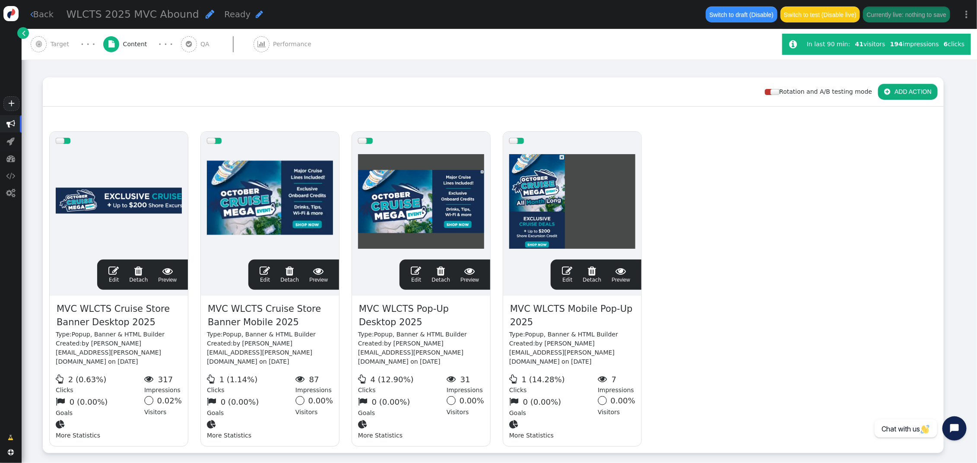
click at [116, 266] on span "" at bounding box center [113, 271] width 10 height 10
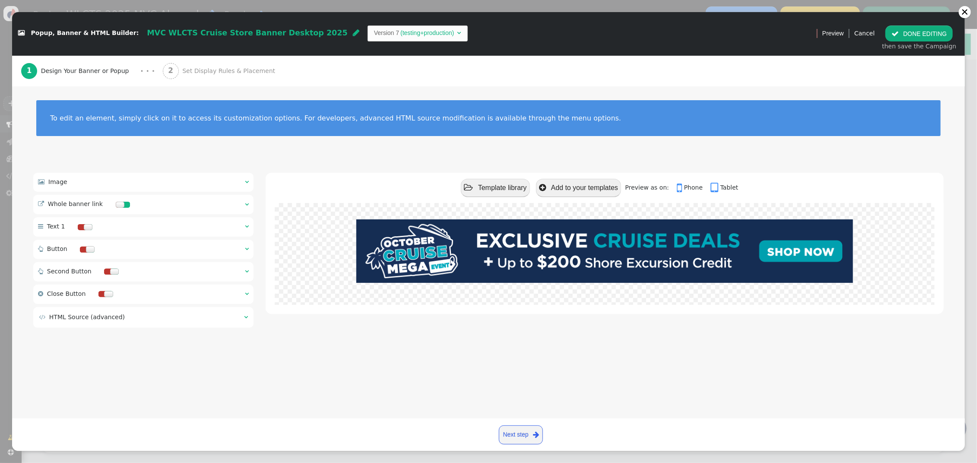
click at [194, 71] on span "Set Display Rules & Placement" at bounding box center [230, 71] width 96 height 9
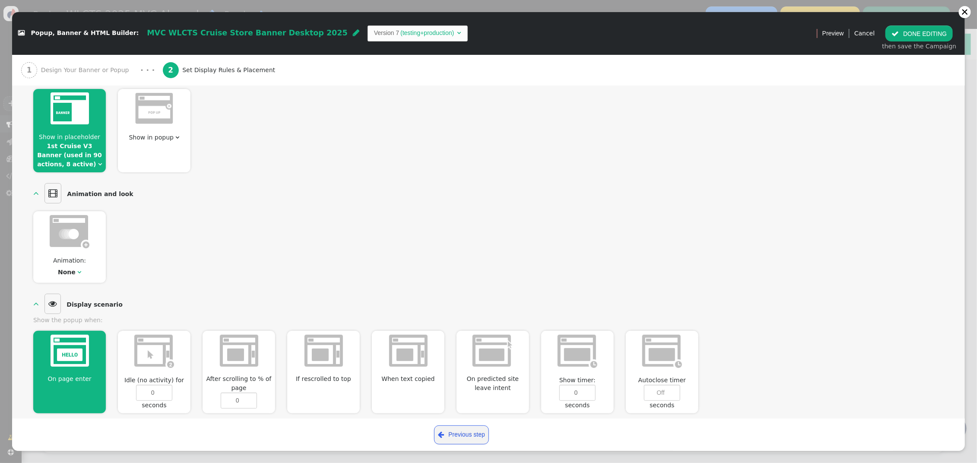
scroll to position [0, 0]
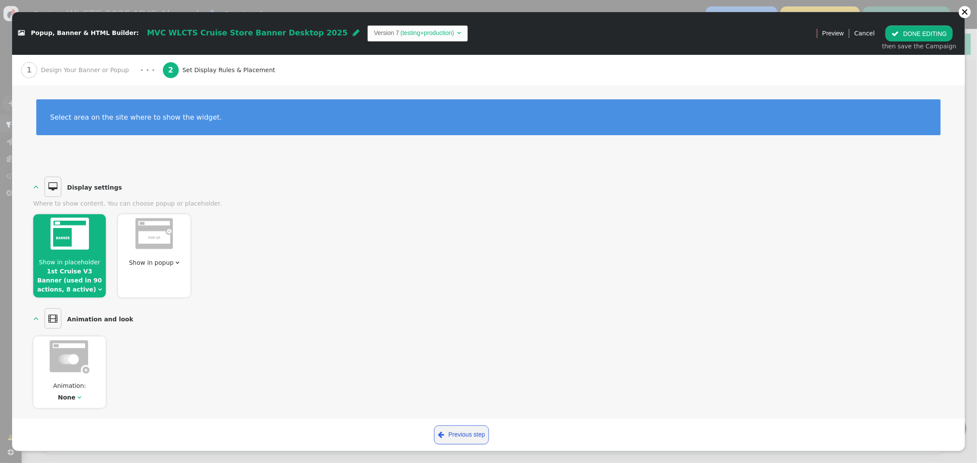
click at [82, 263] on span "Show in placeholder" at bounding box center [69, 262] width 61 height 7
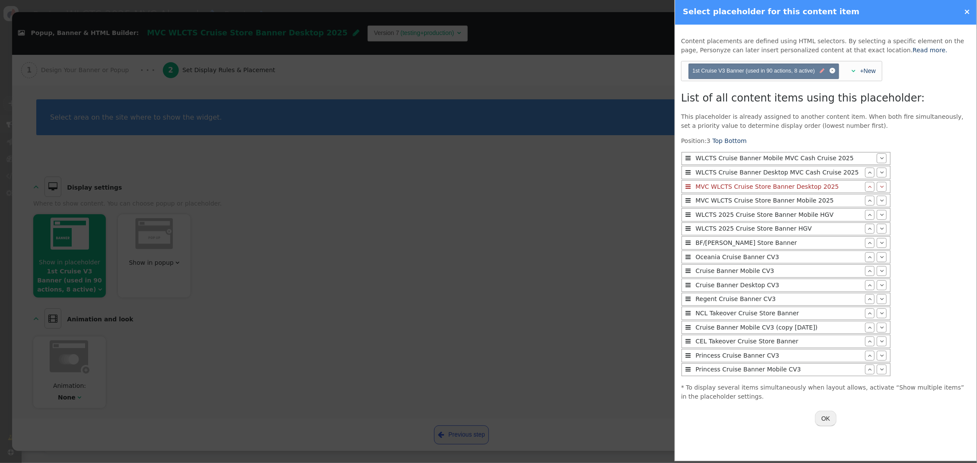
click at [820, 72] on span "" at bounding box center [822, 71] width 5 height 8
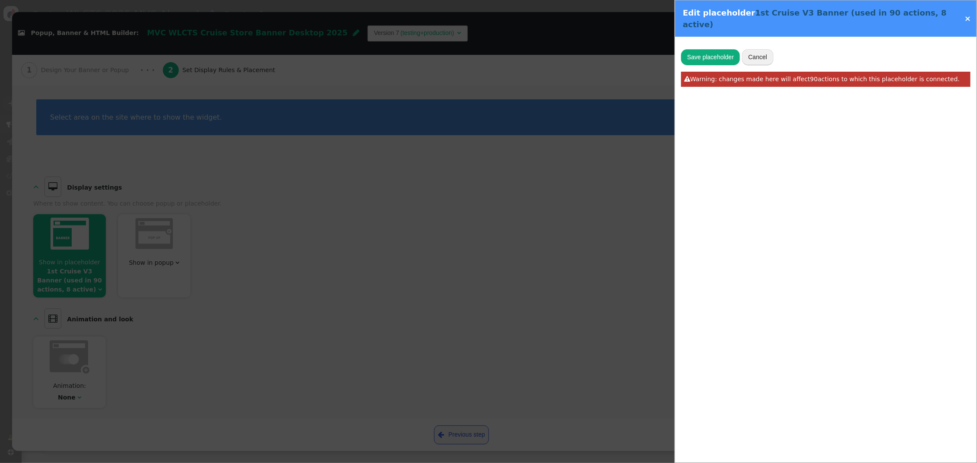
type input "v2-search-result-filter"
type input "1st Cruise V3 Banner"
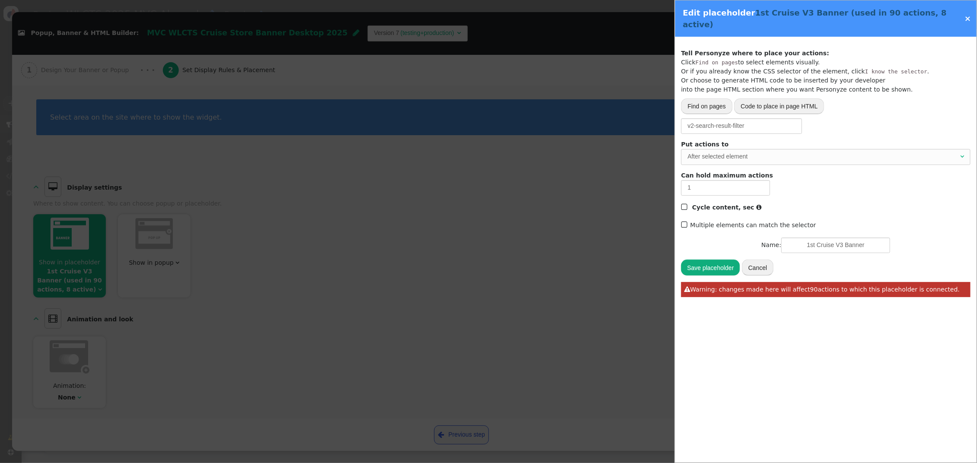
click at [964, 15] on div "×" at bounding box center [967, 19] width 18 height 12
click at [968, 14] on link "×" at bounding box center [967, 18] width 6 height 9
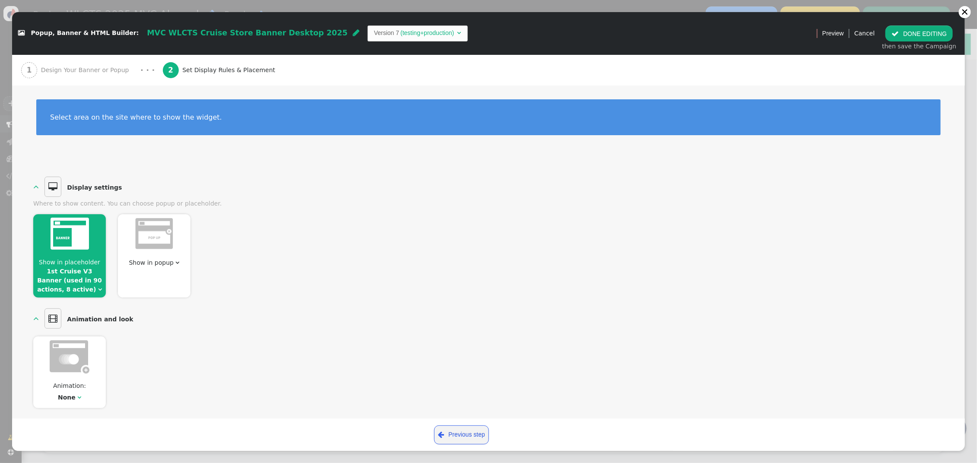
click at [88, 257] on div "Show in placeholder 1st Cruise V3 Banner (used in 90 actions, 8 active) " at bounding box center [69, 255] width 73 height 83
click at [68, 270] on link "1st Cruise V3 Banner (used in 90 actions, 8 active)" at bounding box center [69, 280] width 65 height 25
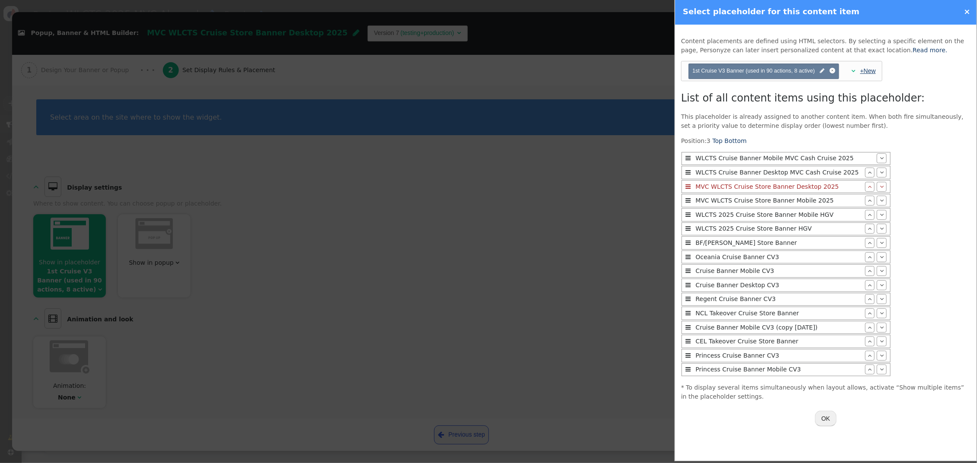
click at [871, 73] on link "+New" at bounding box center [868, 70] width 16 height 7
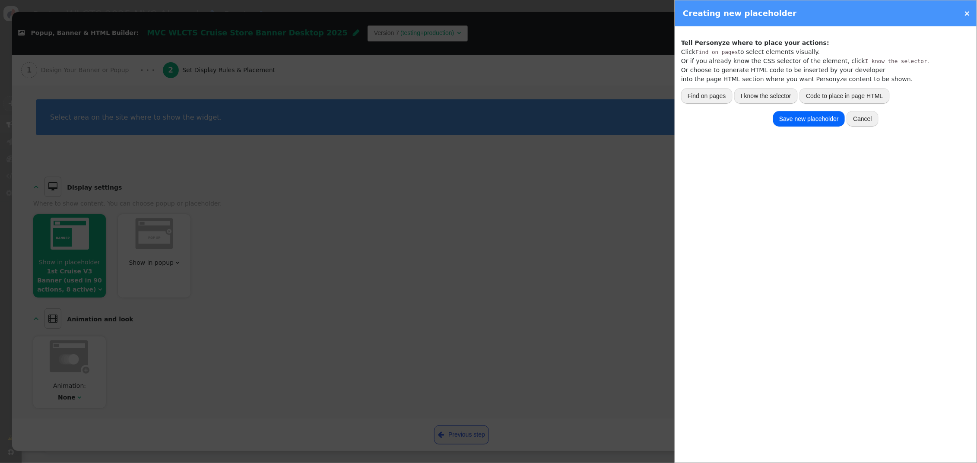
click at [757, 97] on button "I know the selector" at bounding box center [765, 96] width 63 height 16
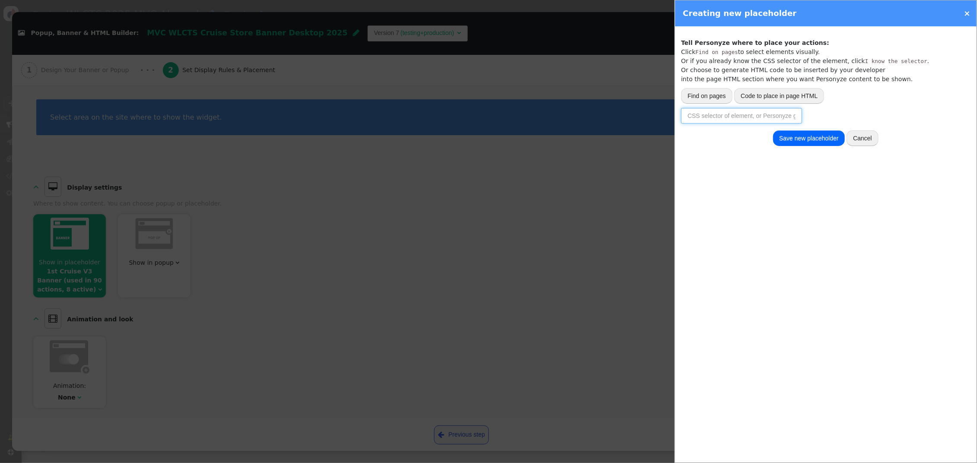
click at [731, 118] on input "text" at bounding box center [741, 116] width 121 height 16
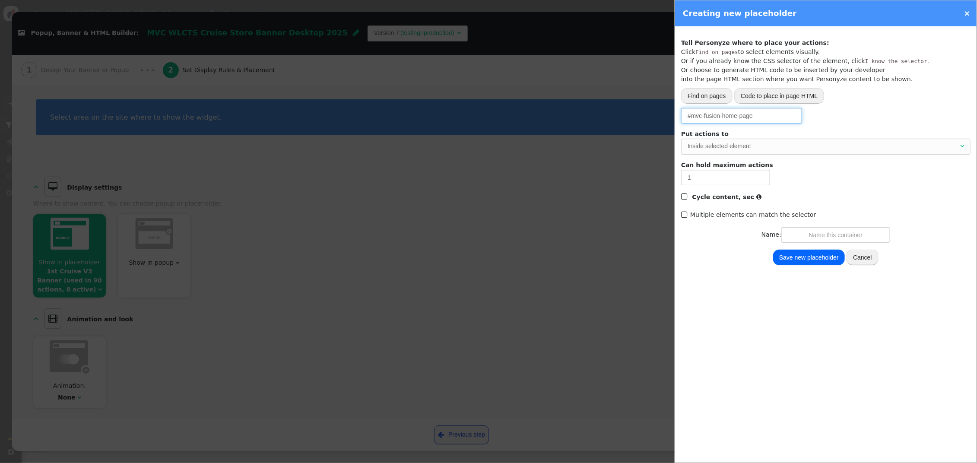
click at [769, 146] on div "Inside selected element" at bounding box center [823, 146] width 271 height 9
type input "#mvc-fusion-home-page"
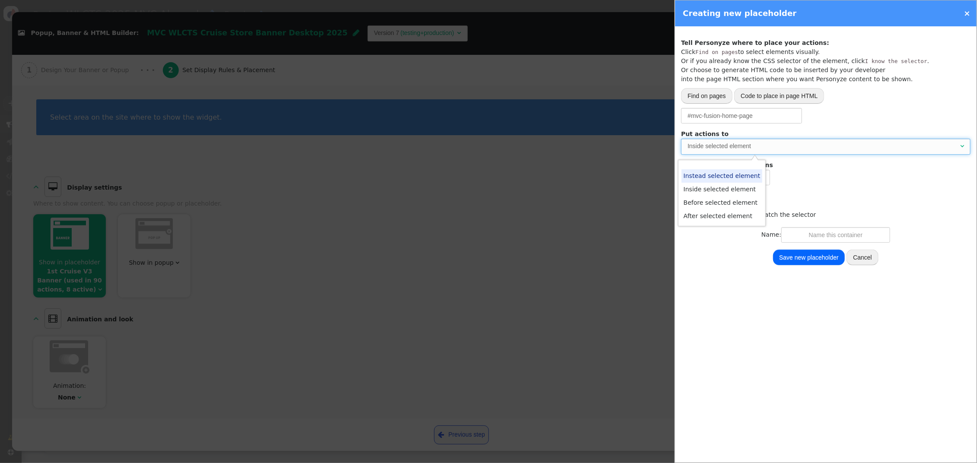
click at [769, 146] on div "Inside selected element" at bounding box center [823, 146] width 271 height 9
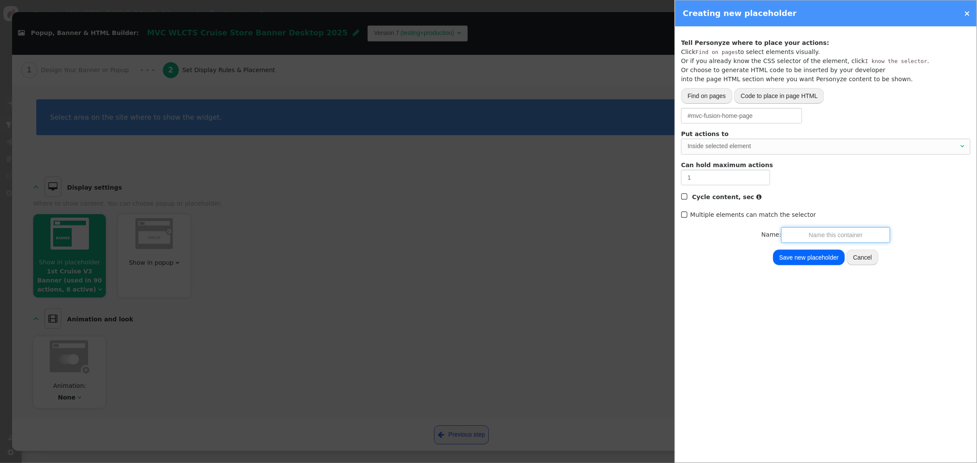
click at [837, 236] on input "text" at bounding box center [835, 235] width 109 height 16
type input "MVC Fusion Home Page"
click at [809, 254] on button "Save new placeholder" at bounding box center [809, 258] width 72 height 16
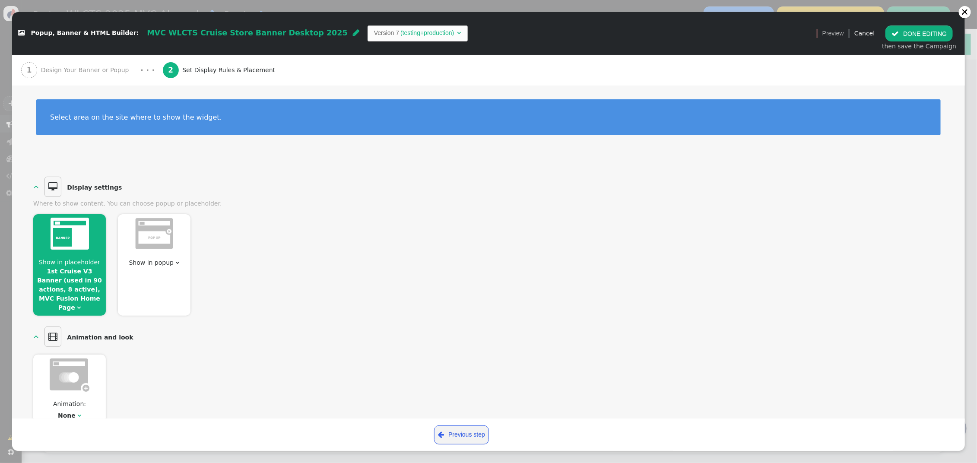
click at [913, 32] on button " DONE EDITING" at bounding box center [918, 33] width 67 height 16
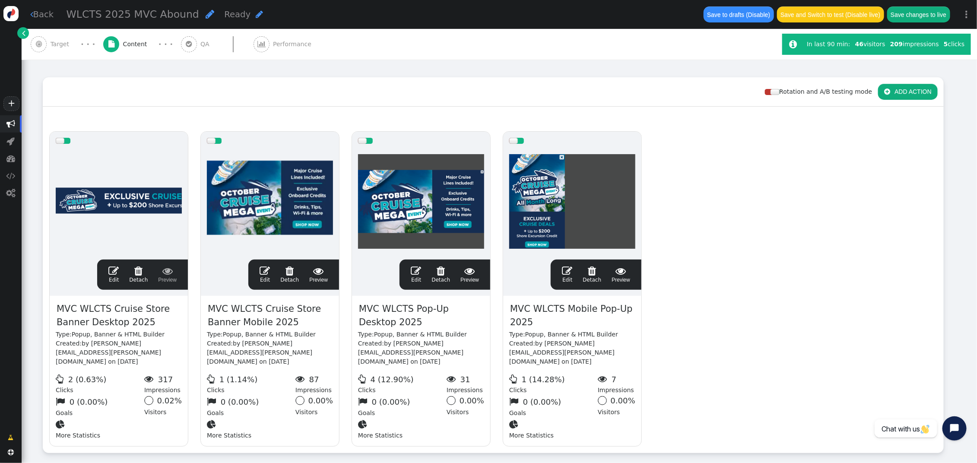
click at [266, 266] on span "" at bounding box center [265, 271] width 10 height 10
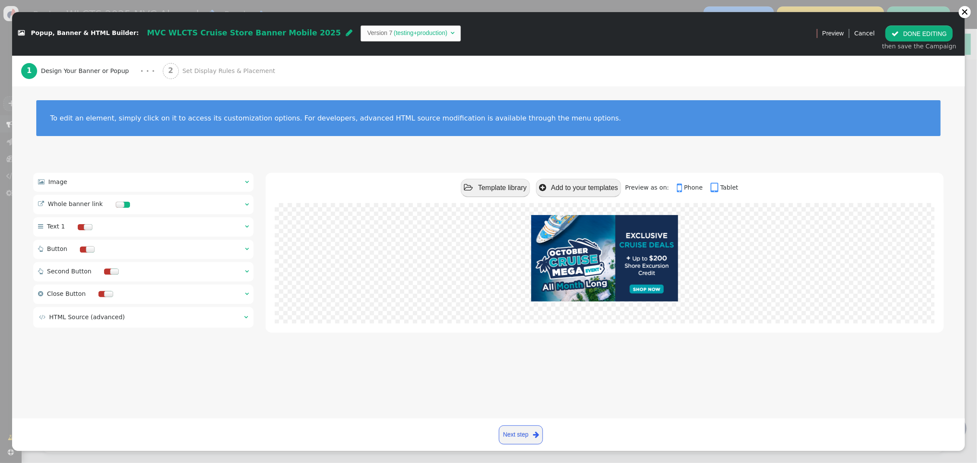
click at [203, 67] on span "Set Display Rules & Placement" at bounding box center [230, 71] width 96 height 9
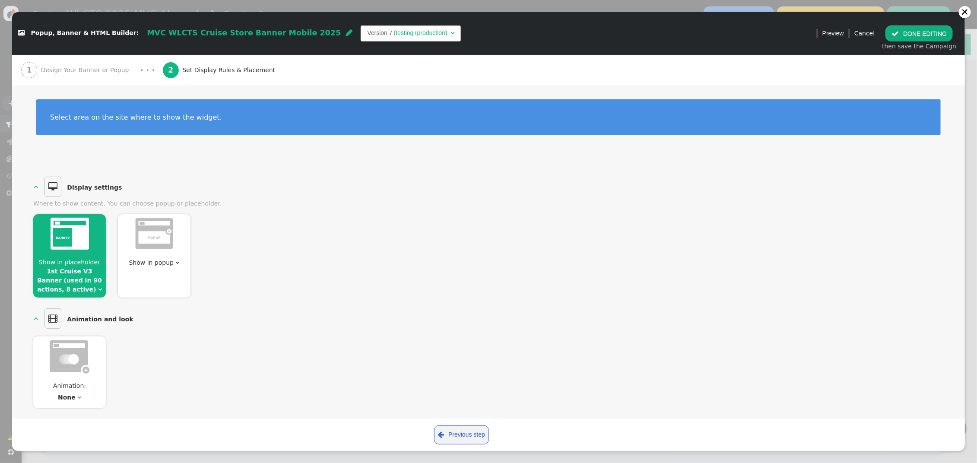
click at [81, 274] on link "1st Cruise V3 Banner (used in 90 actions, 8 active)" at bounding box center [69, 280] width 65 height 25
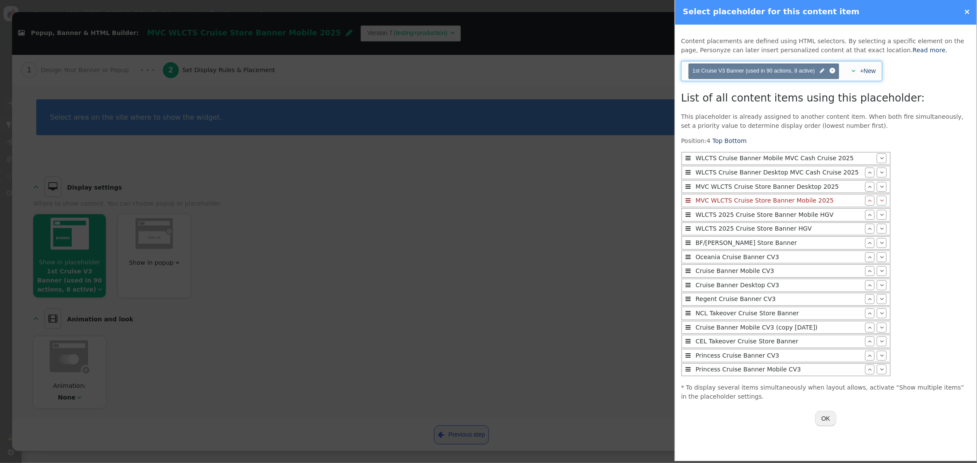
click at [853, 70] on span "" at bounding box center [853, 71] width 4 height 6
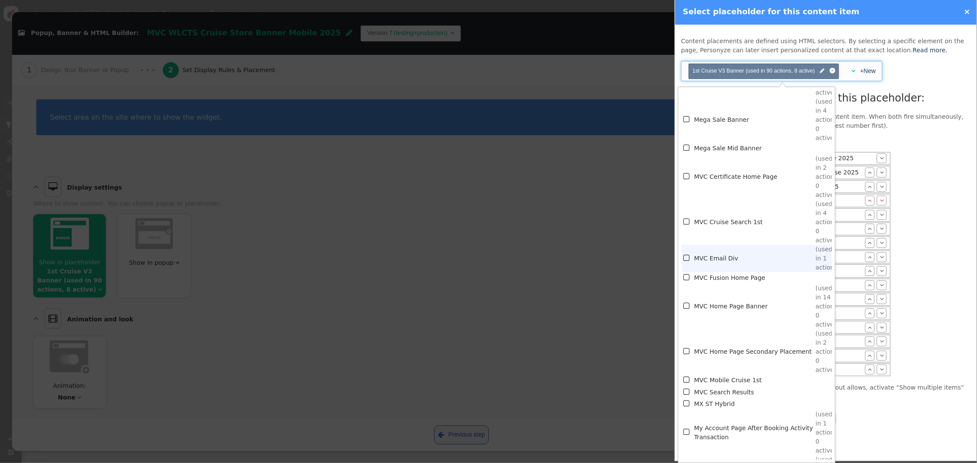
scroll to position [3738, 0]
click at [748, 279] on td "MVC Fusion Home Page" at bounding box center [754, 279] width 121 height 12
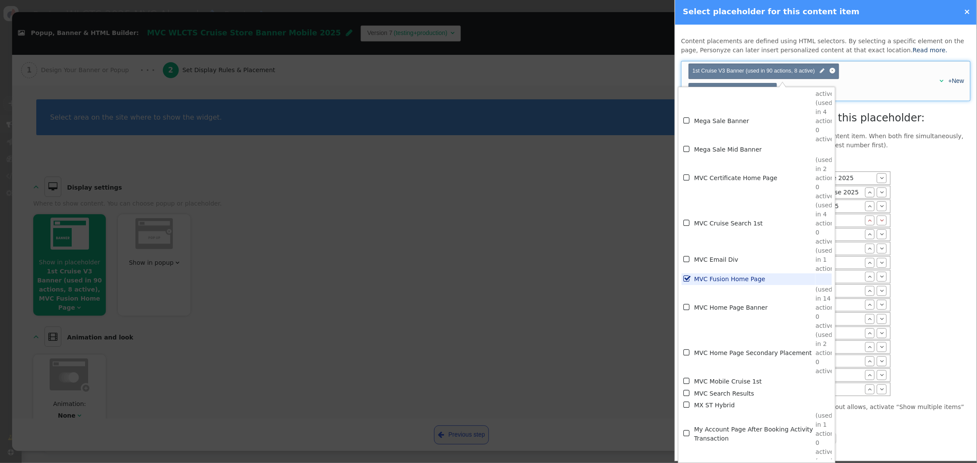
drag, startPoint x: 929, startPoint y: 143, endPoint x: 924, endPoint y: 148, distance: 6.4
click at [929, 143] on p "This placeholder is already assigned to another content item. When both fire si…" at bounding box center [825, 141] width 289 height 18
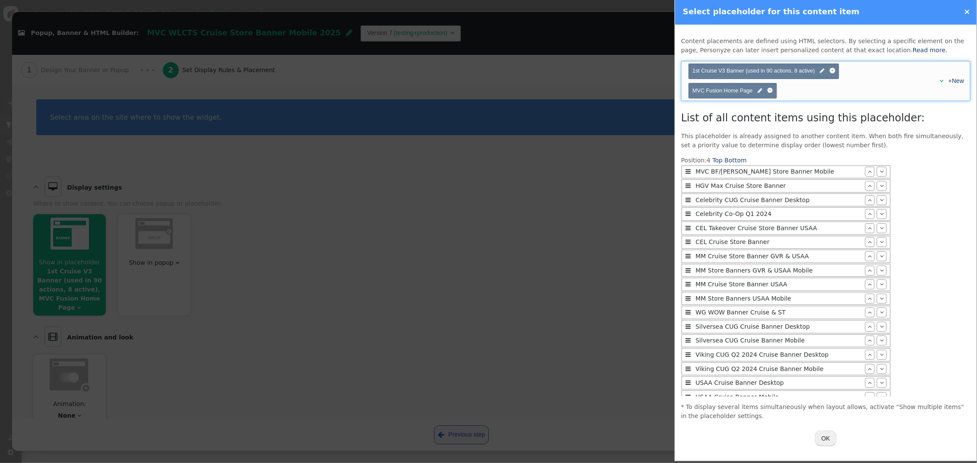
scroll to position [526, 0]
click at [826, 433] on button "OK" at bounding box center [826, 439] width 22 height 16
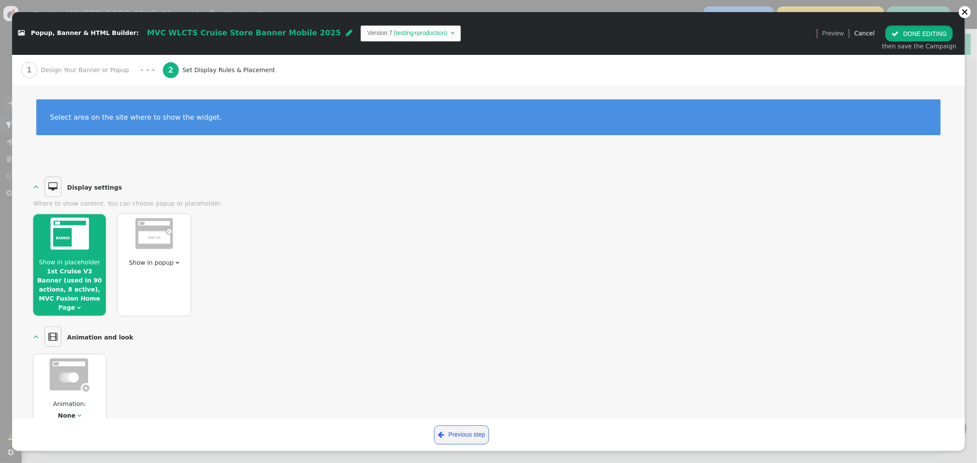
click at [924, 33] on button " DONE EDITING" at bounding box center [918, 33] width 67 height 16
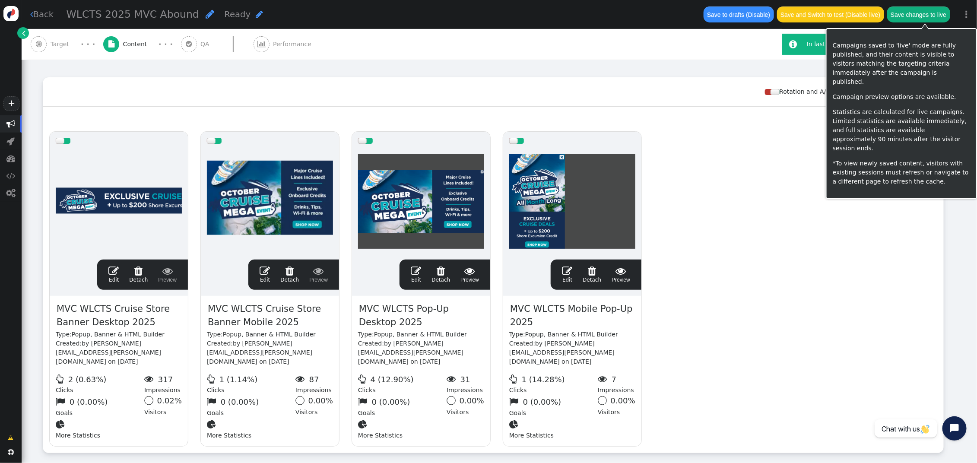
click at [929, 20] on button "Save changes to live" at bounding box center [918, 14] width 63 height 16
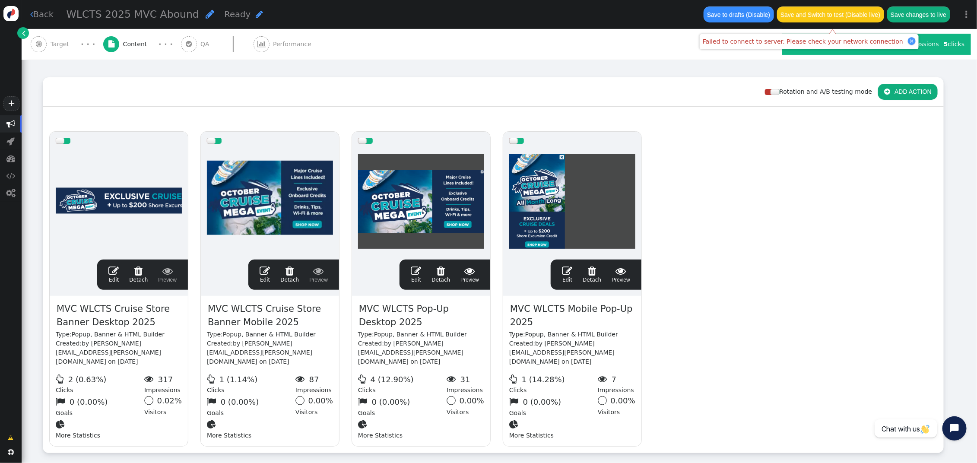
click at [913, 13] on button "Save changes to live" at bounding box center [918, 14] width 63 height 16
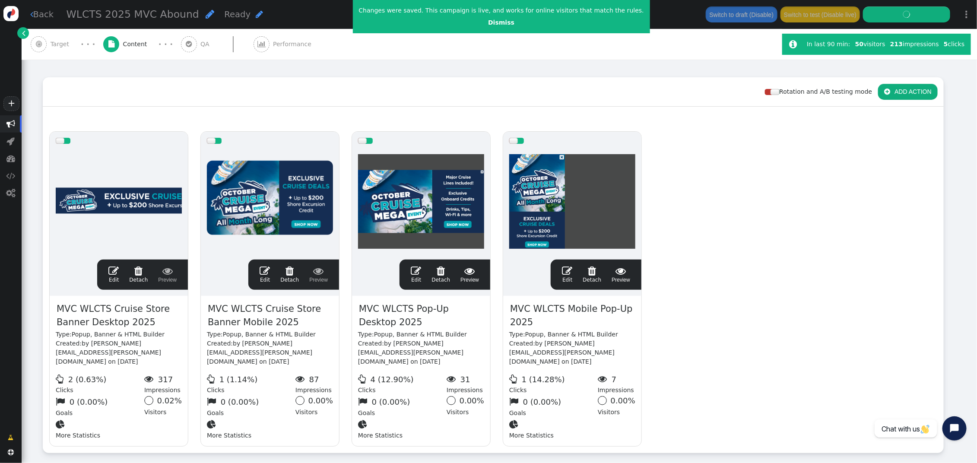
scroll to position [101, 0]
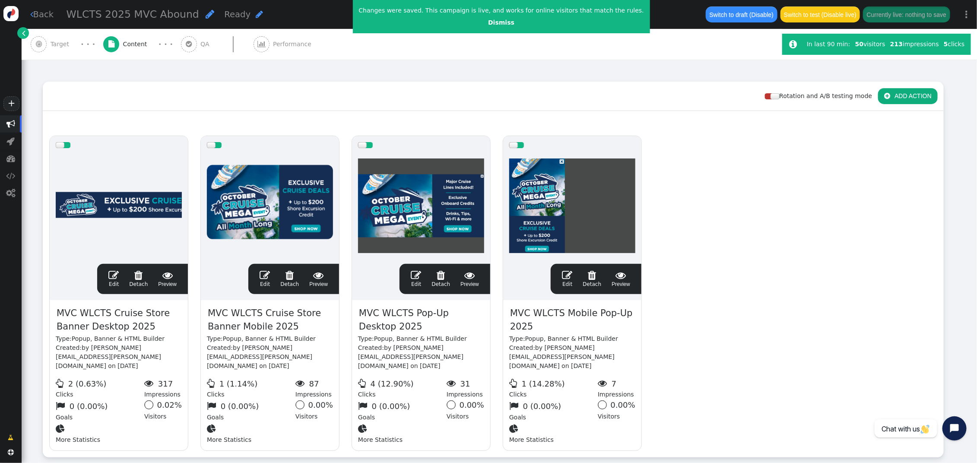
click at [113, 270] on span "" at bounding box center [113, 275] width 10 height 10
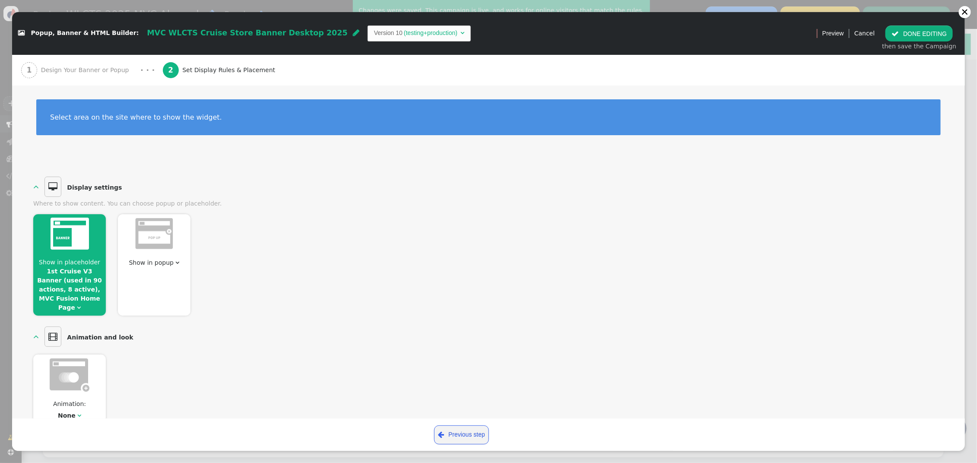
scroll to position [1, 0]
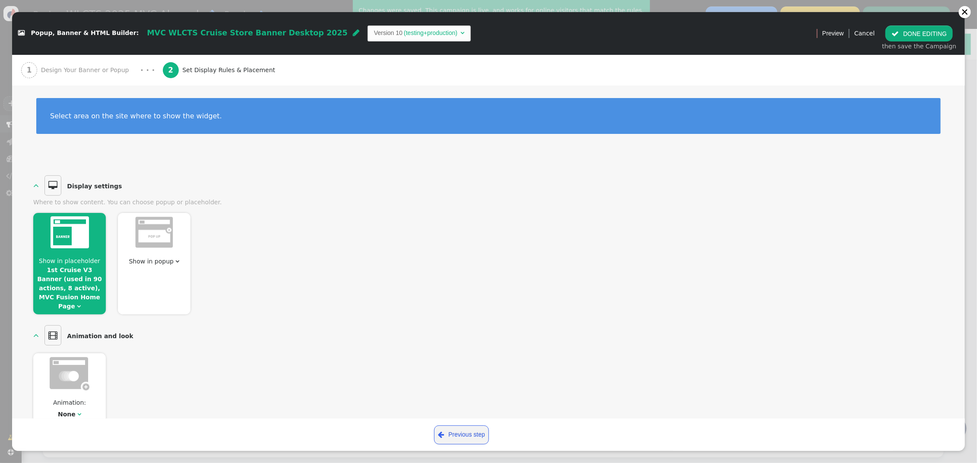
click at [86, 72] on span "Design Your Banner or Popup" at bounding box center [87, 70] width 92 height 9
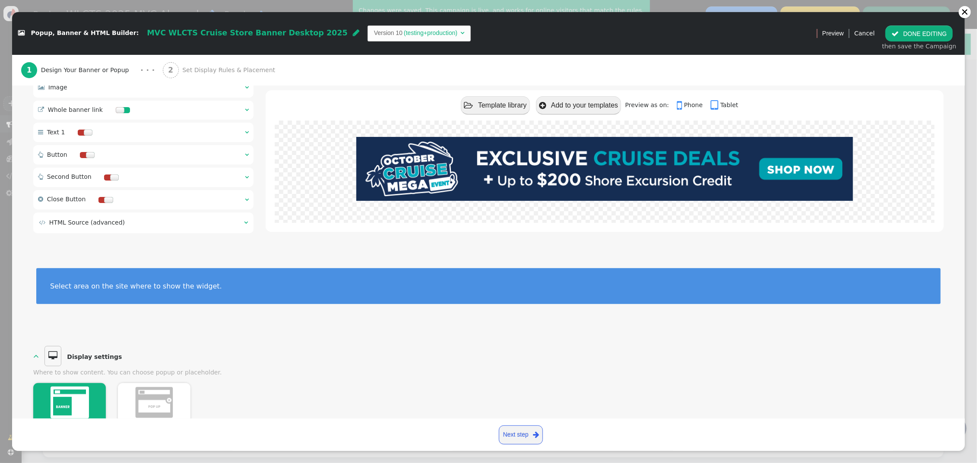
scroll to position [0, 0]
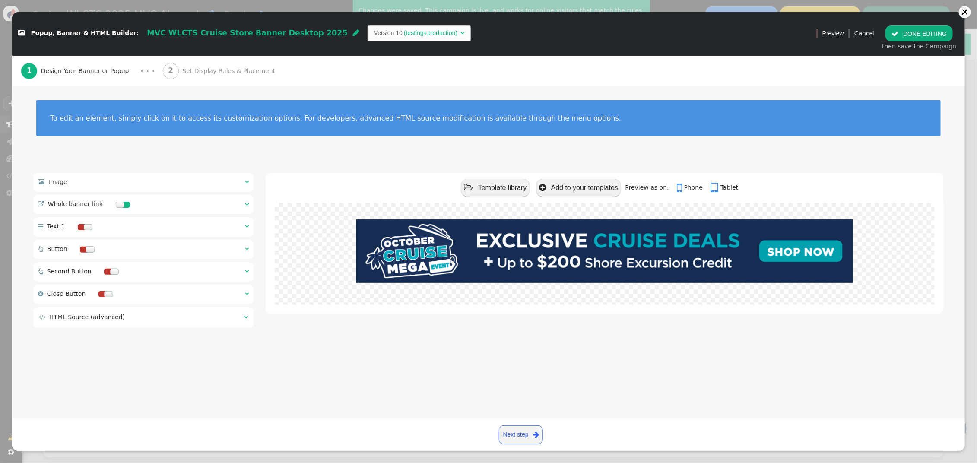
click at [245, 182] on span "" at bounding box center [247, 182] width 4 height 6
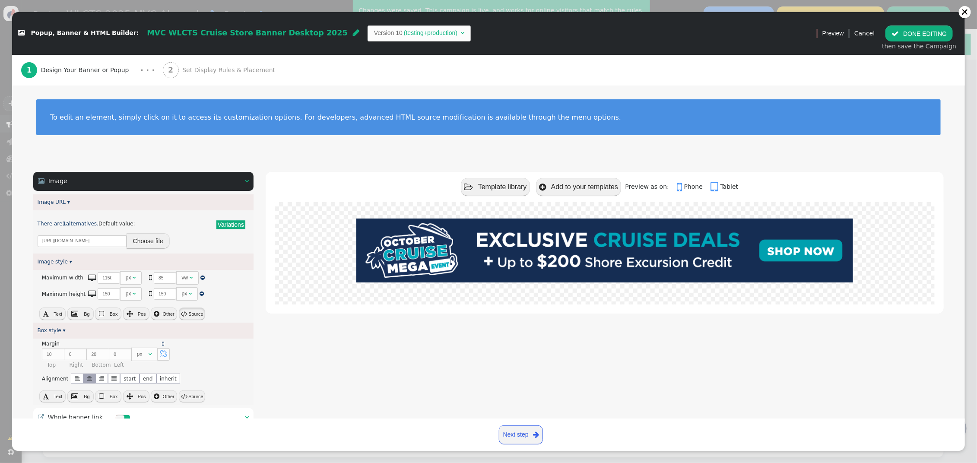
click at [203, 314] on button " Source" at bounding box center [192, 314] width 26 height 12
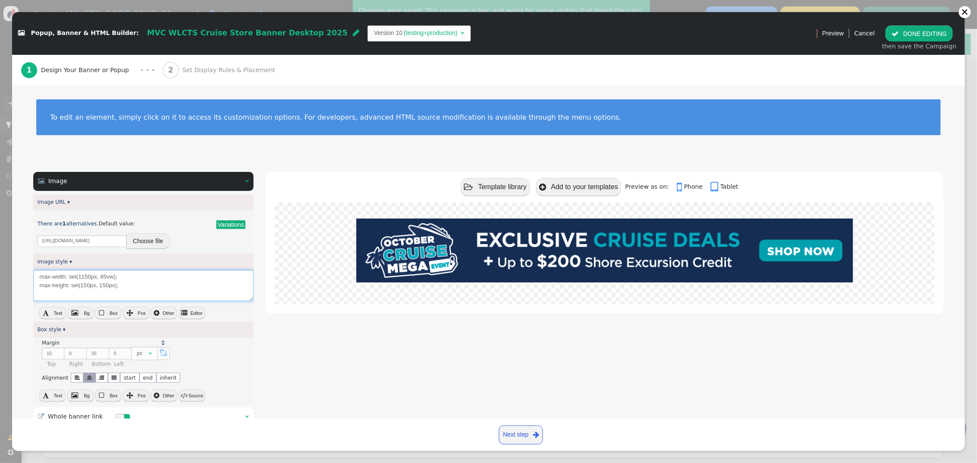
click at [131, 285] on textarea "max-width: sel(1150px, 85vw); max-height: sel(150px, 150px);" at bounding box center [143, 286] width 220 height 32
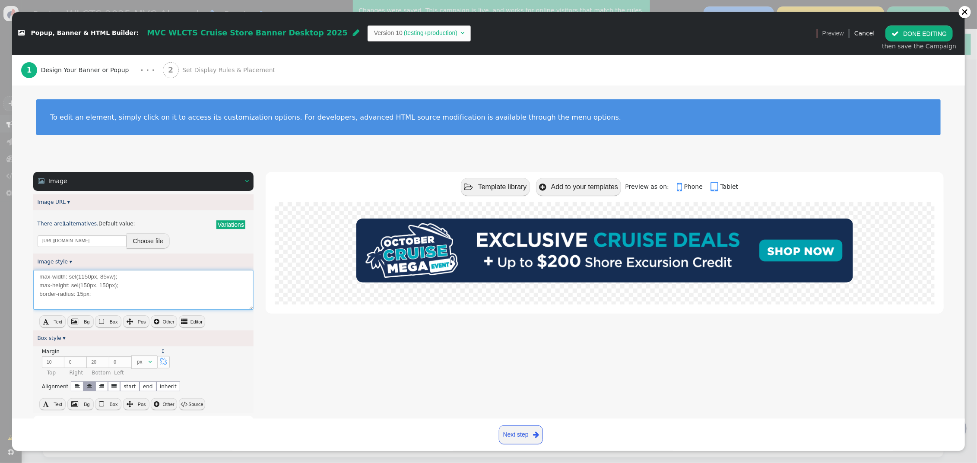
type textarea "max-width: sel(1150px, 85vw); max-height: sel(150px, 150px); border-radius: 15p…"
click at [184, 320] on span "" at bounding box center [184, 321] width 6 height 6
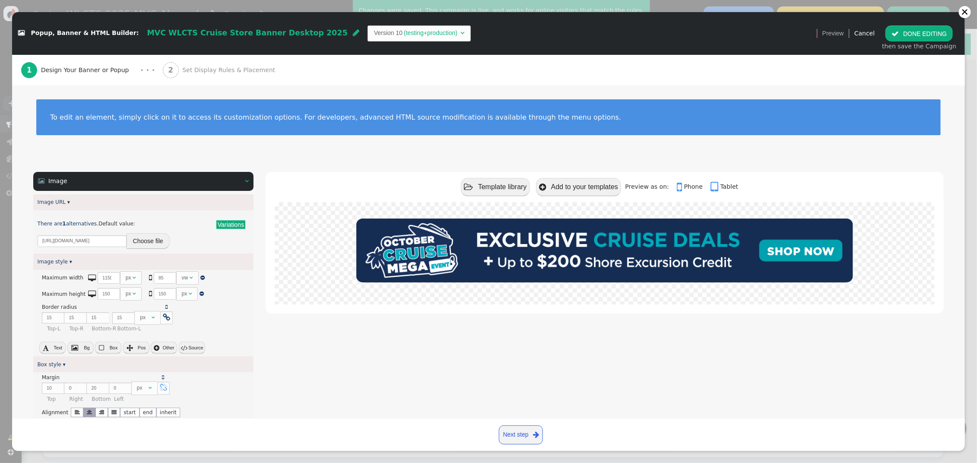
click at [904, 35] on button " DONE EDITING" at bounding box center [918, 33] width 67 height 16
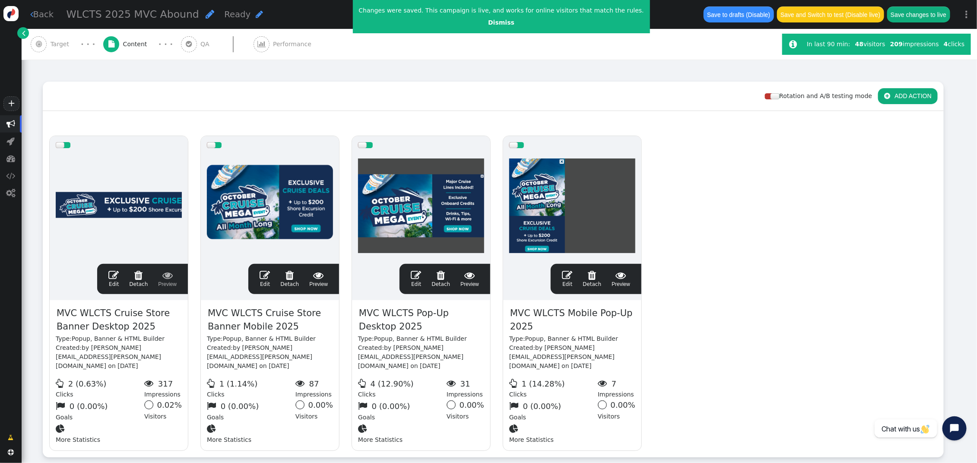
click at [268, 270] on span "" at bounding box center [265, 275] width 10 height 10
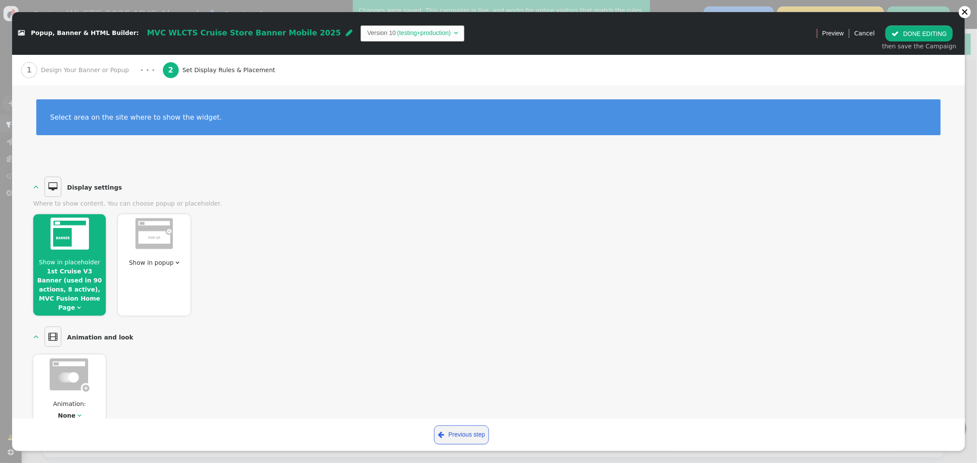
click at [65, 63] on div "1 Design Your Banner or Popup" at bounding box center [76, 70] width 111 height 31
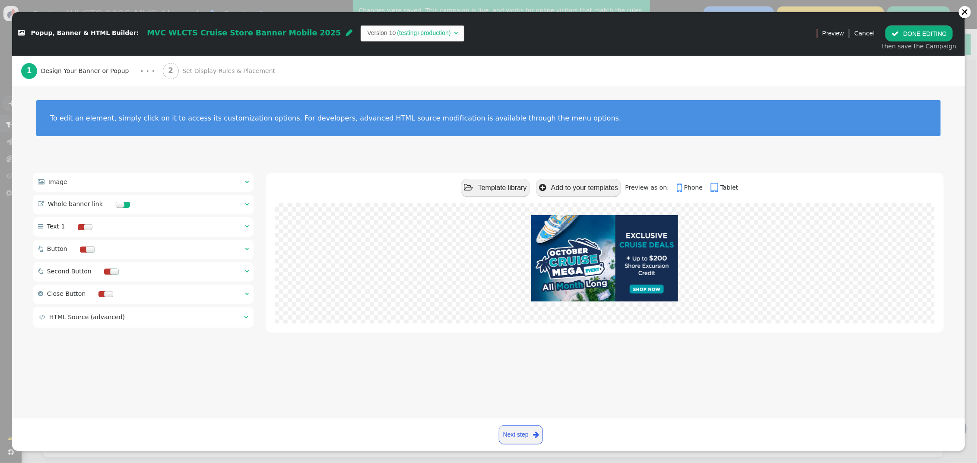
click at [245, 183] on span "" at bounding box center [247, 182] width 4 height 6
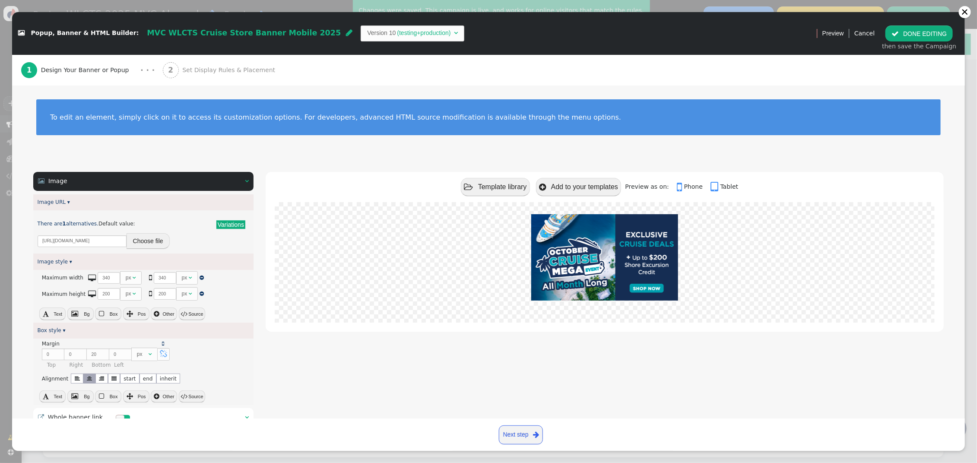
click at [200, 314] on button " Source" at bounding box center [192, 314] width 26 height 12
click at [132, 300] on textarea "max-width: sel(340px, 340px); max-height: sel(200px, 200px);" at bounding box center [143, 286] width 220 height 32
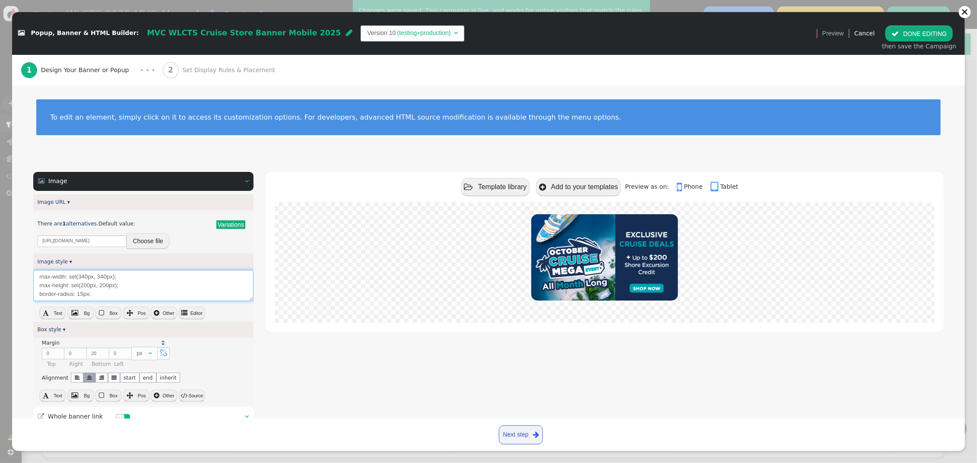
type textarea "max-width: sel(340px, 340px); max-height: sel(200px, 200px); border-radius: 15p…"
click at [187, 311] on button " Editor" at bounding box center [192, 313] width 26 height 12
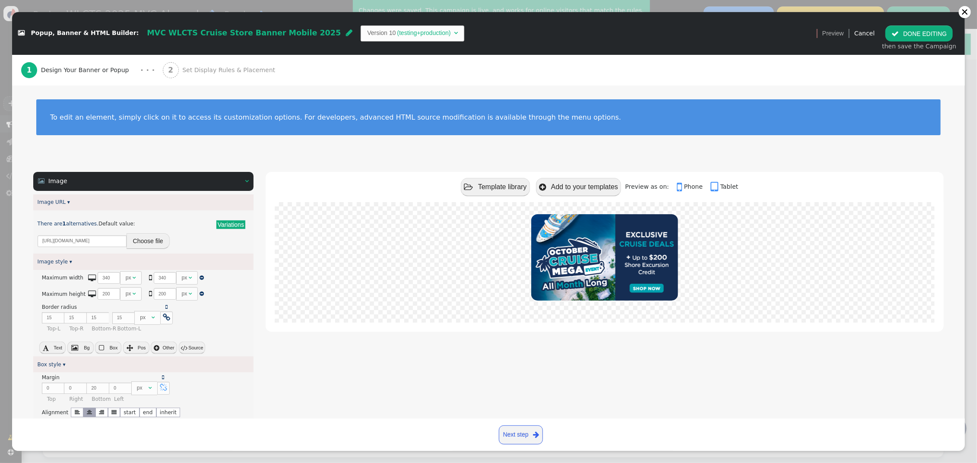
click at [918, 33] on button " DONE EDITING" at bounding box center [918, 33] width 67 height 16
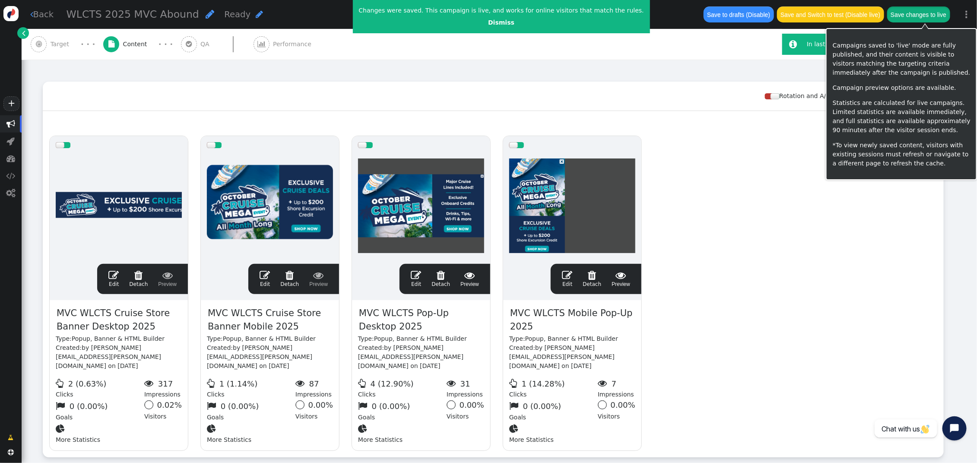
click at [945, 10] on button "Save changes to live" at bounding box center [918, 14] width 63 height 16
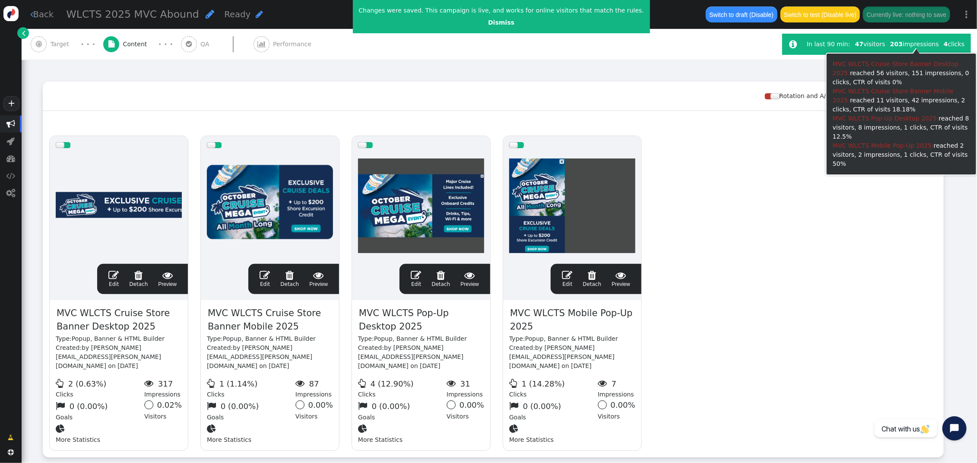
scroll to position [101, 0]
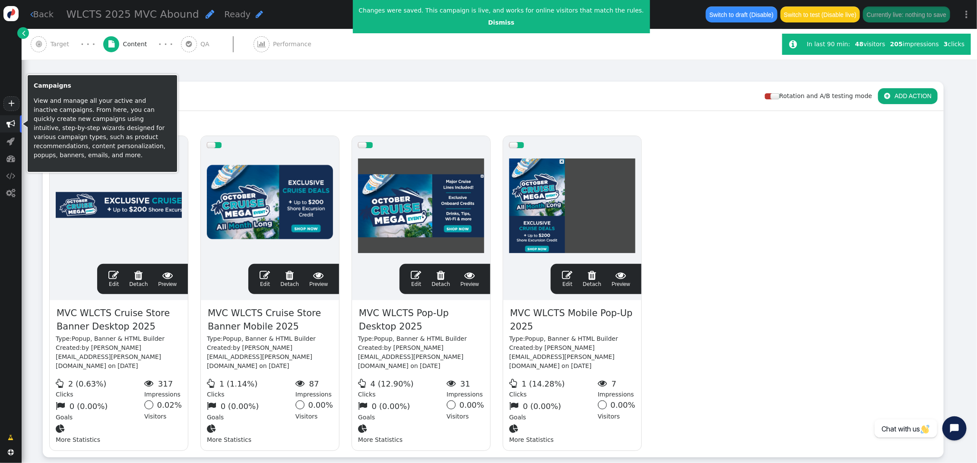
click at [11, 126] on span "" at bounding box center [10, 124] width 9 height 9
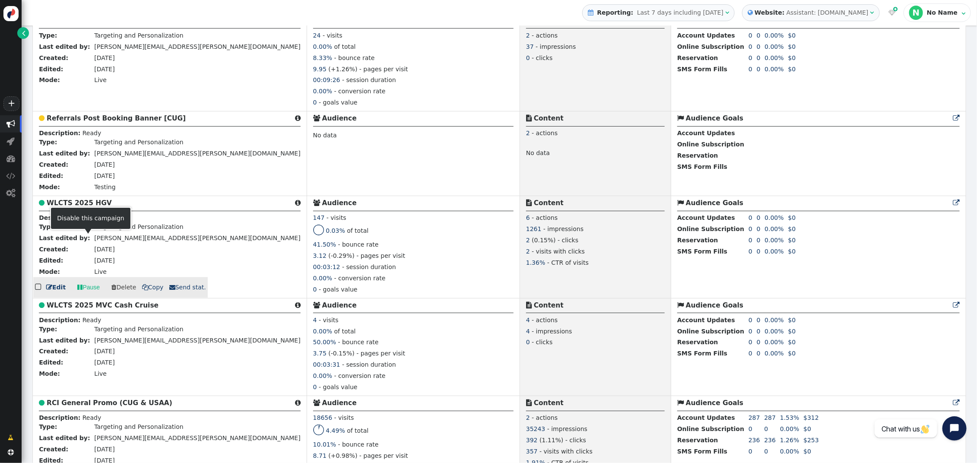
scroll to position [661, 0]
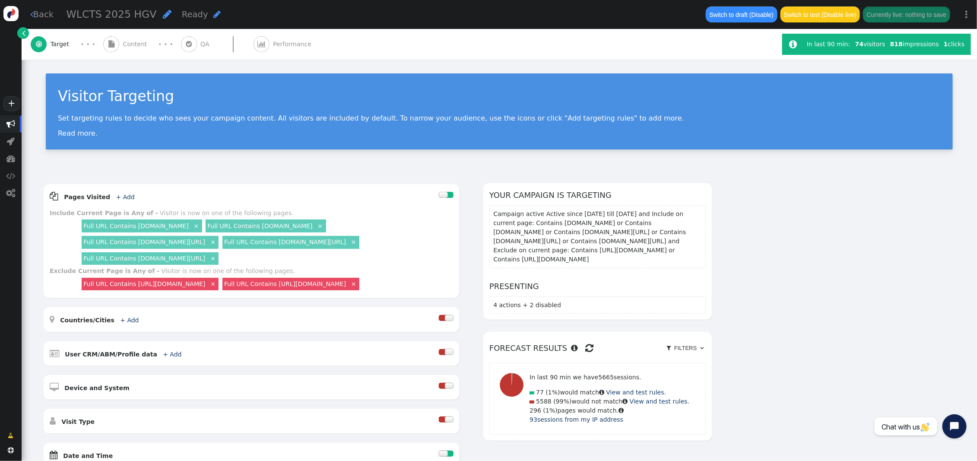
drag, startPoint x: 130, startPoint y: 49, endPoint x: 134, endPoint y: 54, distance: 6.2
click at [130, 49] on div " Content" at bounding box center [127, 44] width 48 height 31
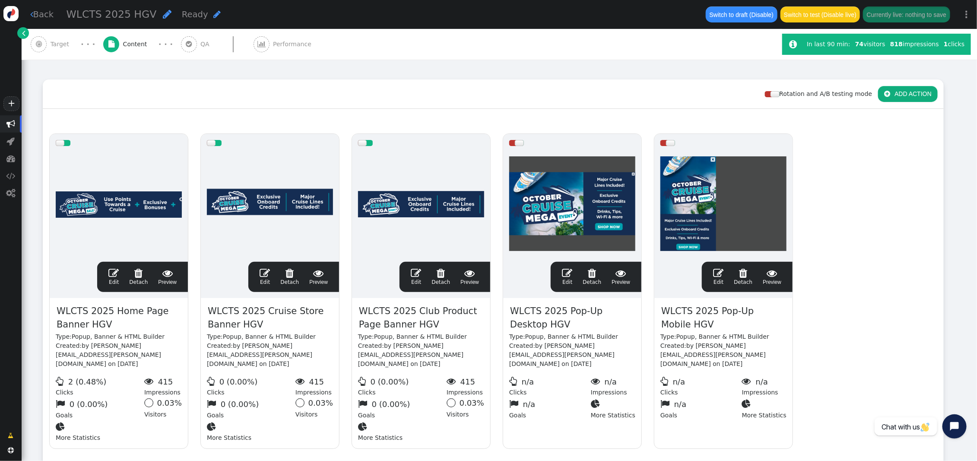
scroll to position [105, 0]
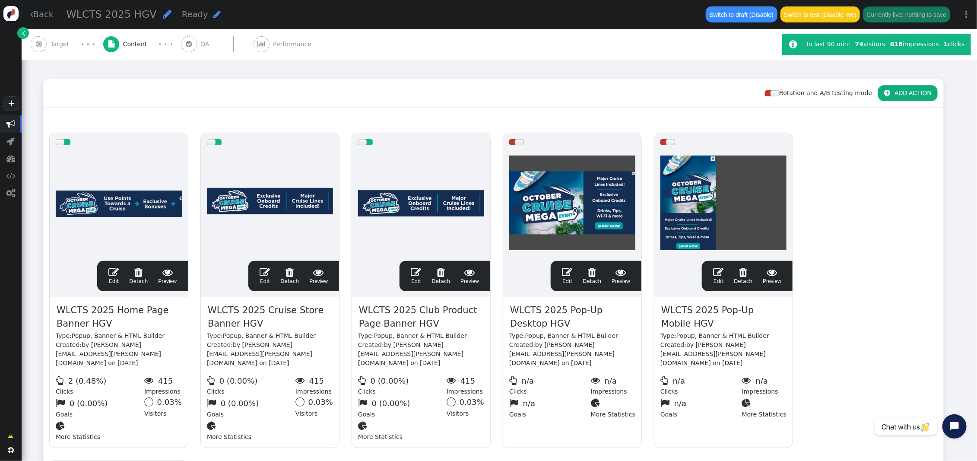
click at [115, 267] on span "" at bounding box center [113, 272] width 10 height 10
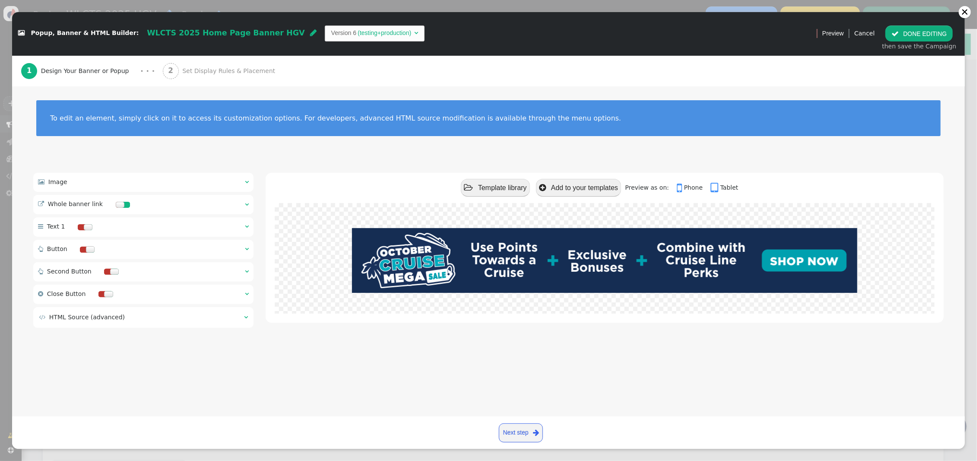
click at [209, 72] on span "Set Display Rules & Placement" at bounding box center [230, 71] width 96 height 9
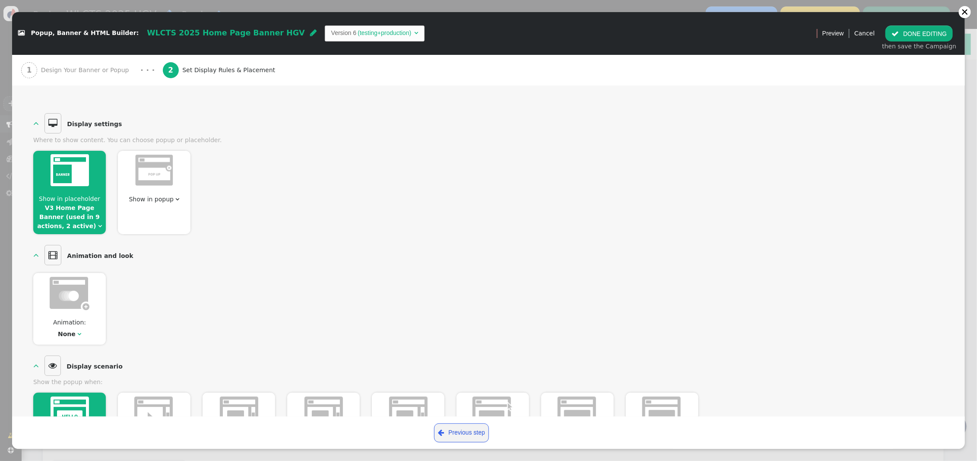
scroll to position [73, 0]
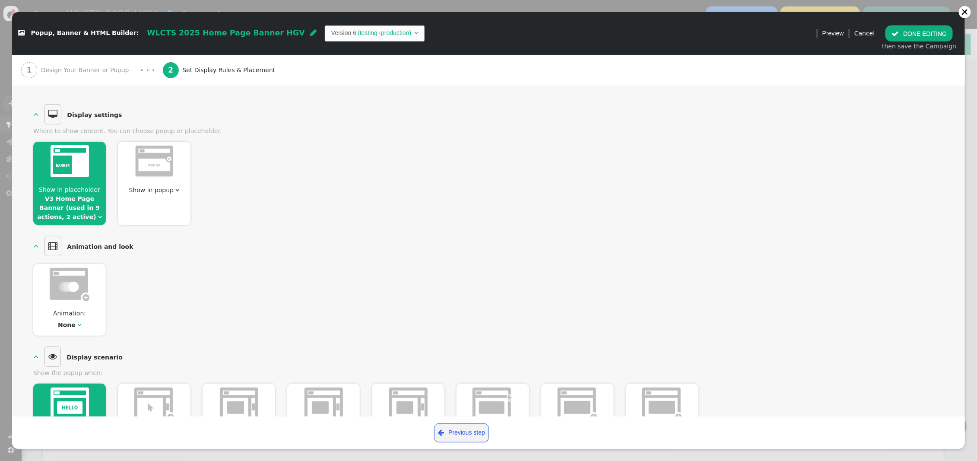
click at [83, 198] on link "V3 Home Page Banner (used in 9 actions, 2 active)" at bounding box center [68, 207] width 63 height 25
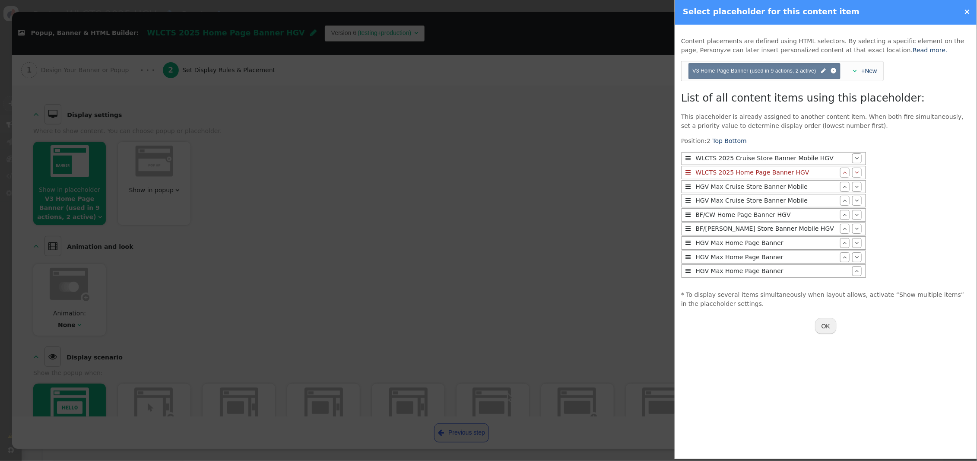
click at [821, 73] on span "" at bounding box center [823, 71] width 5 height 8
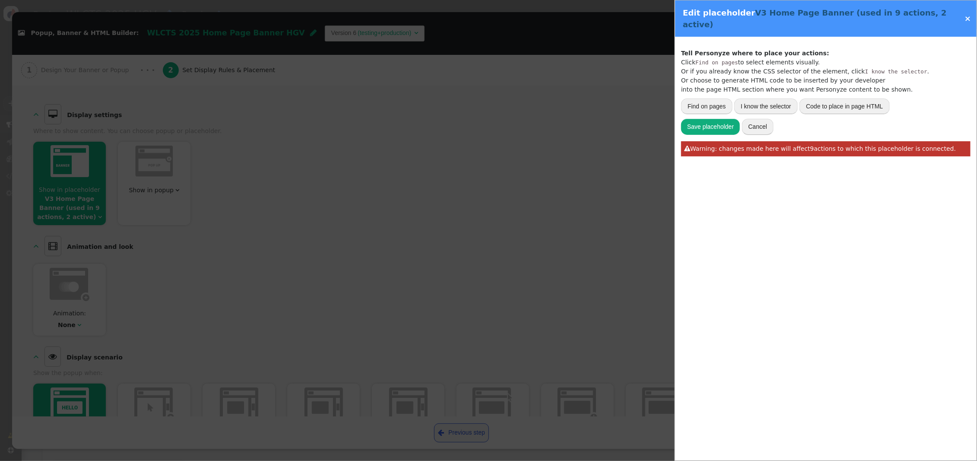
type input "#benefits > div.content-area1 > div:nth-child(4)"
type input "V3 Home Page Banner"
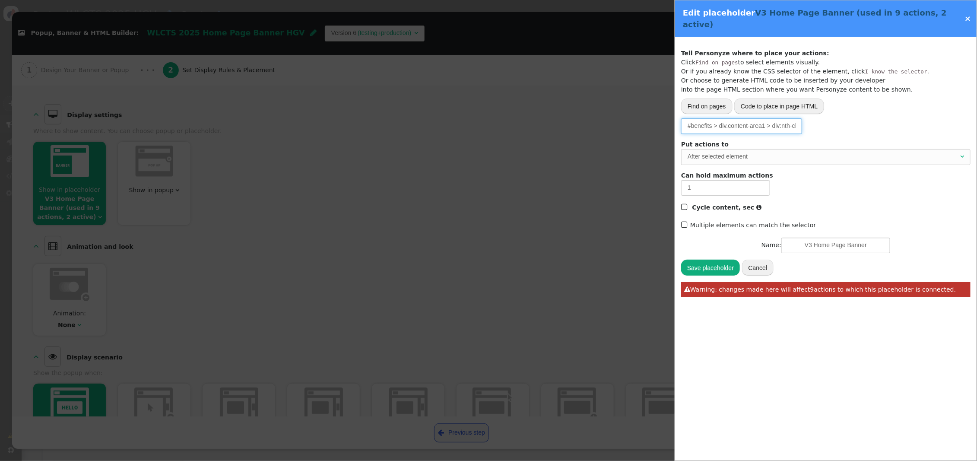
scroll to position [0, 16]
drag, startPoint x: 747, startPoint y: 115, endPoint x: 876, endPoint y: 111, distance: 128.8
click at [876, 118] on div "Please, choose from where to grab the data -- Select one --  URL parameter  P…" at bounding box center [825, 126] width 289 height 16
click at [966, 14] on link "×" at bounding box center [967, 18] width 6 height 9
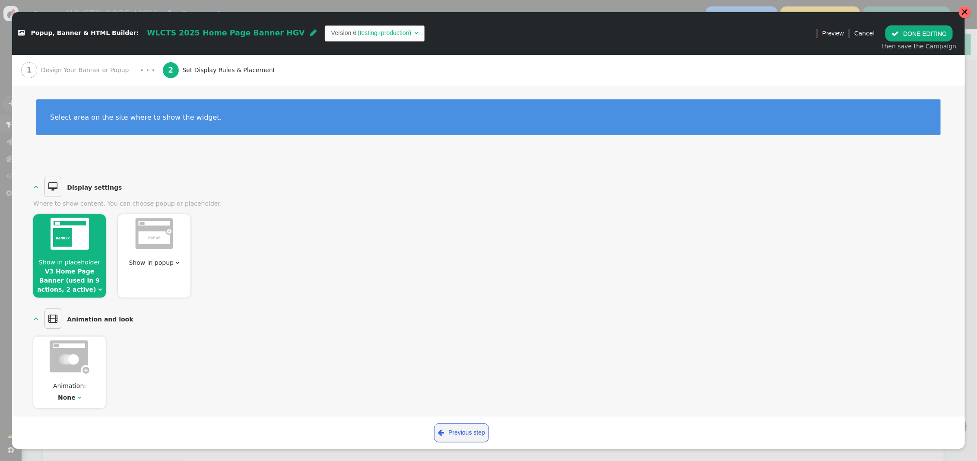
click at [966, 13] on div at bounding box center [964, 12] width 7 height 7
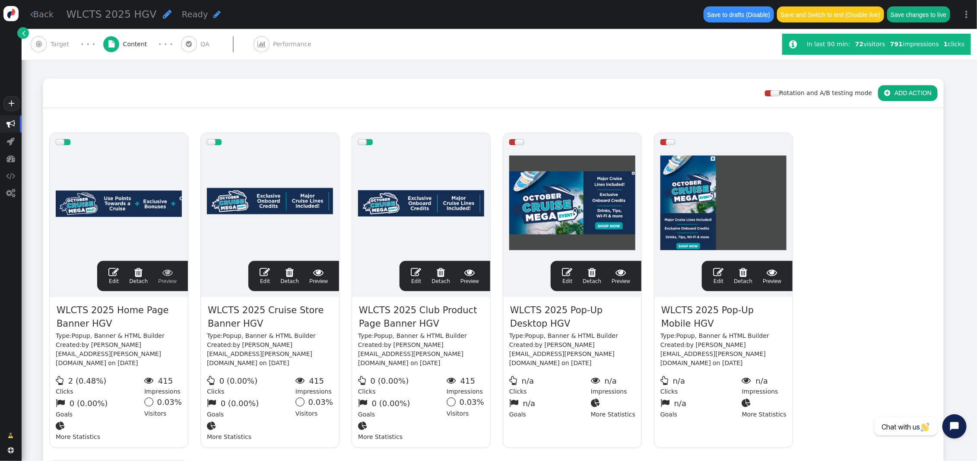
click at [269, 267] on span "" at bounding box center [265, 272] width 10 height 10
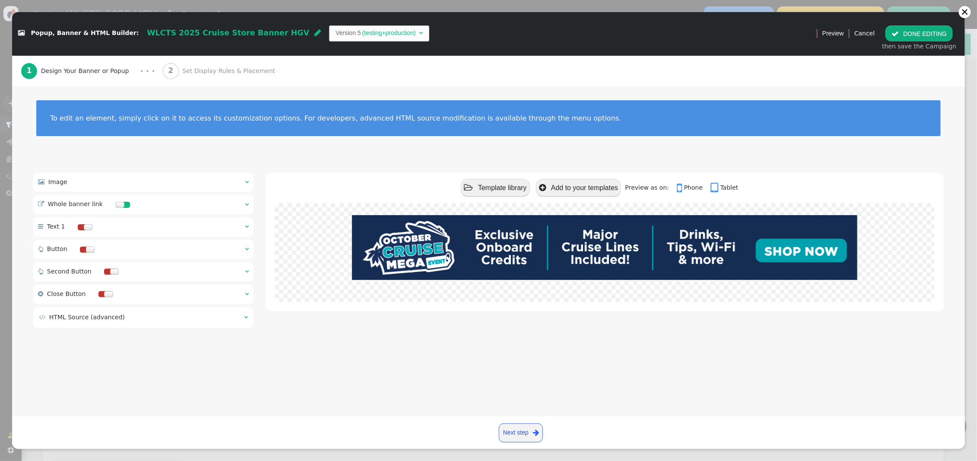
click at [201, 70] on span "Set Display Rules & Placement" at bounding box center [230, 71] width 96 height 9
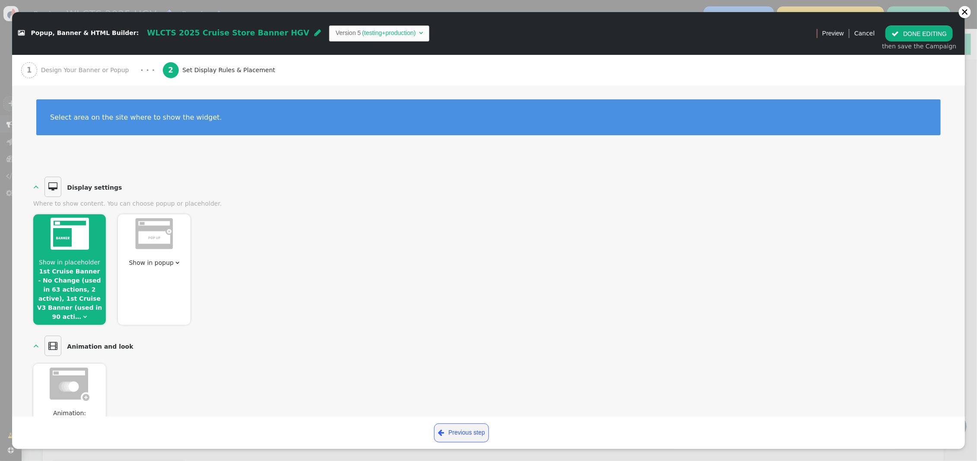
click at [86, 282] on link "1st Cruise Banner - No Change (used in 63 actions, 2 active), 1st Cruise V3 Ban…" at bounding box center [69, 294] width 65 height 52
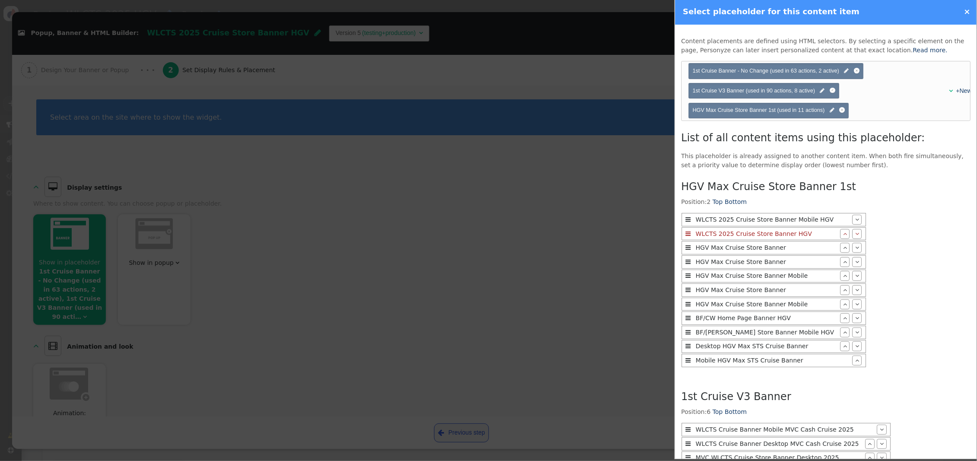
click at [968, 11] on link "×" at bounding box center [967, 11] width 6 height 9
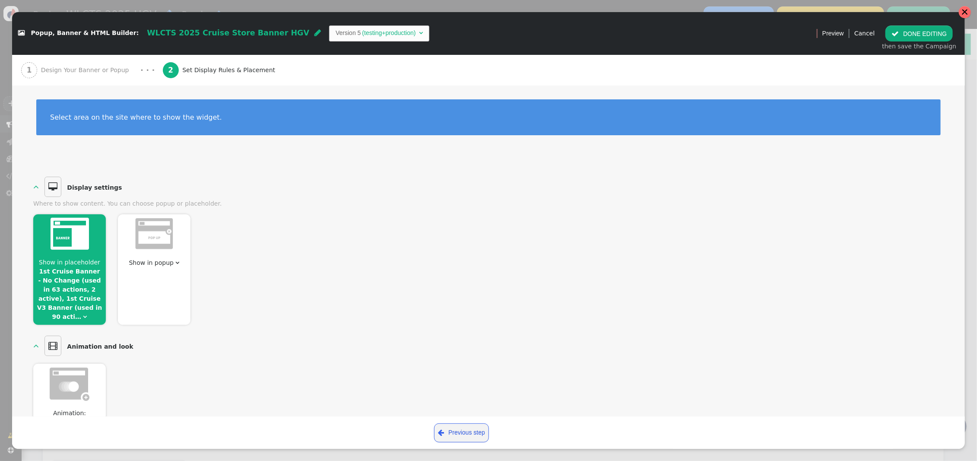
click at [966, 13] on div at bounding box center [964, 12] width 7 height 7
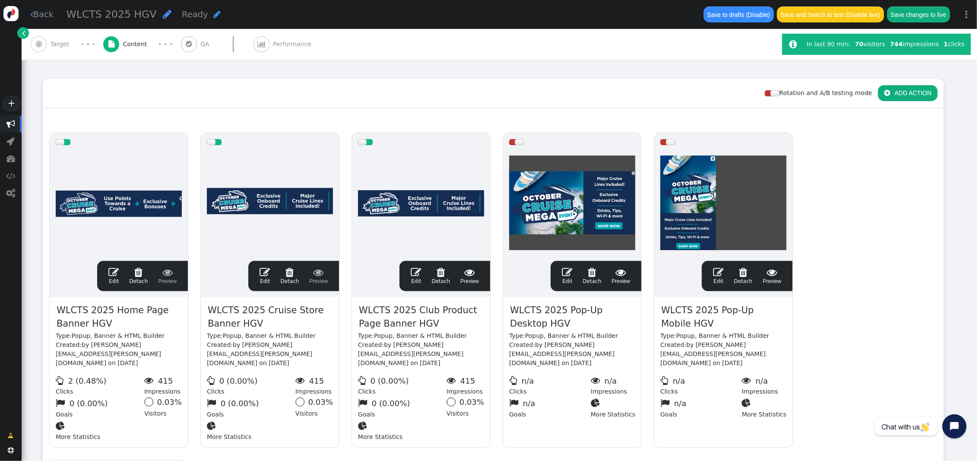
click at [416, 267] on span "" at bounding box center [416, 272] width 10 height 10
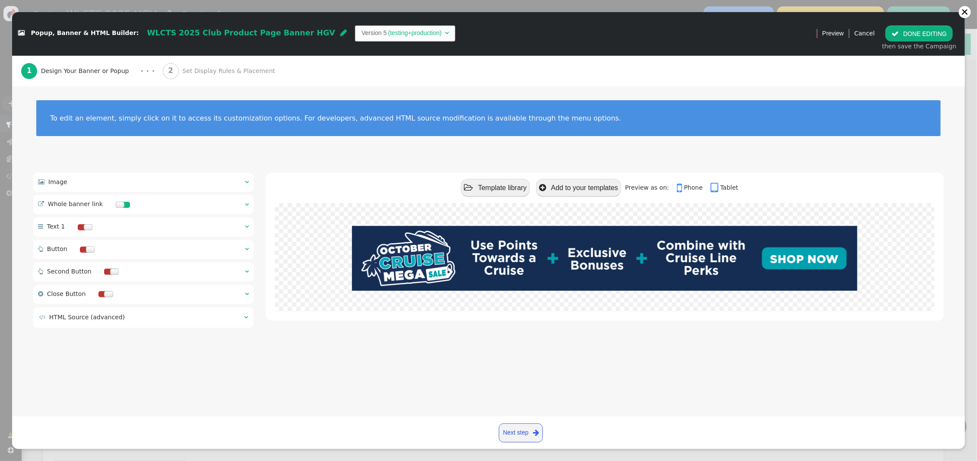
click at [214, 68] on span "Set Display Rules & Placement" at bounding box center [230, 71] width 96 height 9
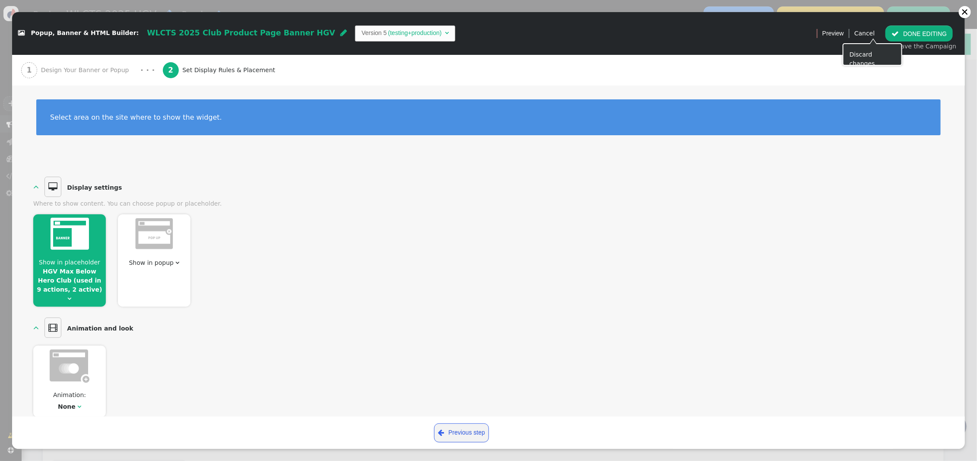
click at [908, 35] on button " DONE EDITING" at bounding box center [918, 33] width 67 height 16
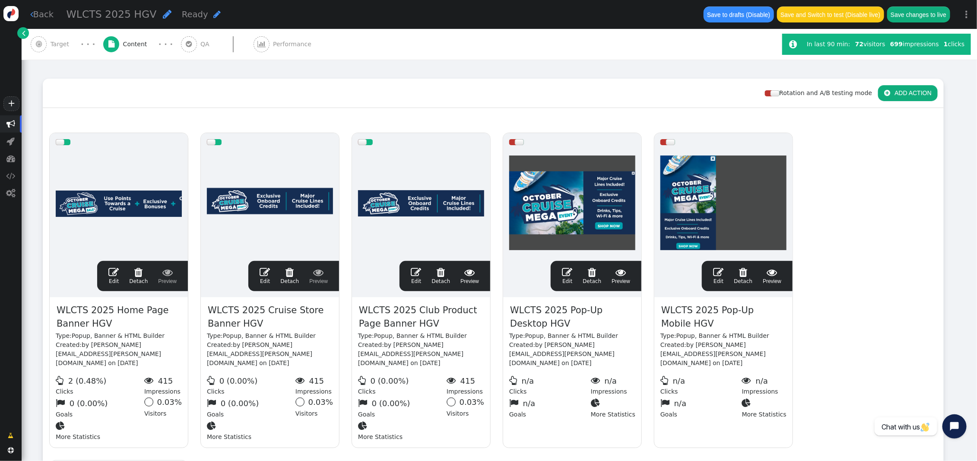
scroll to position [105, 0]
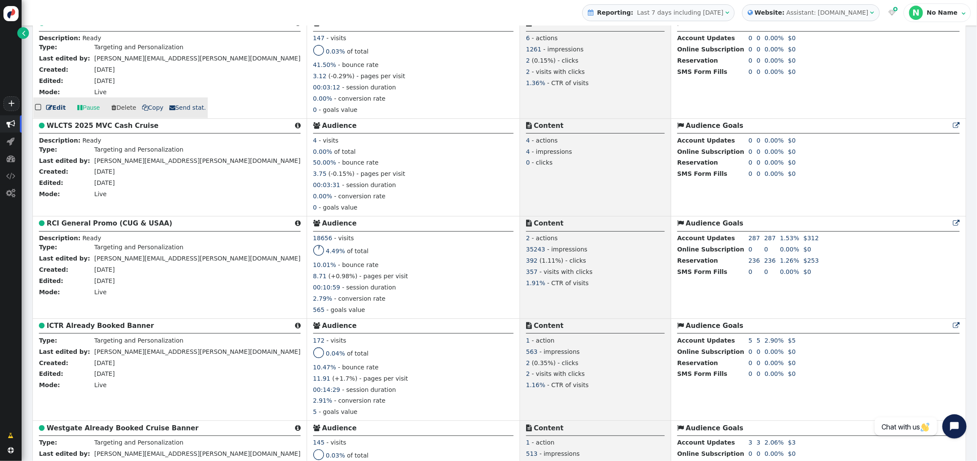
scroll to position [847, 0]
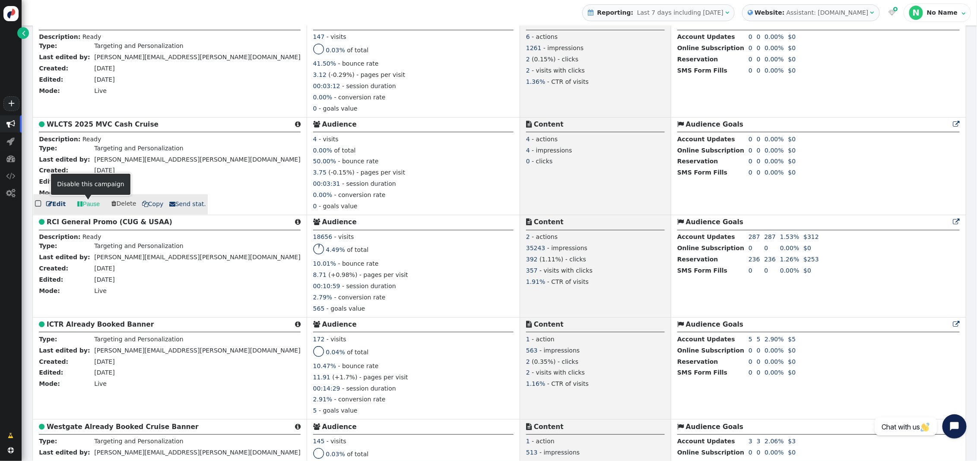
click at [88, 206] on link " Pause" at bounding box center [88, 205] width 35 height 16
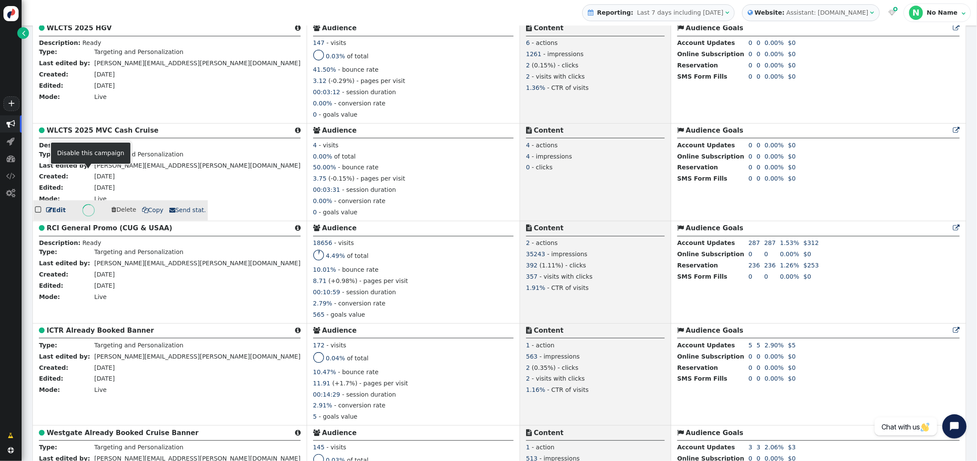
scroll to position [840, 0]
click at [99, 130] on b "WLCTS 2025 MVC Cash Cruise" at bounding box center [103, 131] width 112 height 8
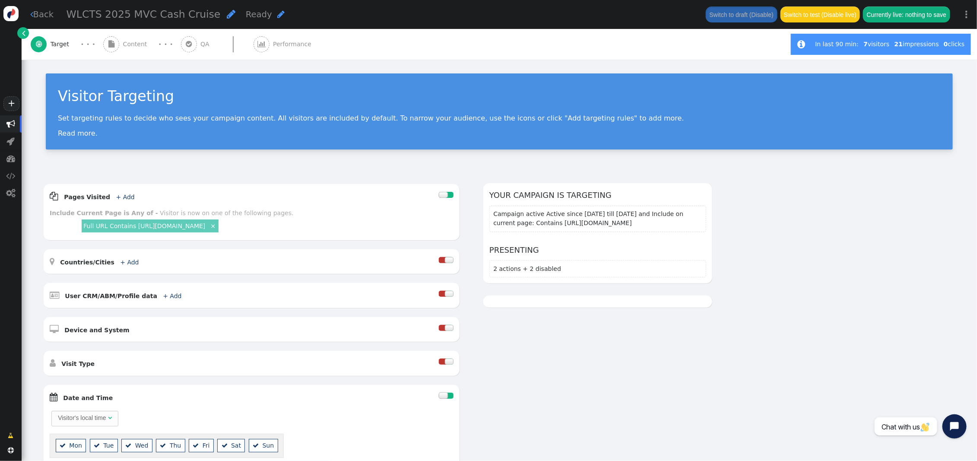
click at [119, 44] on div " Content" at bounding box center [127, 44] width 48 height 31
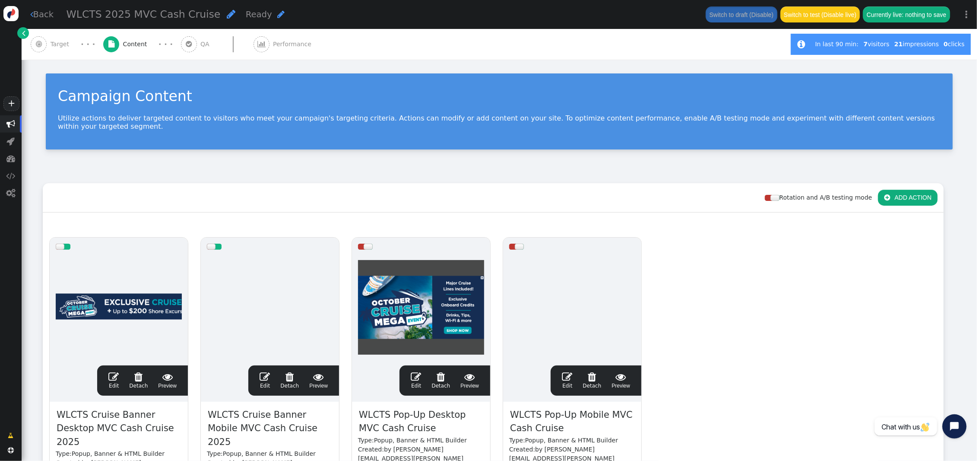
scroll to position [79, 0]
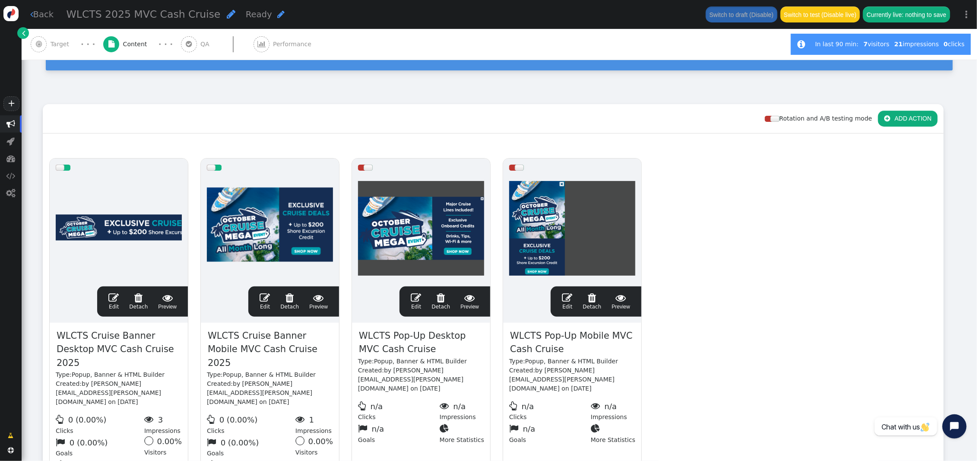
click at [111, 292] on span "" at bounding box center [113, 297] width 10 height 10
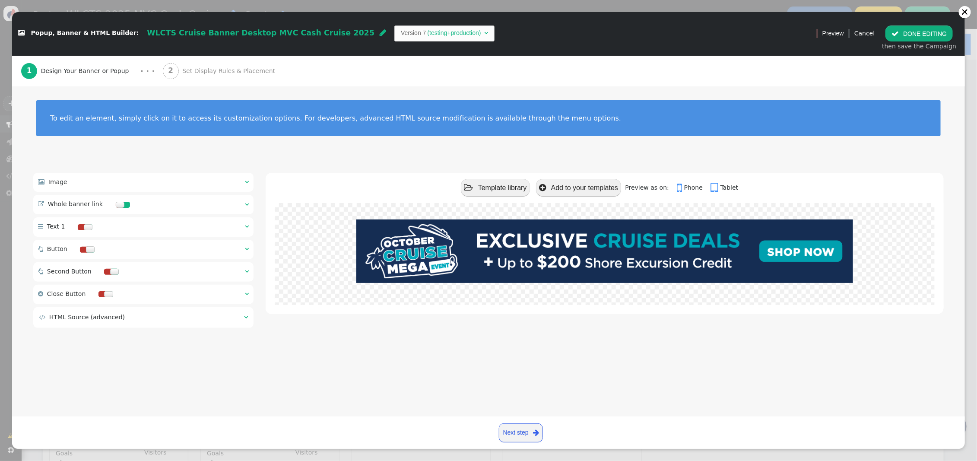
click at [247, 181] on span "" at bounding box center [247, 182] width 4 height 6
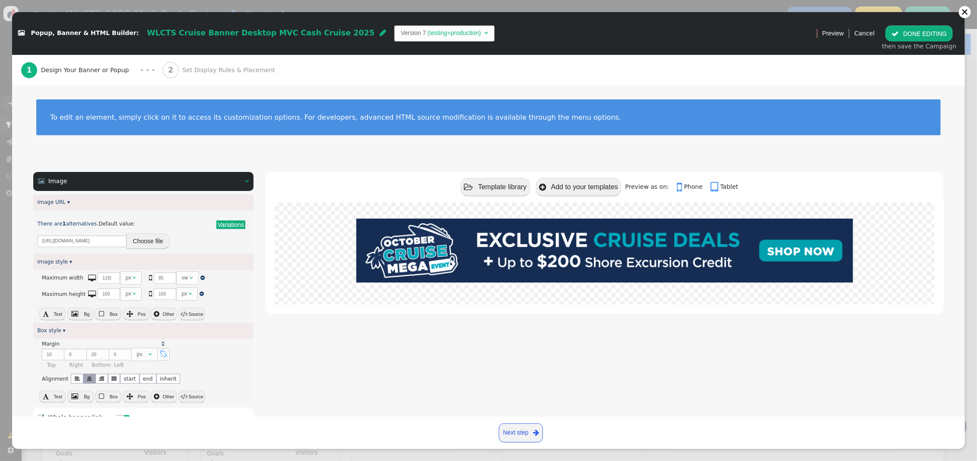
click at [144, 242] on button "Choose file" at bounding box center [148, 241] width 43 height 16
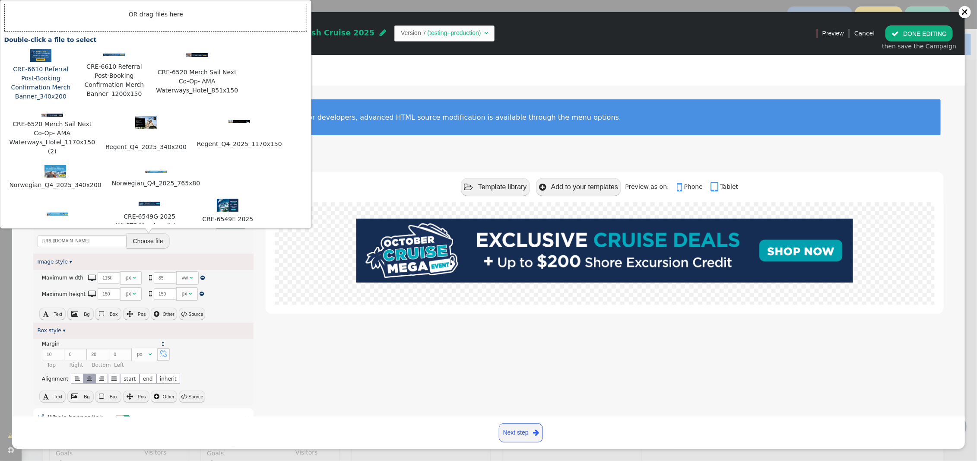
scroll to position [0, 0]
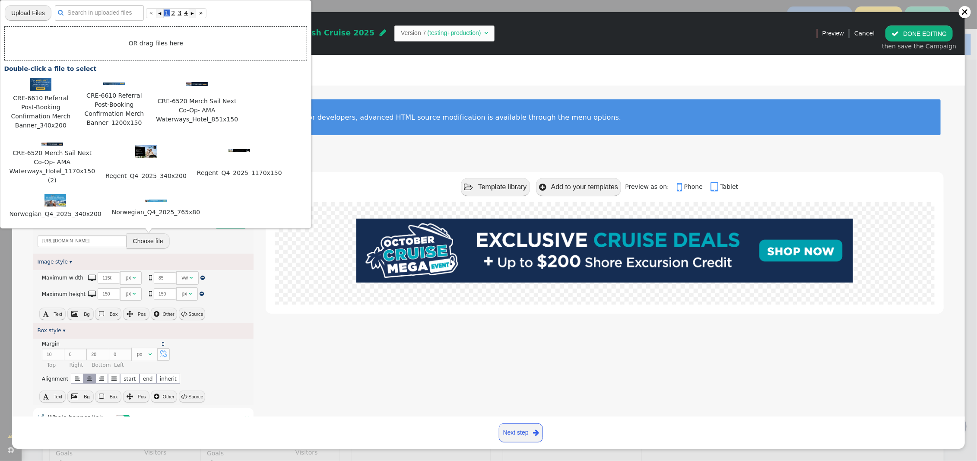
click at [26, 12] on input "file" at bounding box center [28, 12] width 47 height 17
type input "C:\fakepath\MVC WLCTS CASH.jpg"
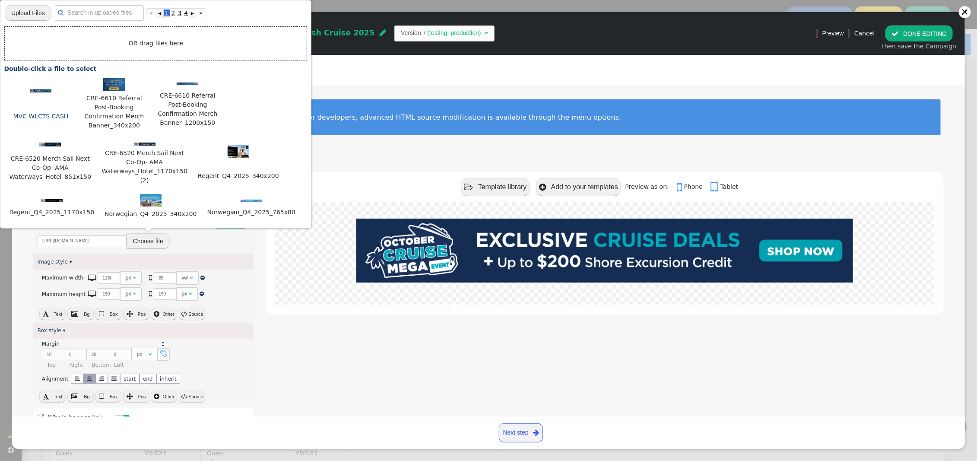
click at [46, 91] on img at bounding box center [41, 90] width 22 height 3
type input "https://cdn.personyze.com/upload/5748/3a0e99f3e255409b.jpeg"
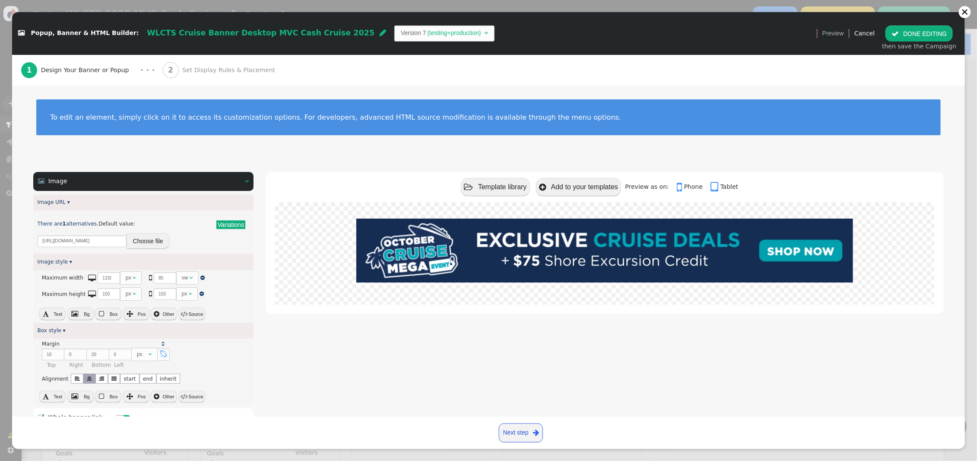
click at [927, 34] on button " DONE EDITING" at bounding box center [918, 33] width 67 height 16
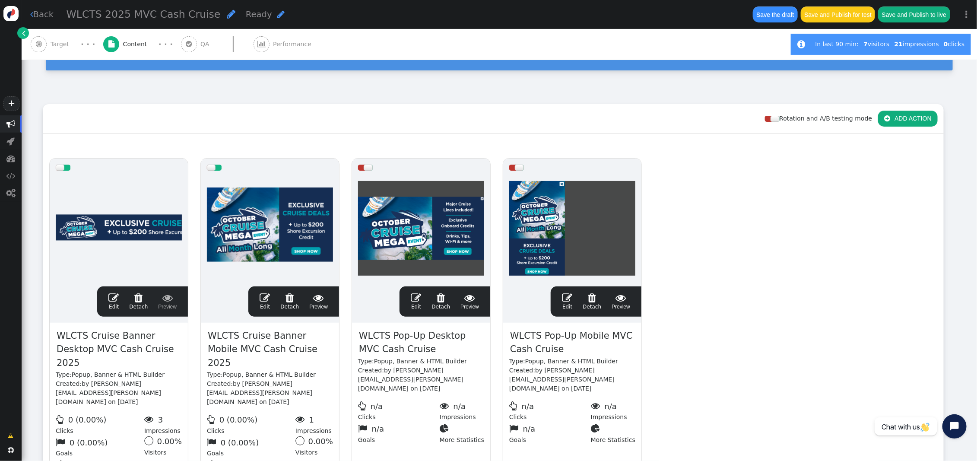
click at [267, 217] on div at bounding box center [270, 229] width 126 height 104
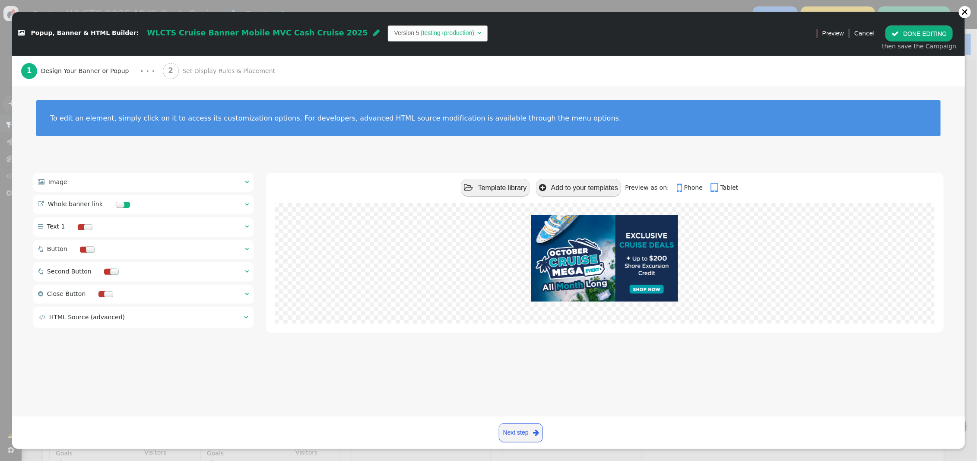
click at [247, 182] on span "" at bounding box center [247, 182] width 4 height 6
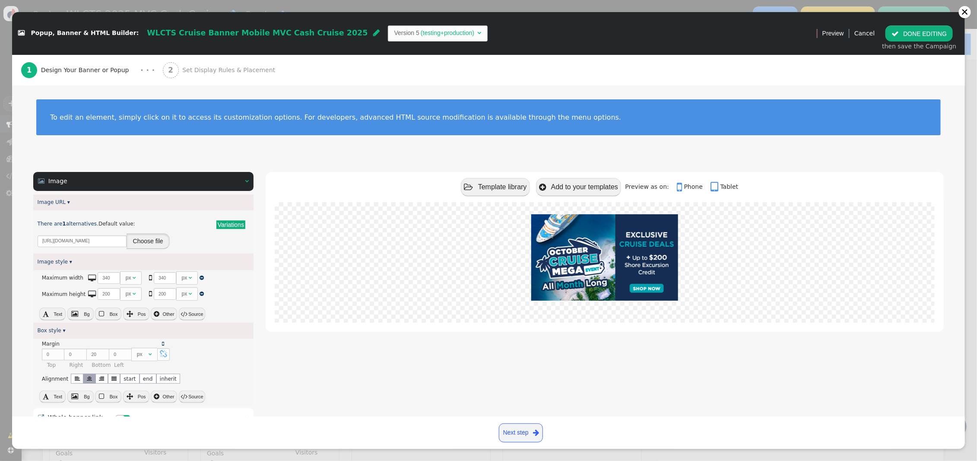
click at [162, 240] on button "Choose file" at bounding box center [148, 241] width 43 height 16
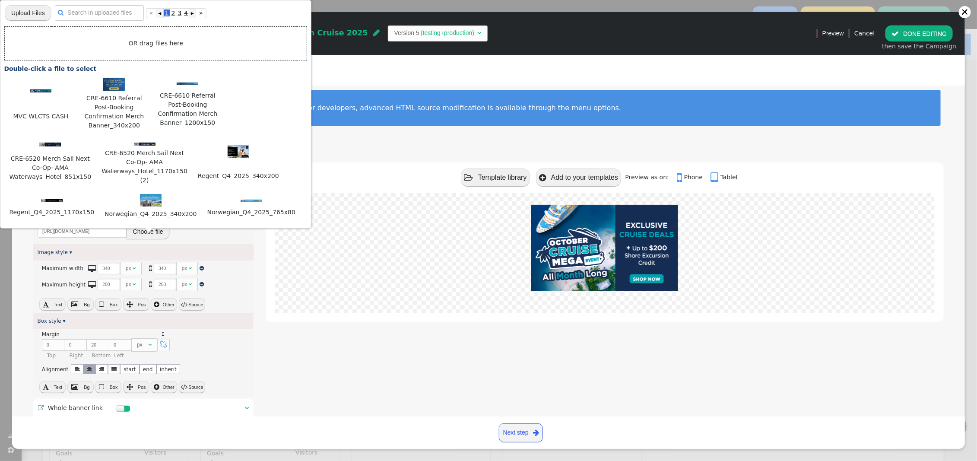
scroll to position [11, 0]
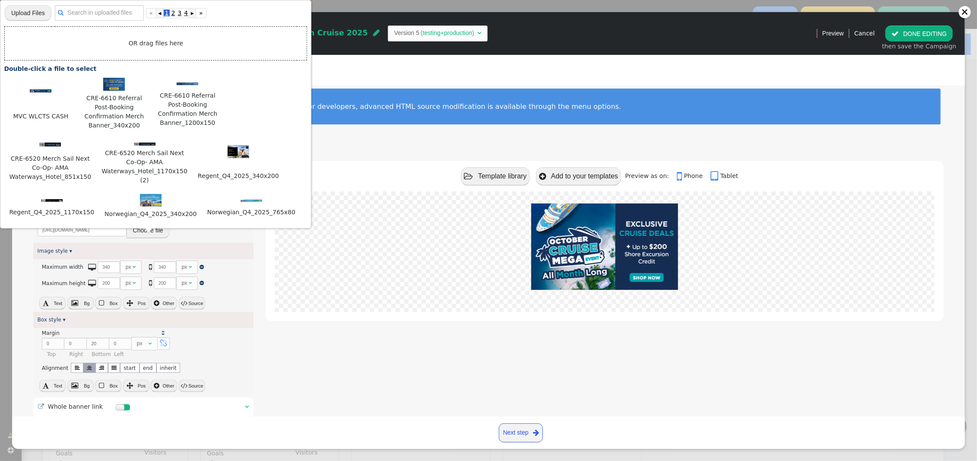
click at [382, 130] on div "To edit an element, simply click on it to access its customization options. For…" at bounding box center [488, 112] width 953 height 74
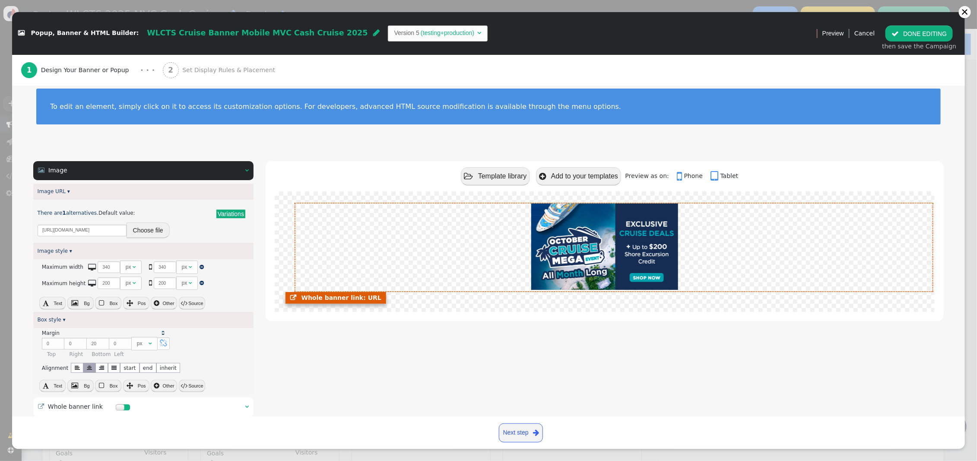
click at [560, 233] on link at bounding box center [605, 247] width 636 height 88
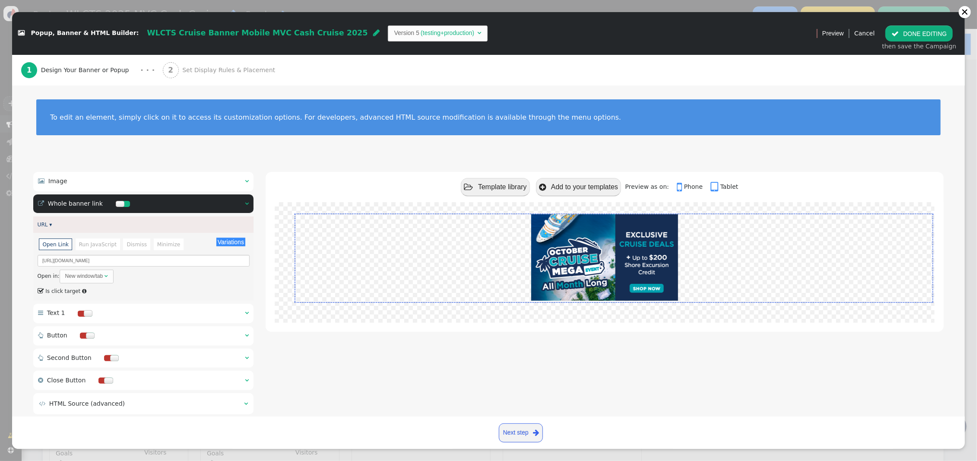
scroll to position [79, 0]
click at [246, 180] on span "" at bounding box center [247, 181] width 4 height 6
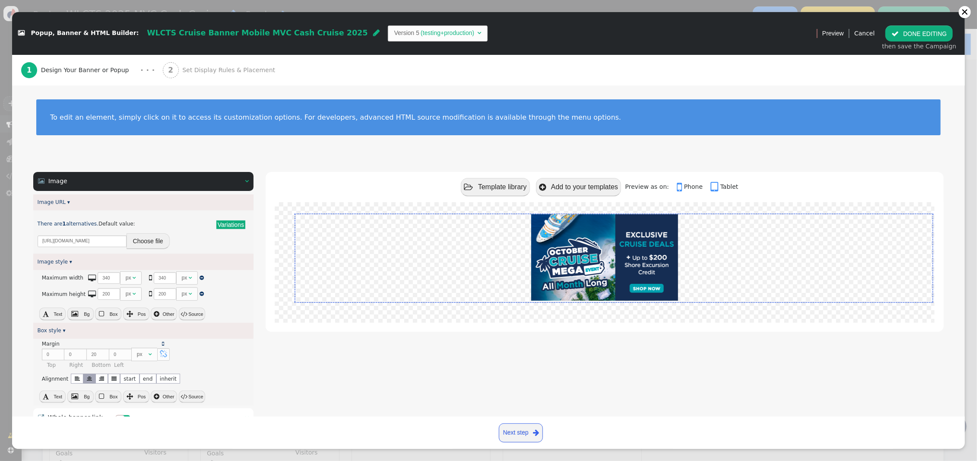
click at [151, 242] on button "Choose file" at bounding box center [148, 241] width 43 height 16
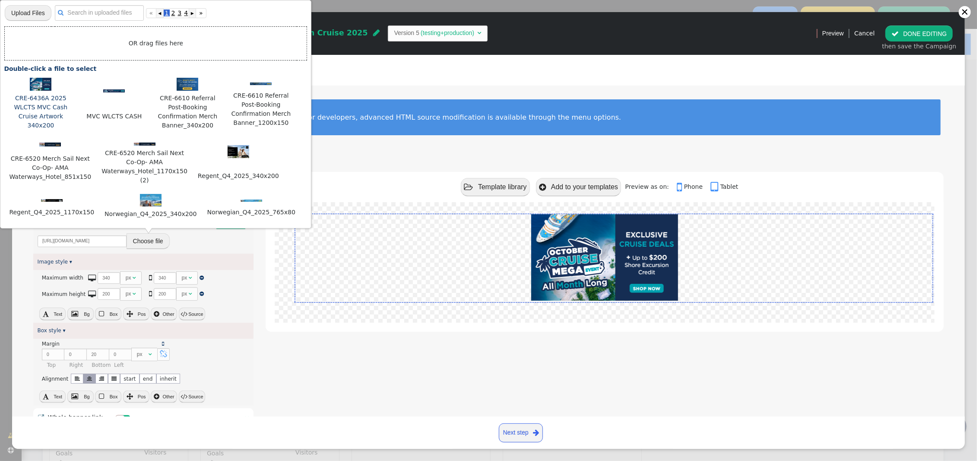
click at [41, 89] on img at bounding box center [41, 84] width 22 height 13
type input "https://cdn.personyze.com/upload/5748/7a51f1cb449d2f0f.png"
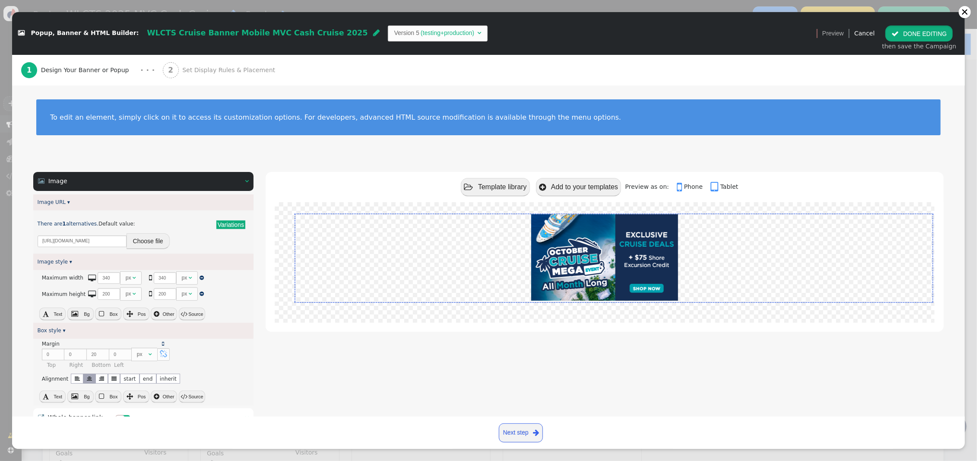
click at [917, 35] on button " DONE EDITING" at bounding box center [918, 33] width 67 height 16
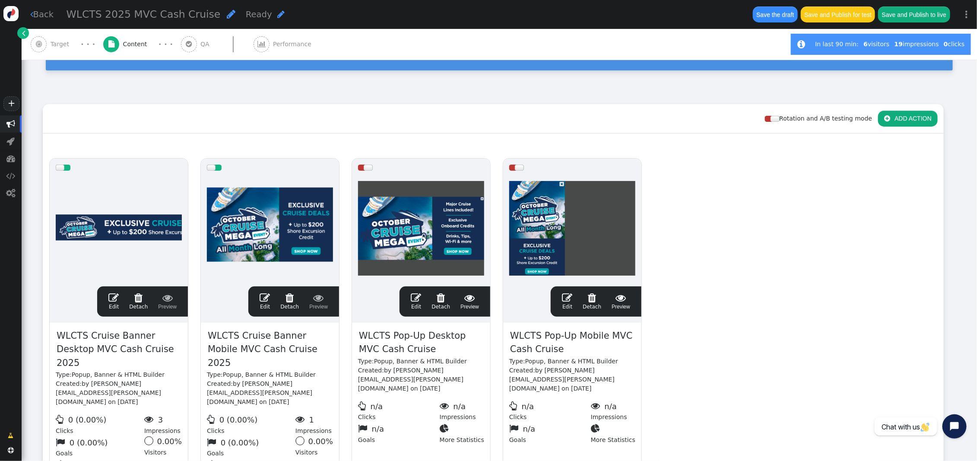
click at [113, 292] on span "" at bounding box center [113, 297] width 10 height 10
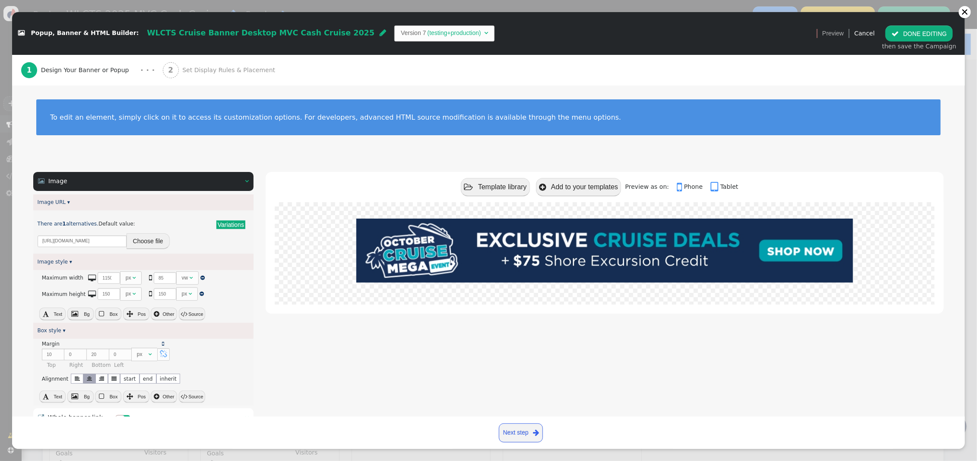
click at [140, 238] on button "Choose file" at bounding box center [148, 241] width 43 height 16
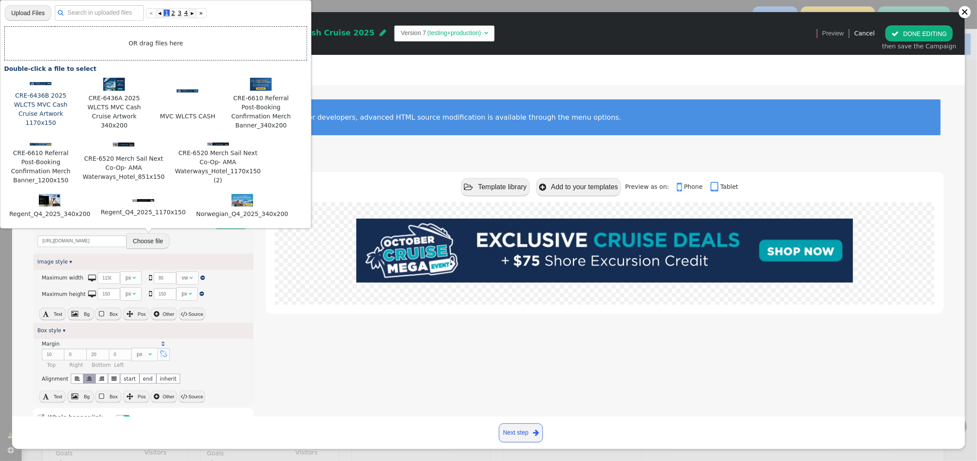
click at [41, 84] on img at bounding box center [41, 83] width 22 height 3
type input "https://cdn.personyze.com/upload/5748/c3baa4d6dfbea51d.png"
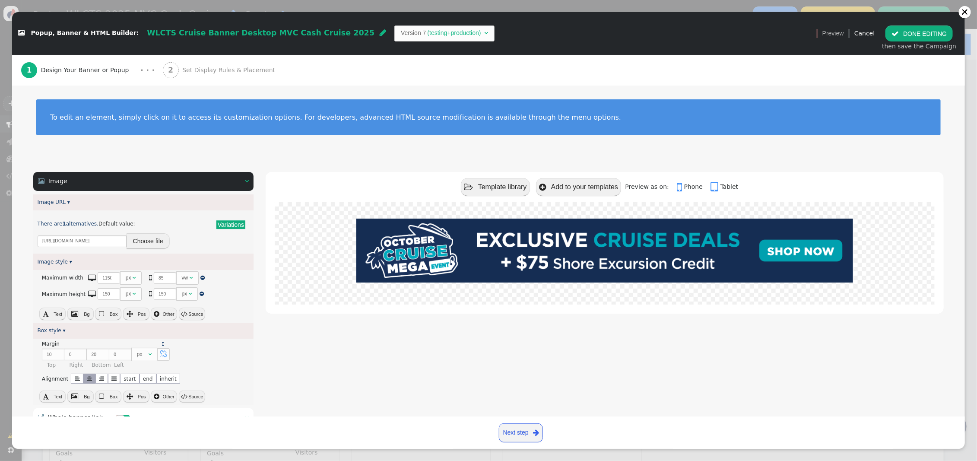
click at [926, 37] on button " DONE EDITING" at bounding box center [918, 33] width 67 height 16
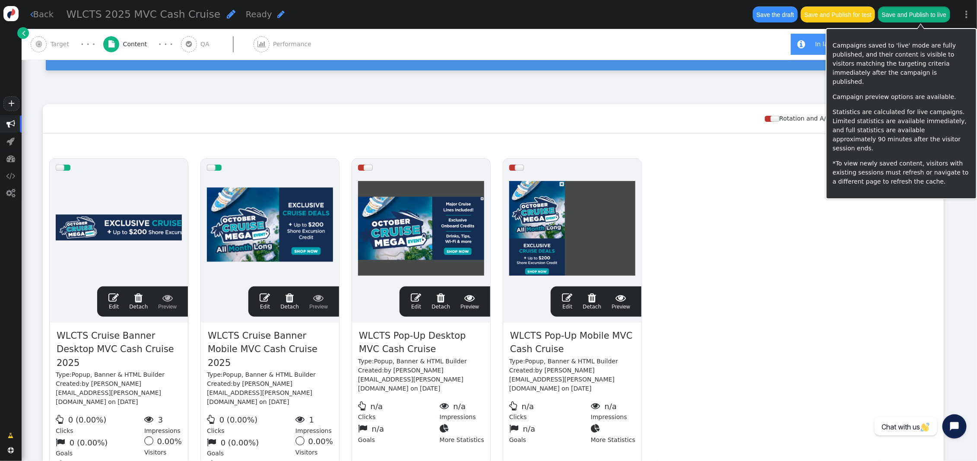
click at [927, 14] on button "Save and Publish to live" at bounding box center [914, 14] width 72 height 16
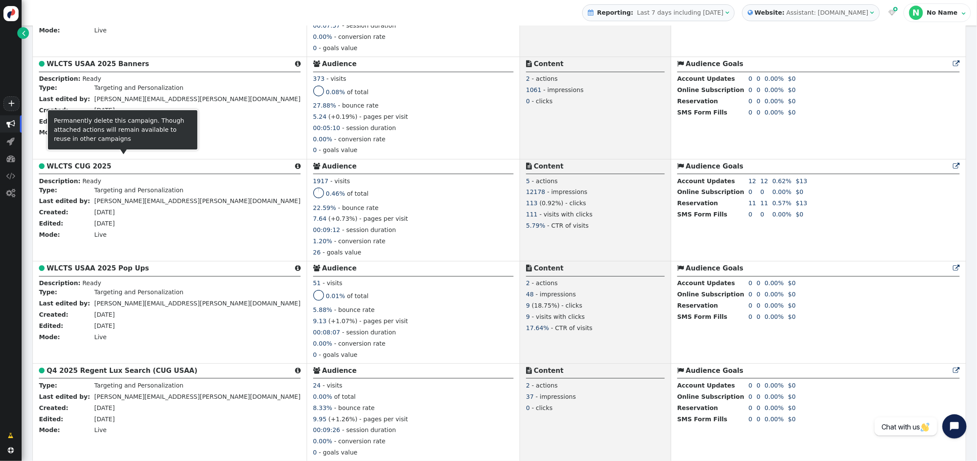
scroll to position [337, 0]
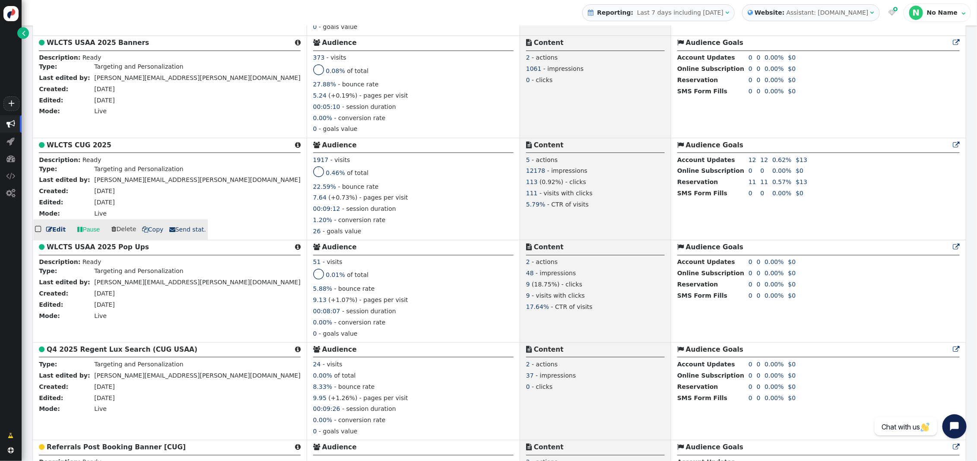
click at [69, 146] on b "WLCTS CUG 2025" at bounding box center [79, 145] width 65 height 8
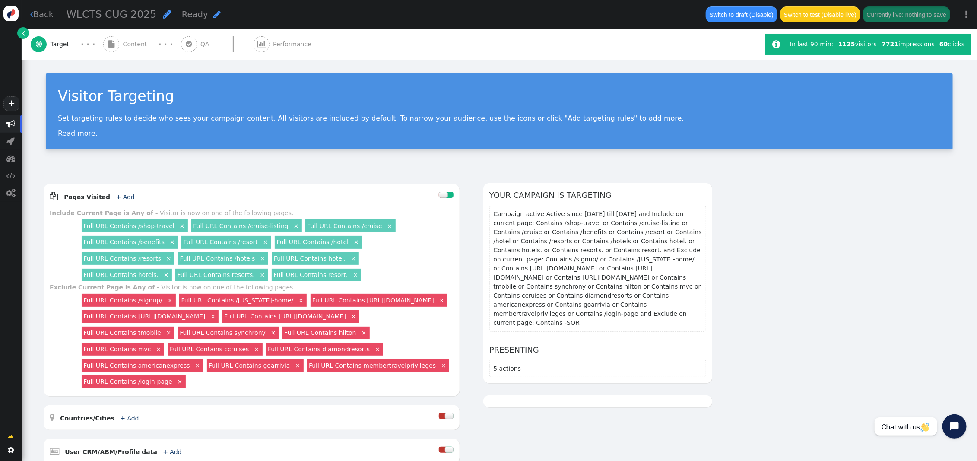
click at [134, 46] on span "Content" at bounding box center [137, 44] width 28 height 9
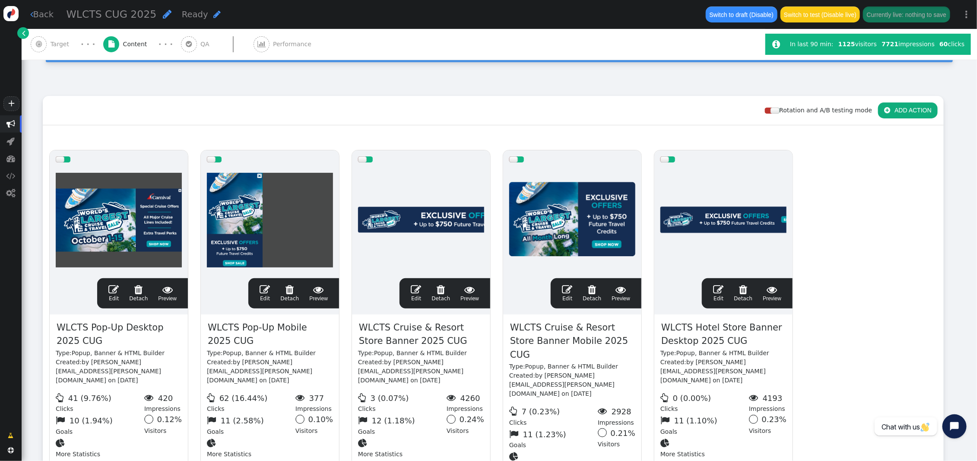
scroll to position [150, 0]
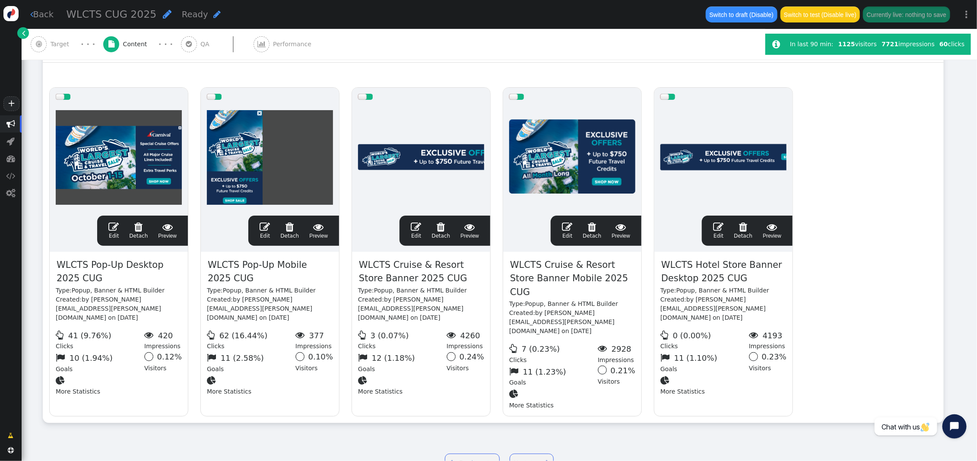
click at [419, 222] on span "" at bounding box center [416, 227] width 10 height 10
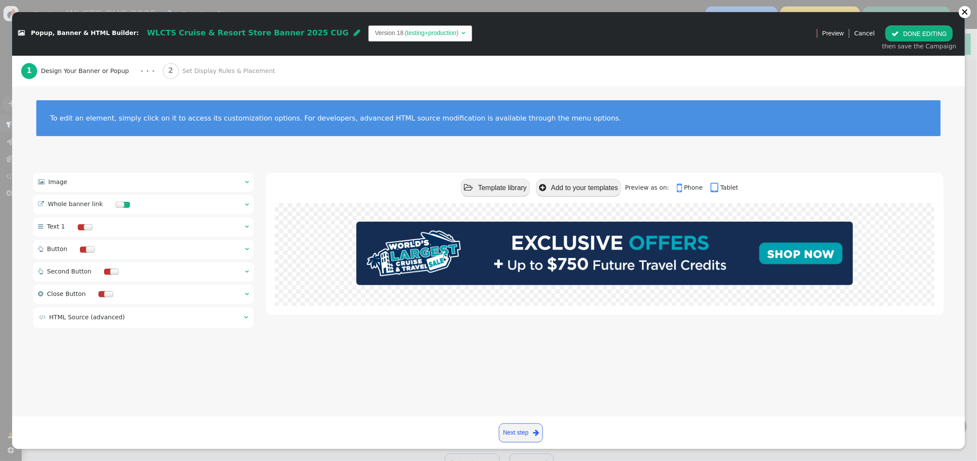
click at [177, 62] on div "2 Set Display Rules & Placement" at bounding box center [221, 71] width 116 height 31
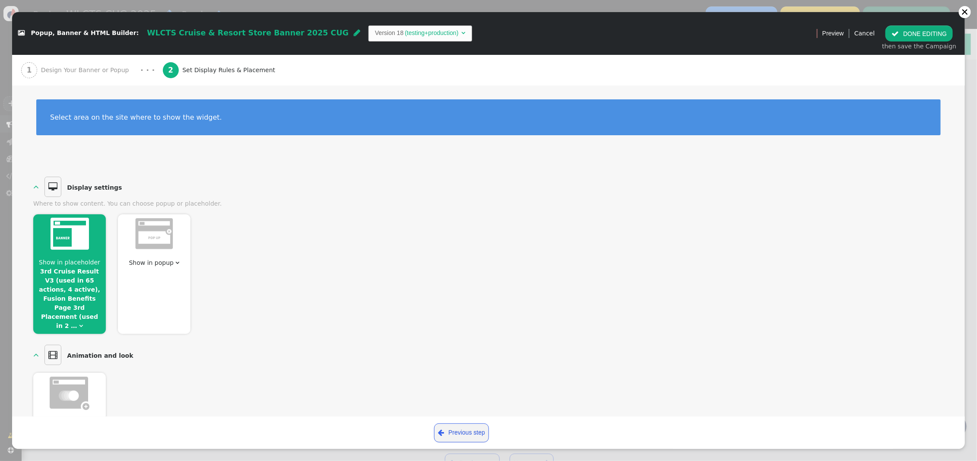
click at [84, 266] on span "Show in placeholder" at bounding box center [69, 262] width 61 height 7
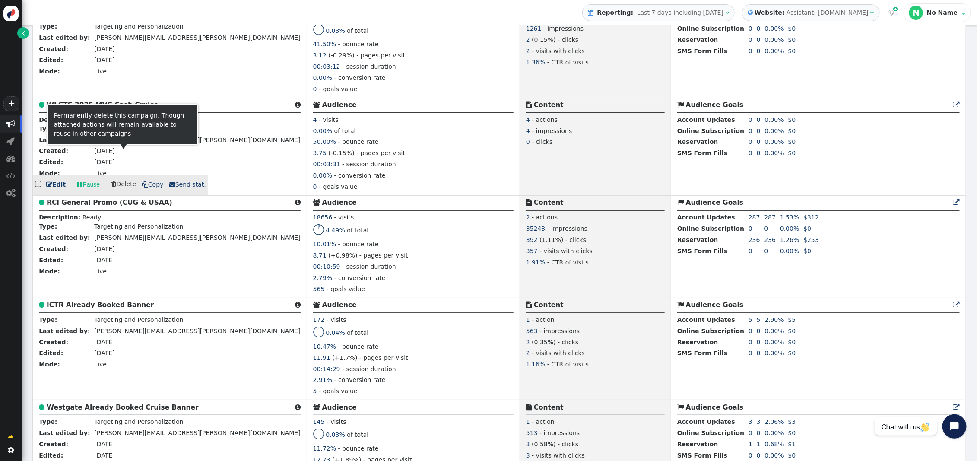
scroll to position [869, 0]
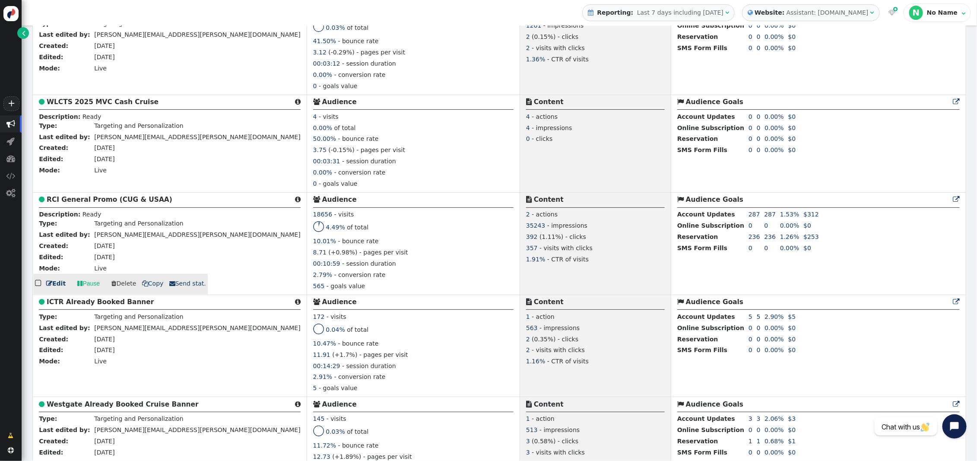
click at [104, 198] on b "RCI General Promo (CUG & USAA)" at bounding box center [110, 200] width 126 height 8
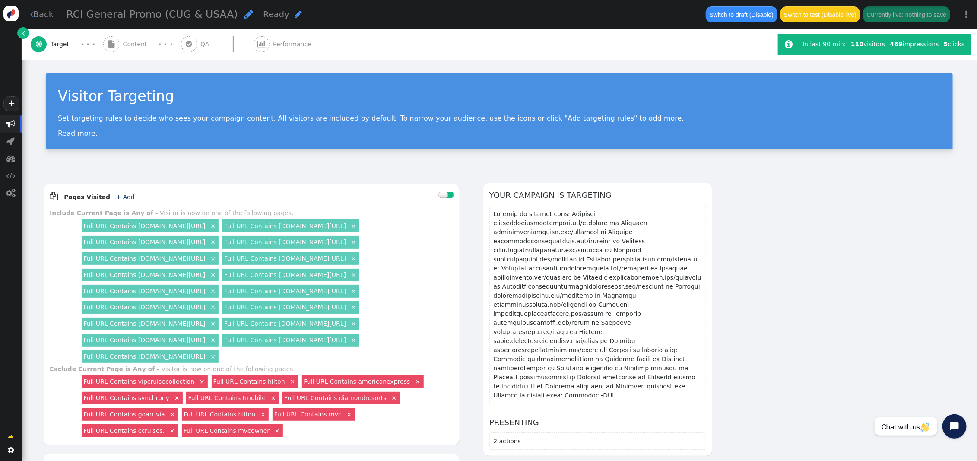
click at [124, 48] on span "Content" at bounding box center [137, 44] width 28 height 9
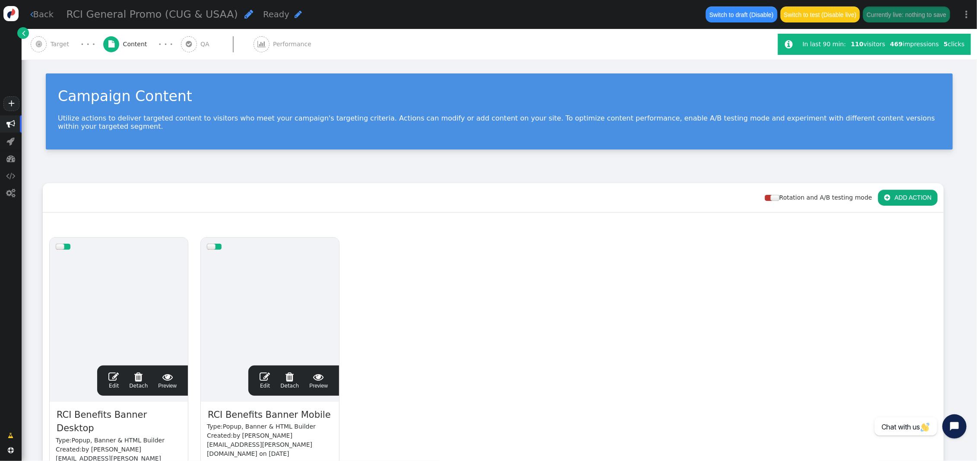
scroll to position [136, 0]
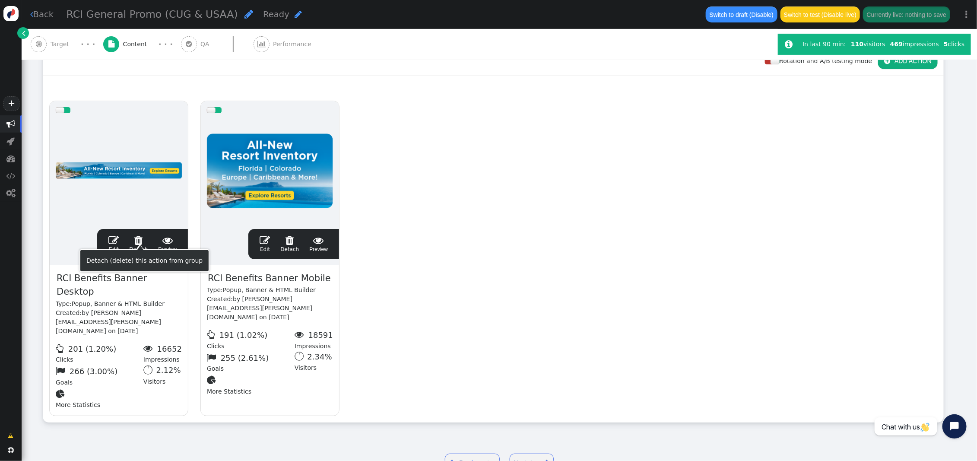
click at [112, 235] on span "" at bounding box center [113, 240] width 10 height 10
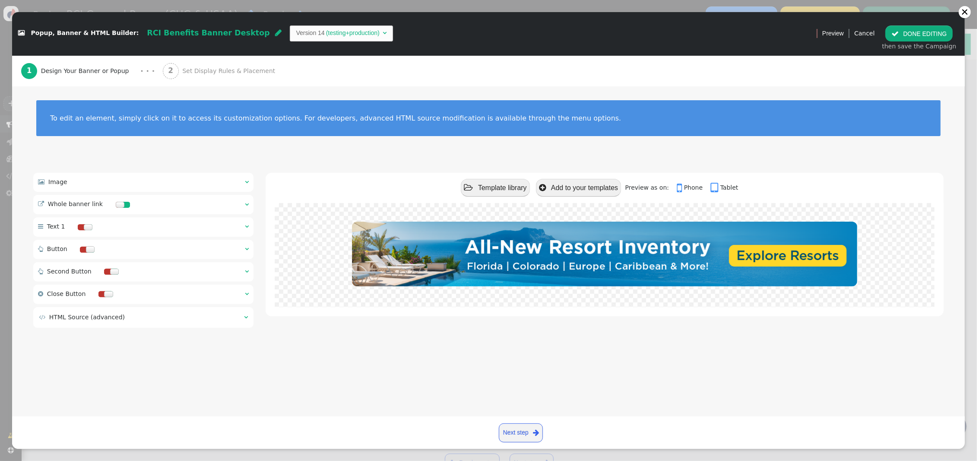
click at [230, 75] on span "Set Display Rules & Placement" at bounding box center [230, 71] width 96 height 9
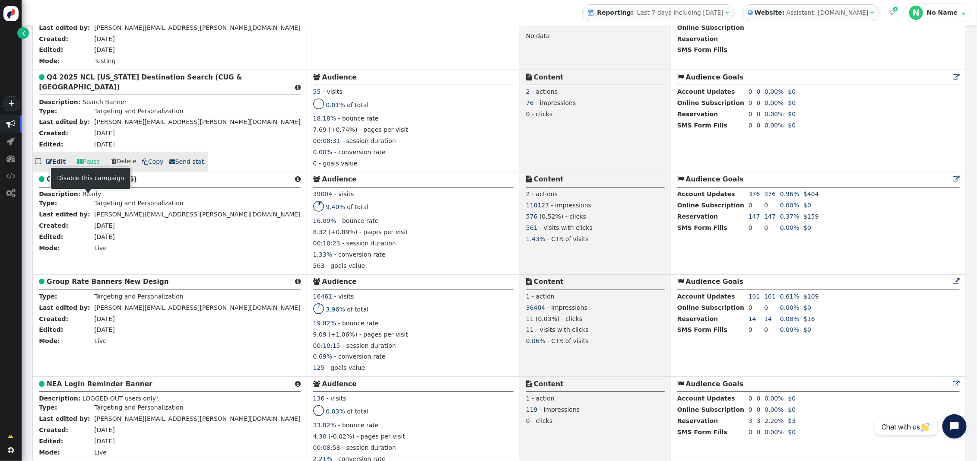
scroll to position [1477, 0]
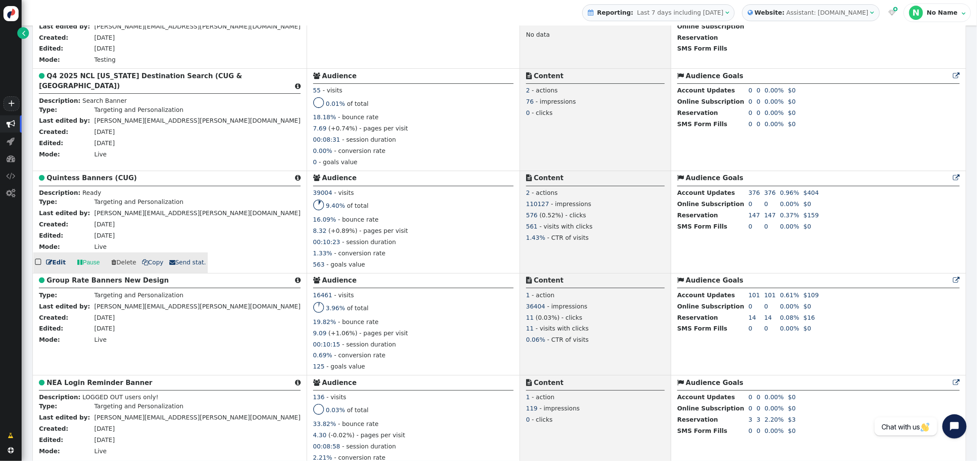
click at [83, 182] on b "Quintess Banners (CUG)" at bounding box center [92, 178] width 90 height 8
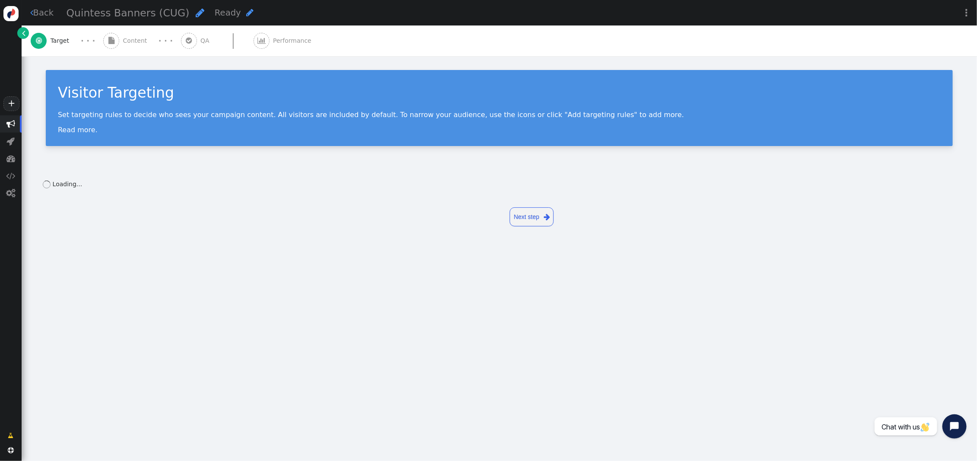
click at [129, 42] on span "Content" at bounding box center [137, 40] width 28 height 9
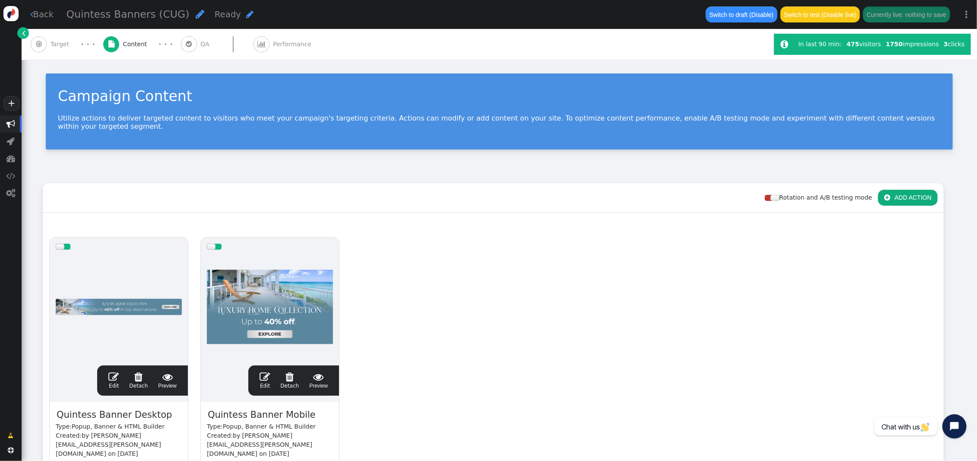
click at [112, 371] on span "" at bounding box center [113, 376] width 10 height 10
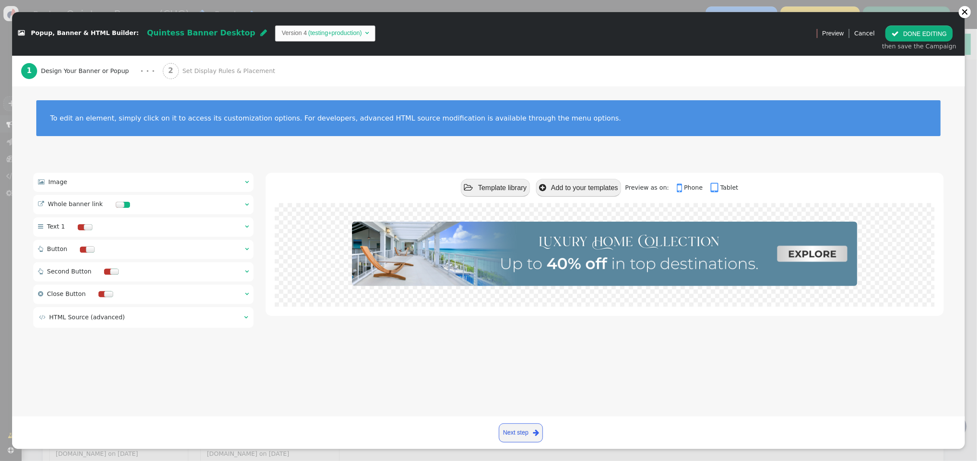
click at [167, 70] on span "2" at bounding box center [171, 71] width 16 height 16
